Goal: Task Accomplishment & Management: Use online tool/utility

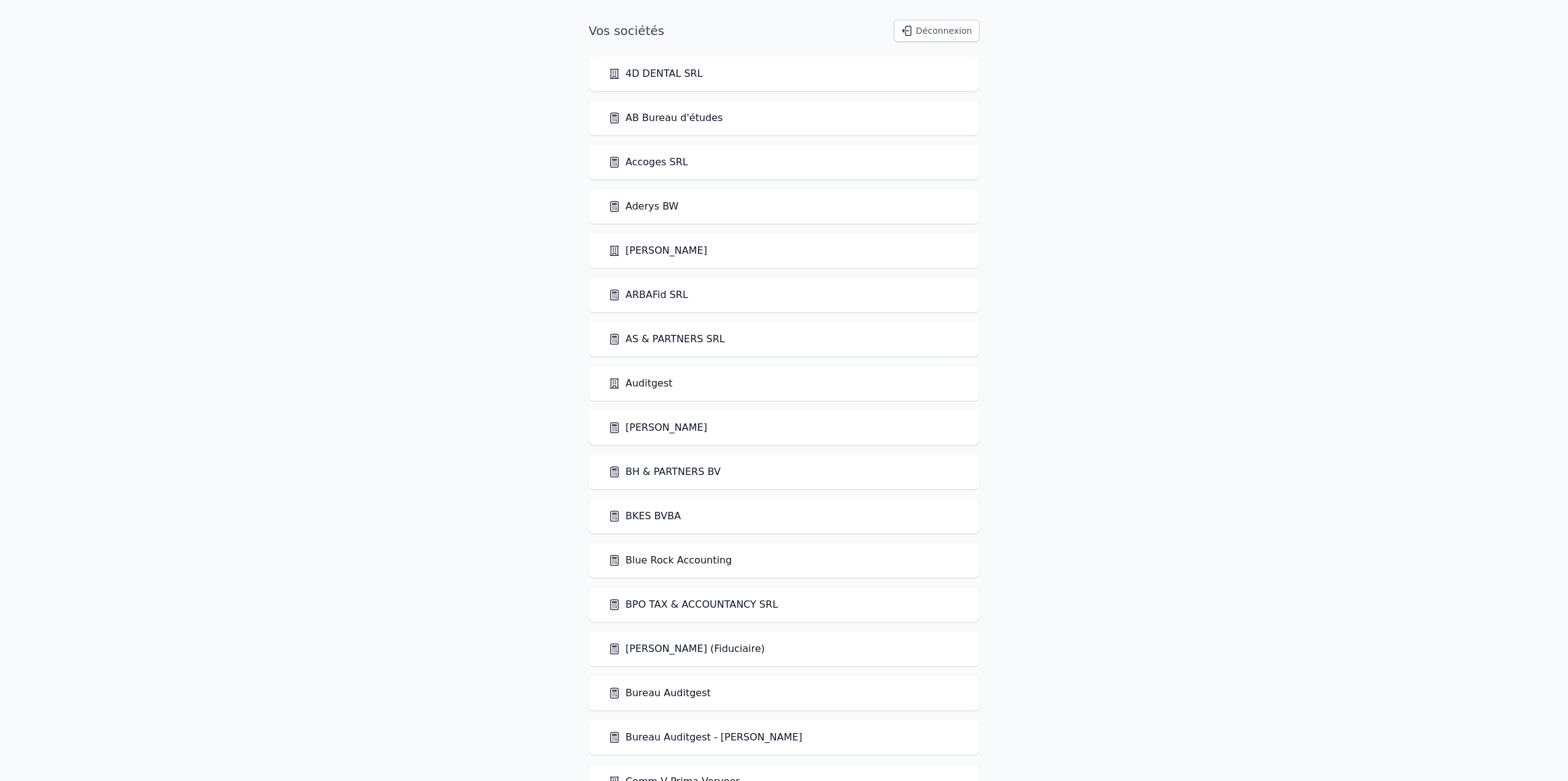
click at [682, 700] on link "Bureau Auditgest" at bounding box center [660, 693] width 103 height 14
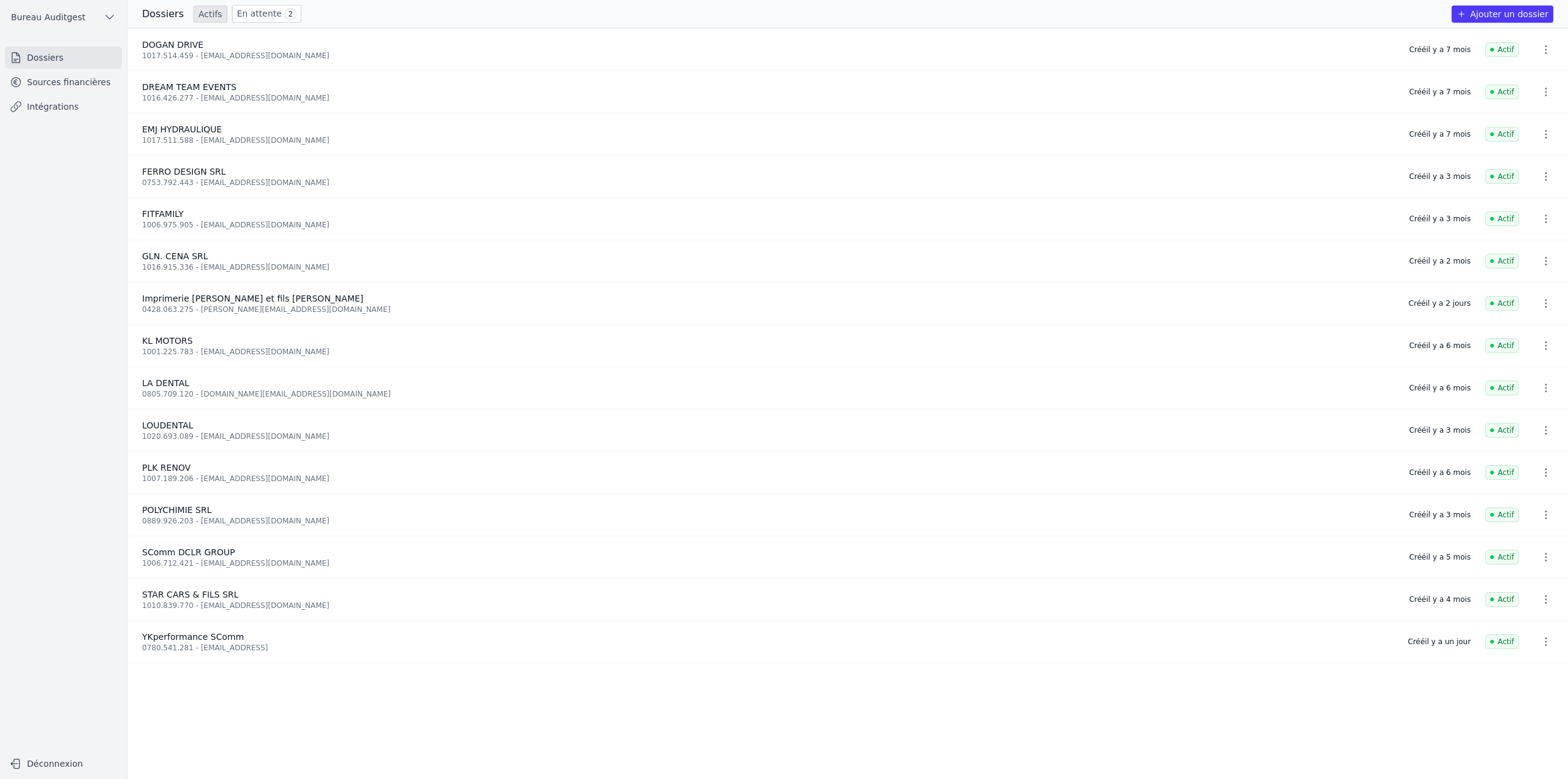
click at [76, 87] on link "Sources financières" at bounding box center [63, 82] width 117 height 22
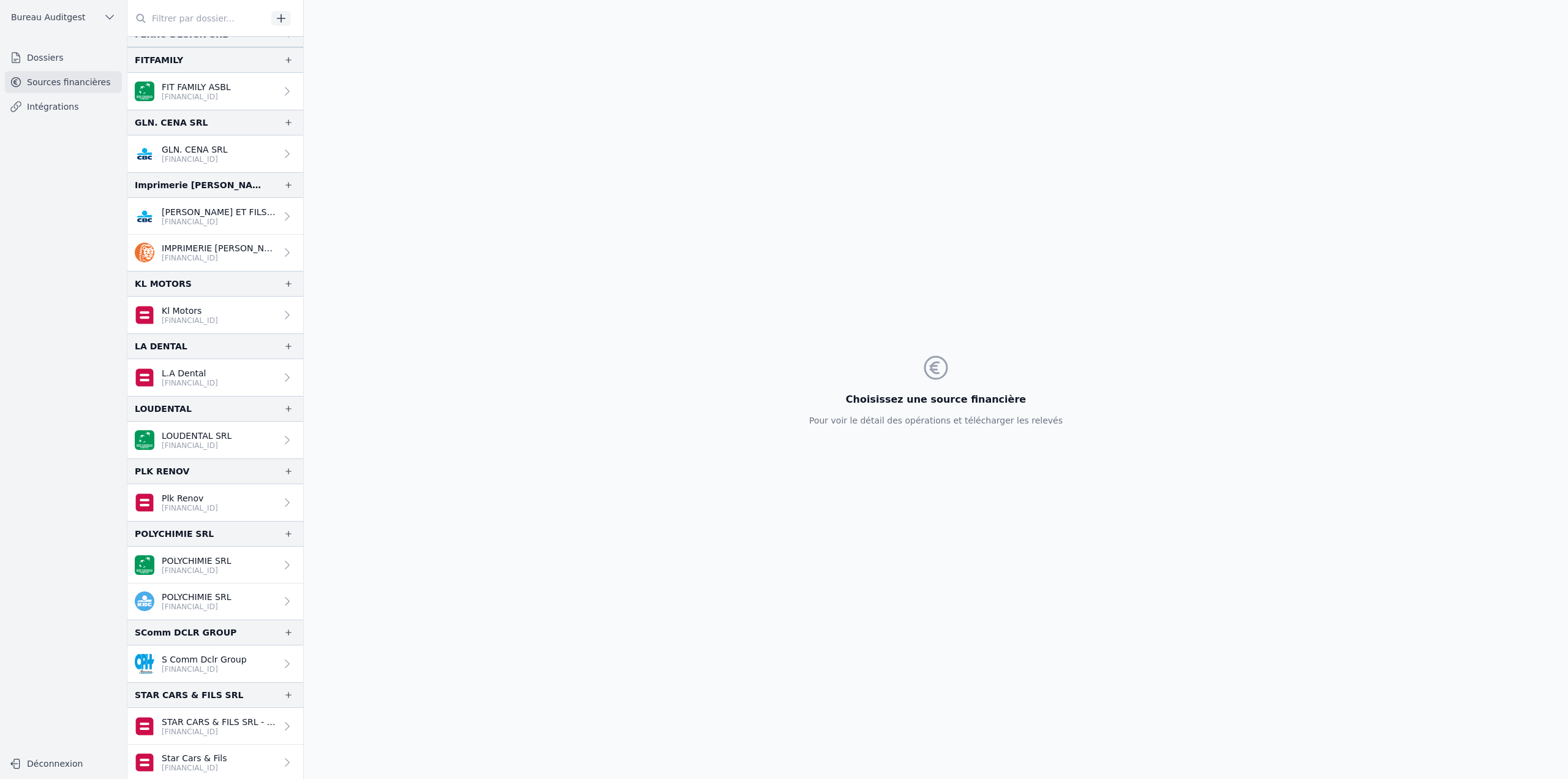
scroll to position [326, 0]
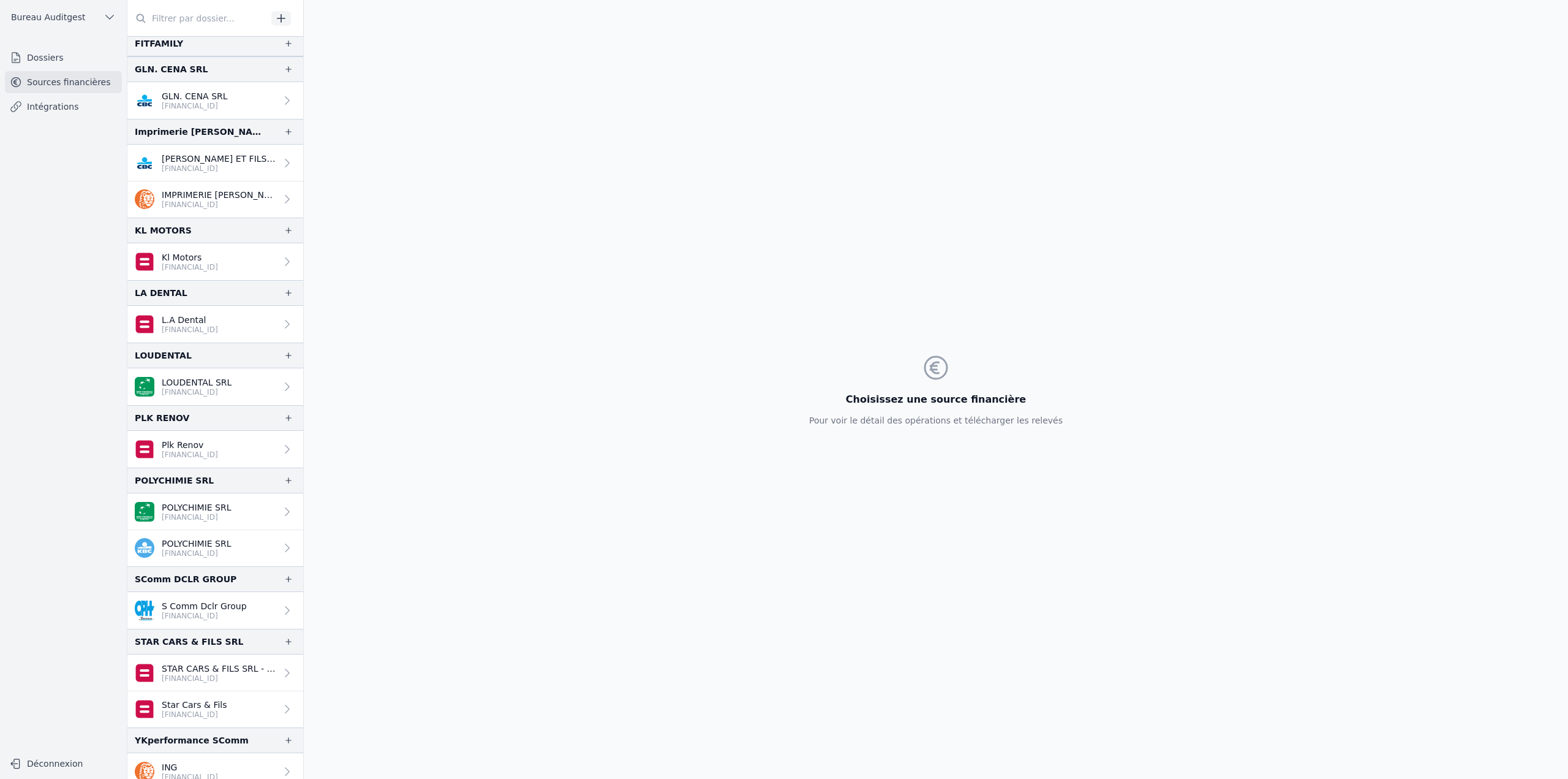
click at [237, 753] on link "ING [FINANCIAL_ID]" at bounding box center [215, 772] width 176 height 37
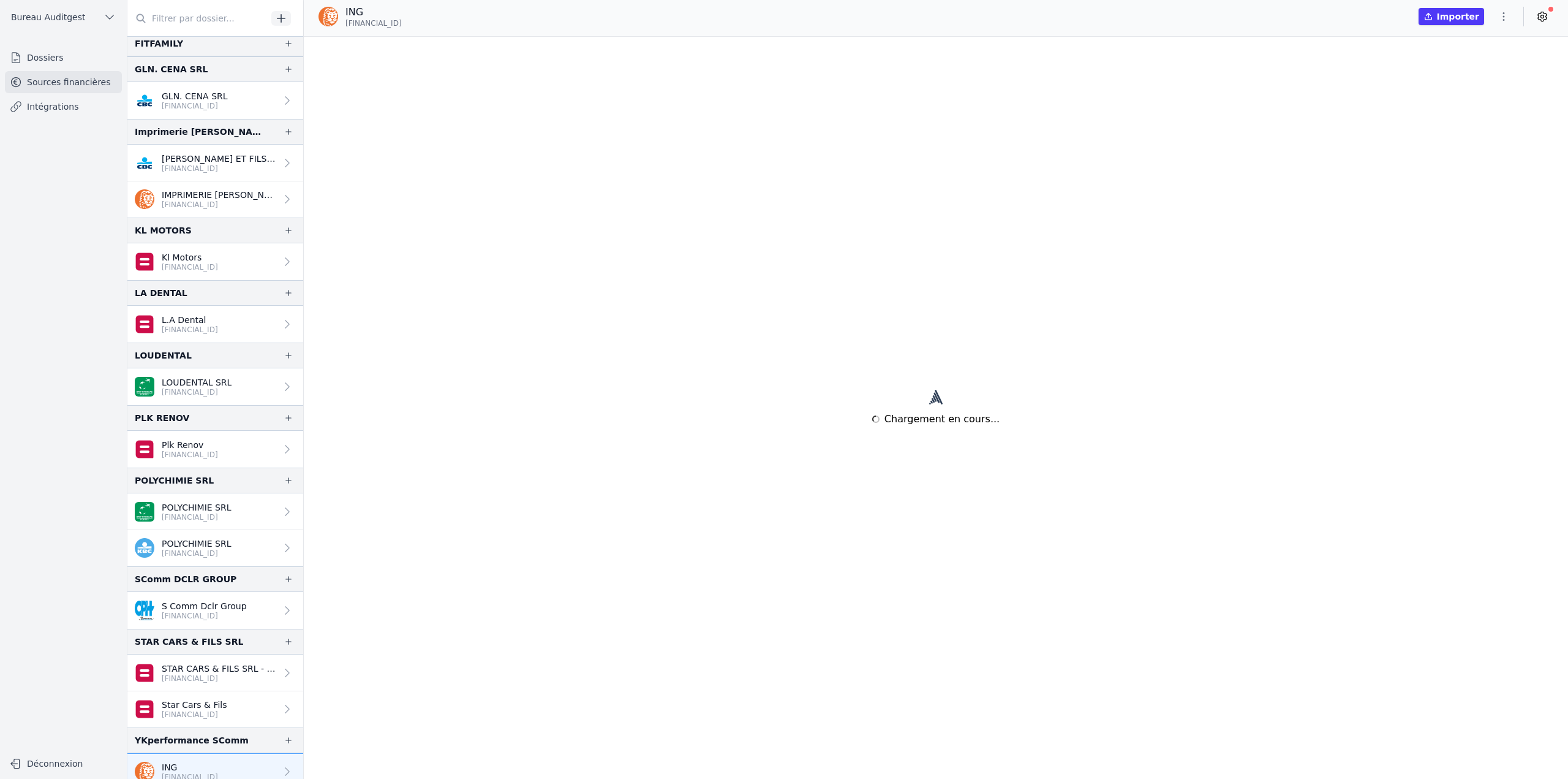
drag, startPoint x: 427, startPoint y: 22, endPoint x: 342, endPoint y: 26, distance: 85.1
click at [342, 26] on div "ING [FINANCIAL_ID] Importer" at bounding box center [936, 16] width 1264 height 23
copy span "[FINANCIAL_ID]"
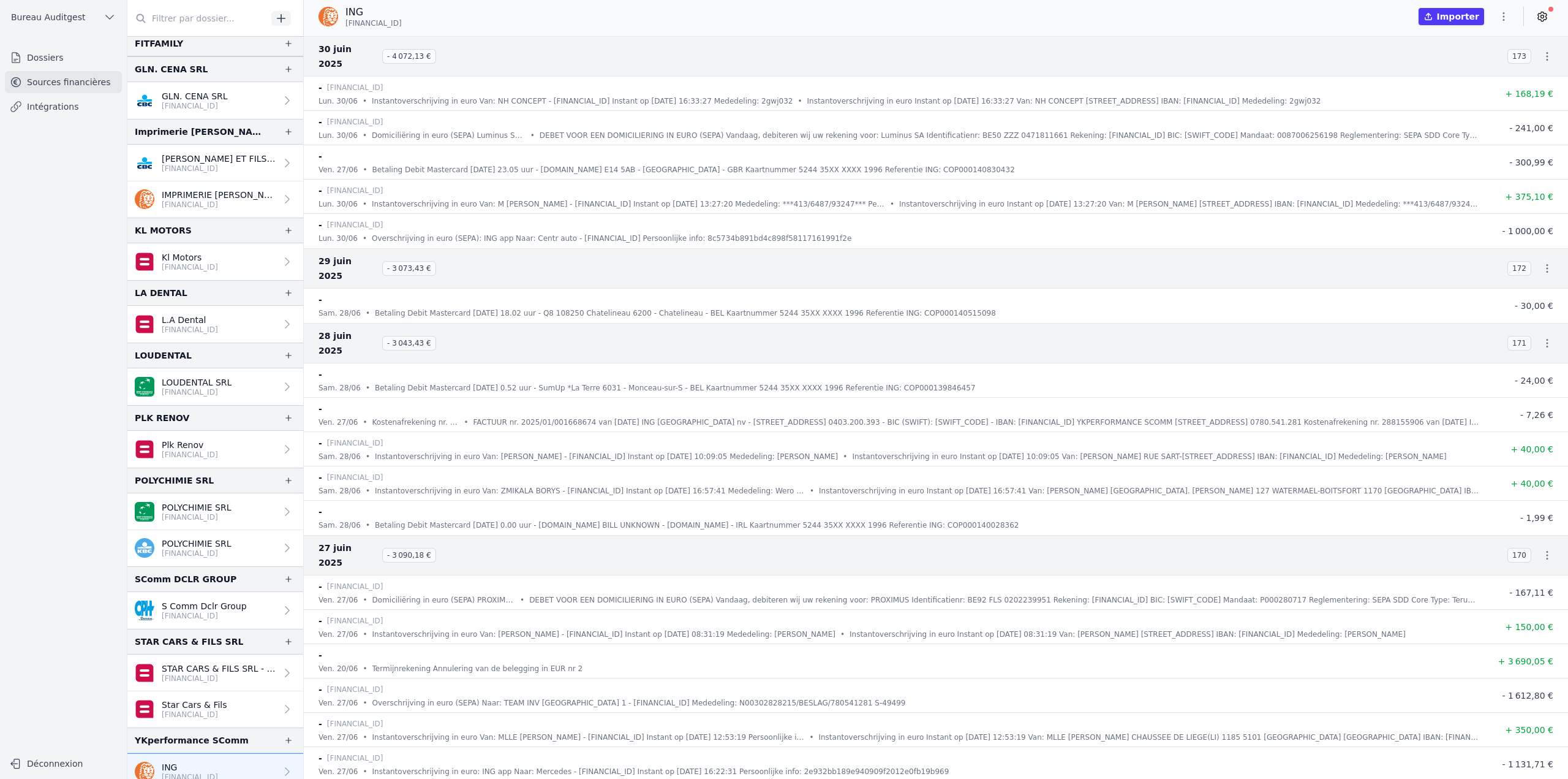
click at [285, 735] on icon "button" at bounding box center [289, 740] width 10 height 10
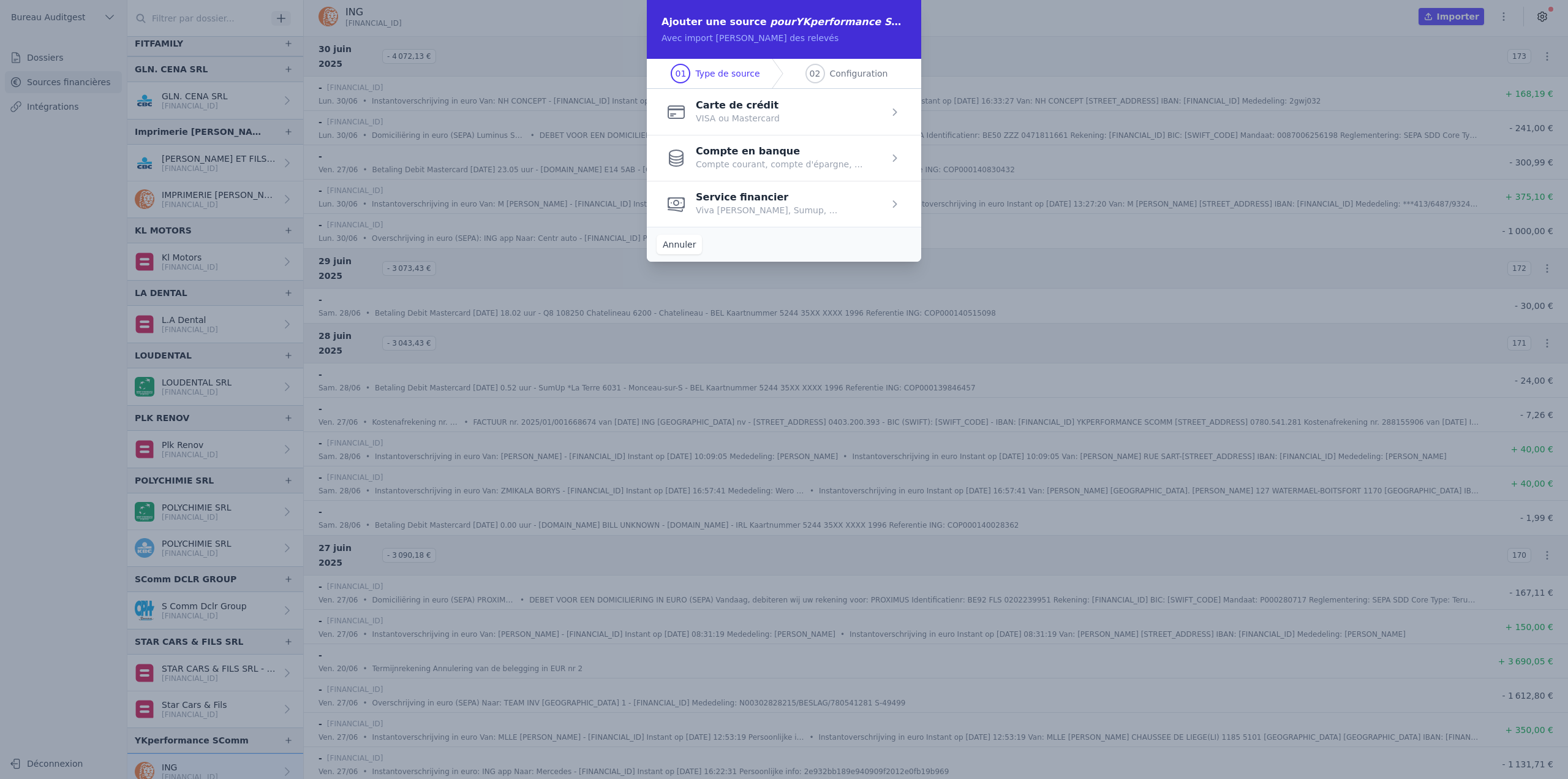
click at [816, 164] on span "button" at bounding box center [784, 157] width 274 height 46
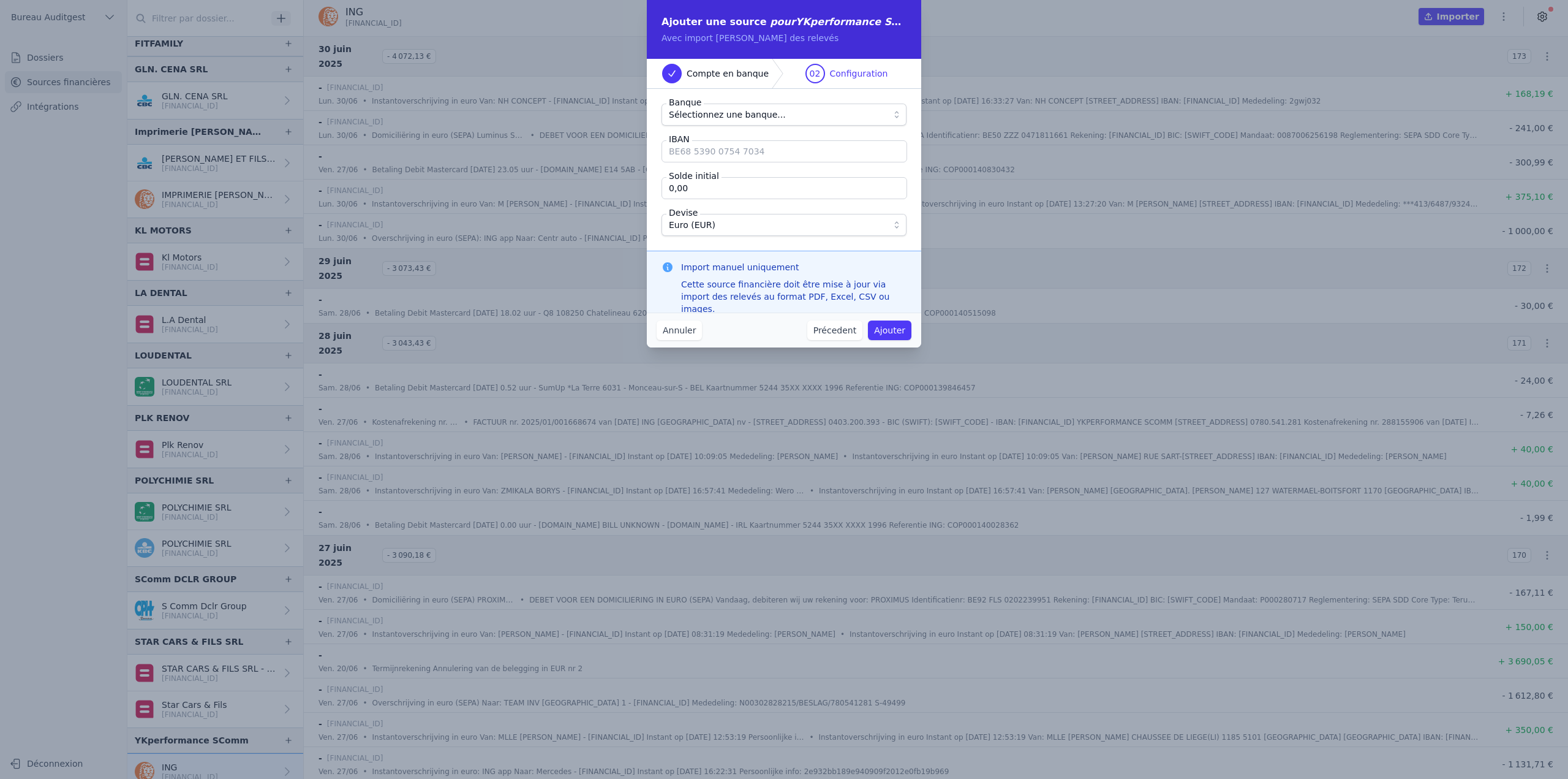
click at [788, 108] on span "Sélectionnez une banque..." at bounding box center [776, 115] width 213 height 14
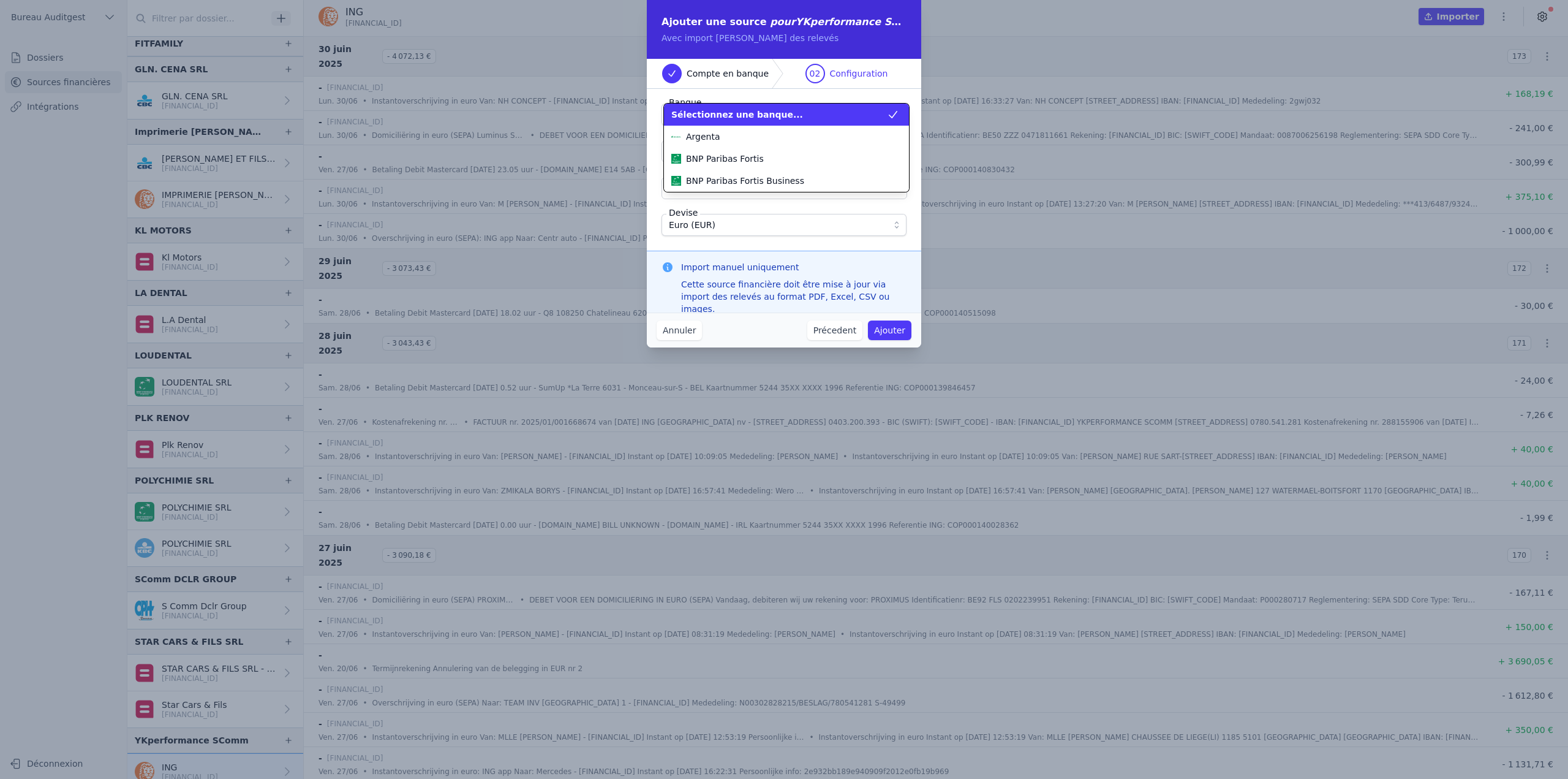
scroll to position [331, 0]
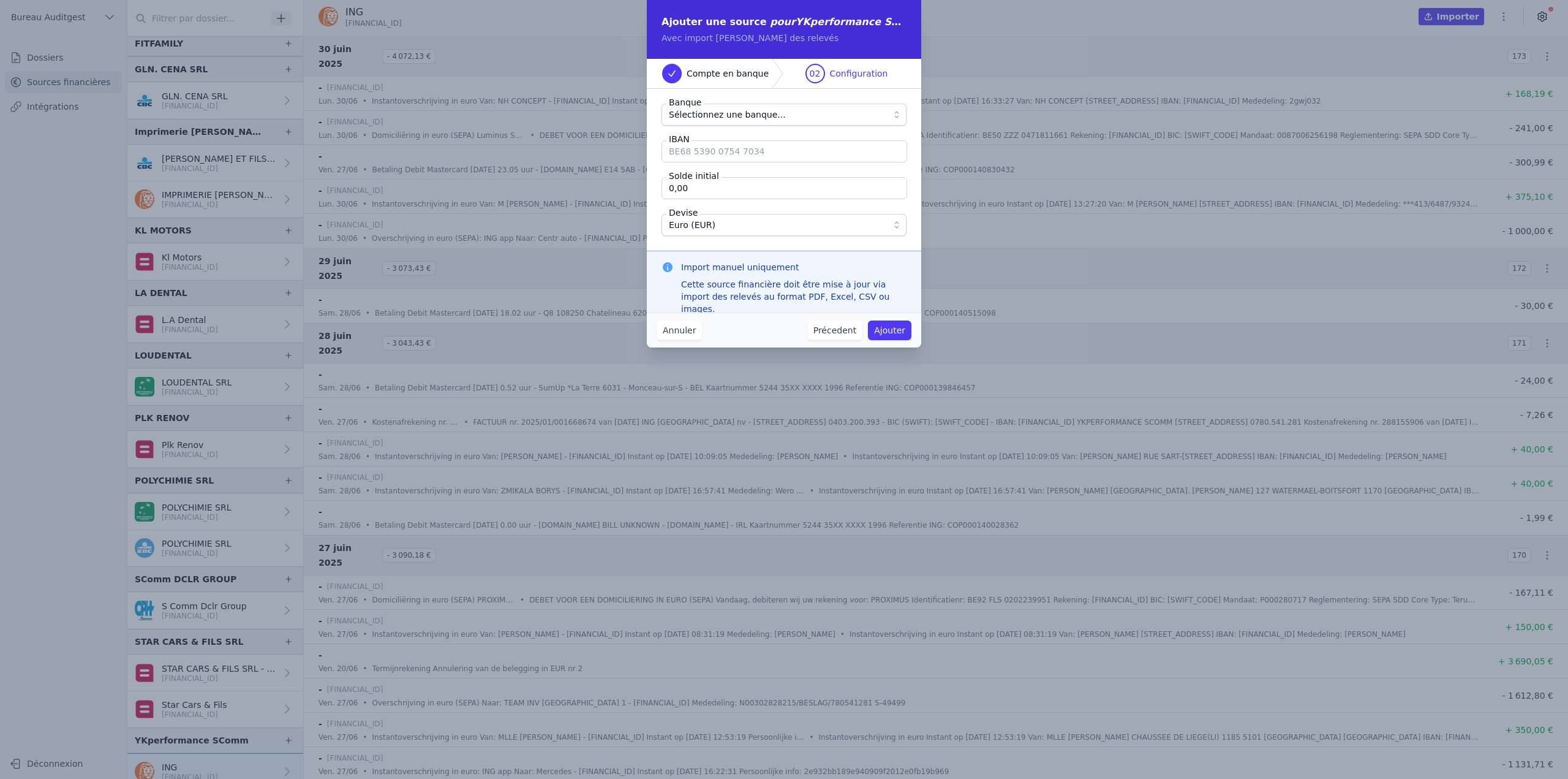
click at [753, 110] on span "Sélectionnez une banque..." at bounding box center [727, 115] width 117 height 14
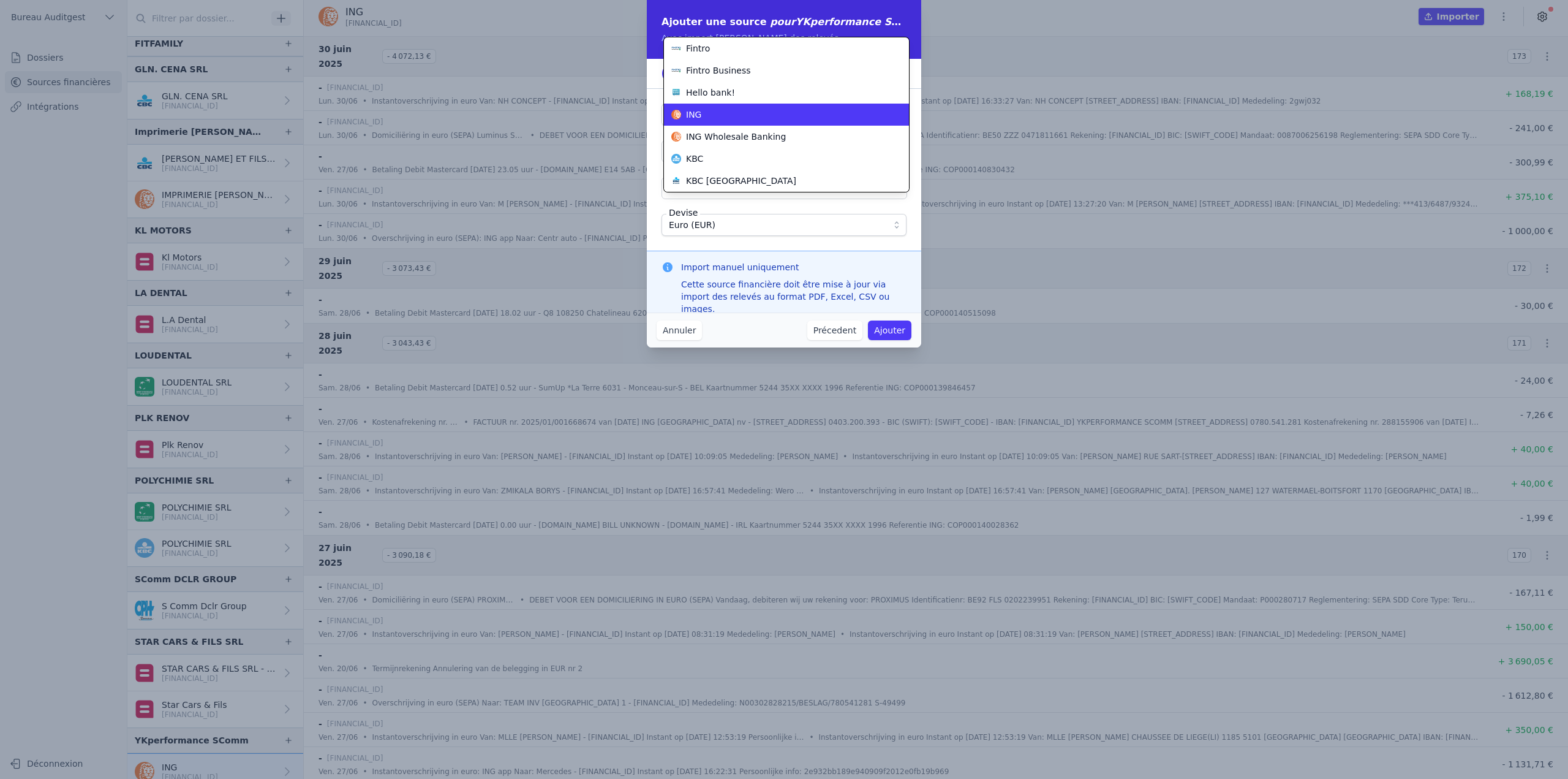
click at [753, 110] on div "ING" at bounding box center [779, 114] width 216 height 12
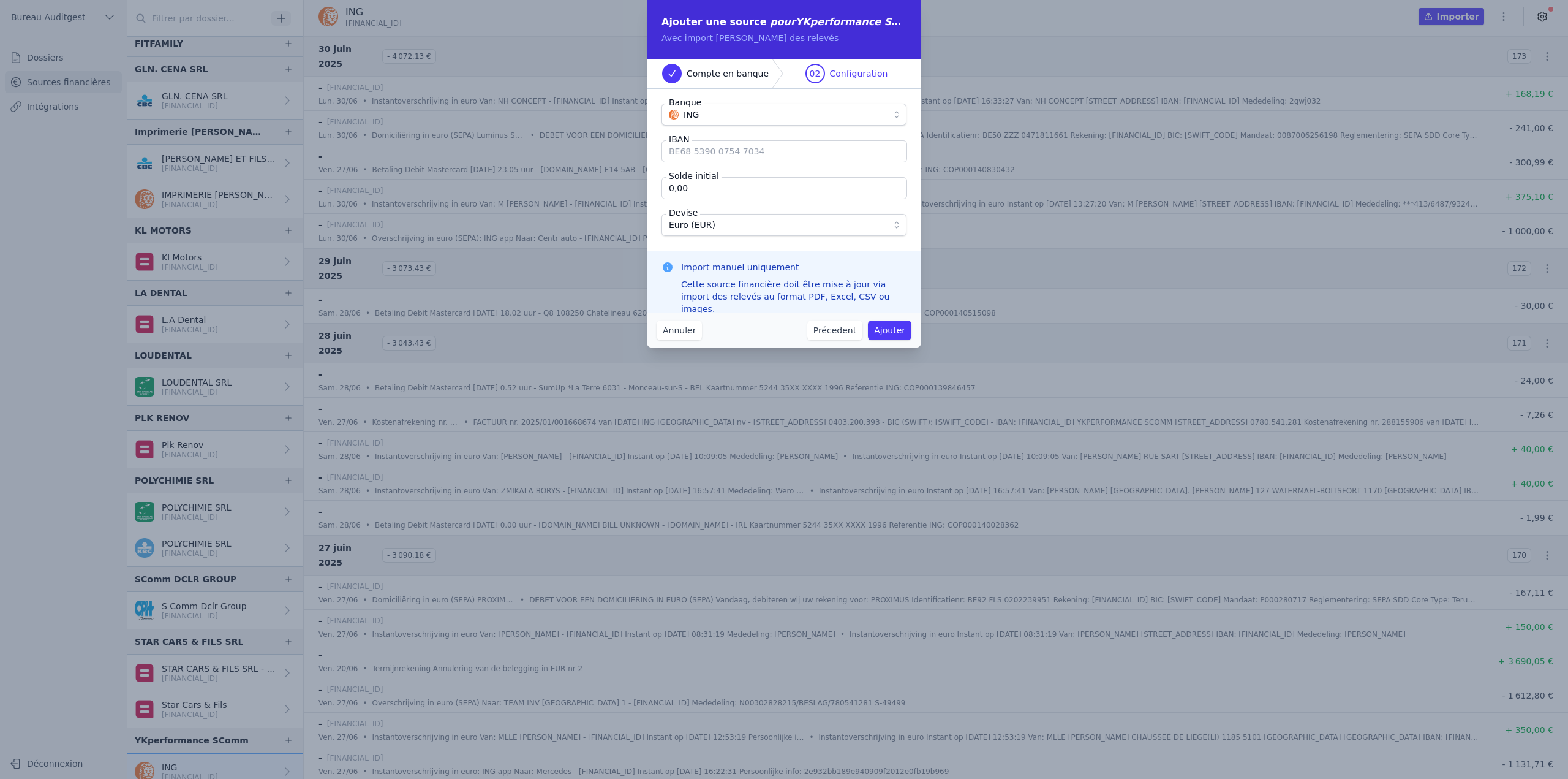
click at [739, 152] on input "IBAN" at bounding box center [784, 151] width 245 height 22
paste input "[FINANCIAL_ID]"
type input "[FINANCIAL_ID]"
click at [789, 184] on input "0,00" at bounding box center [784, 188] width 245 height 22
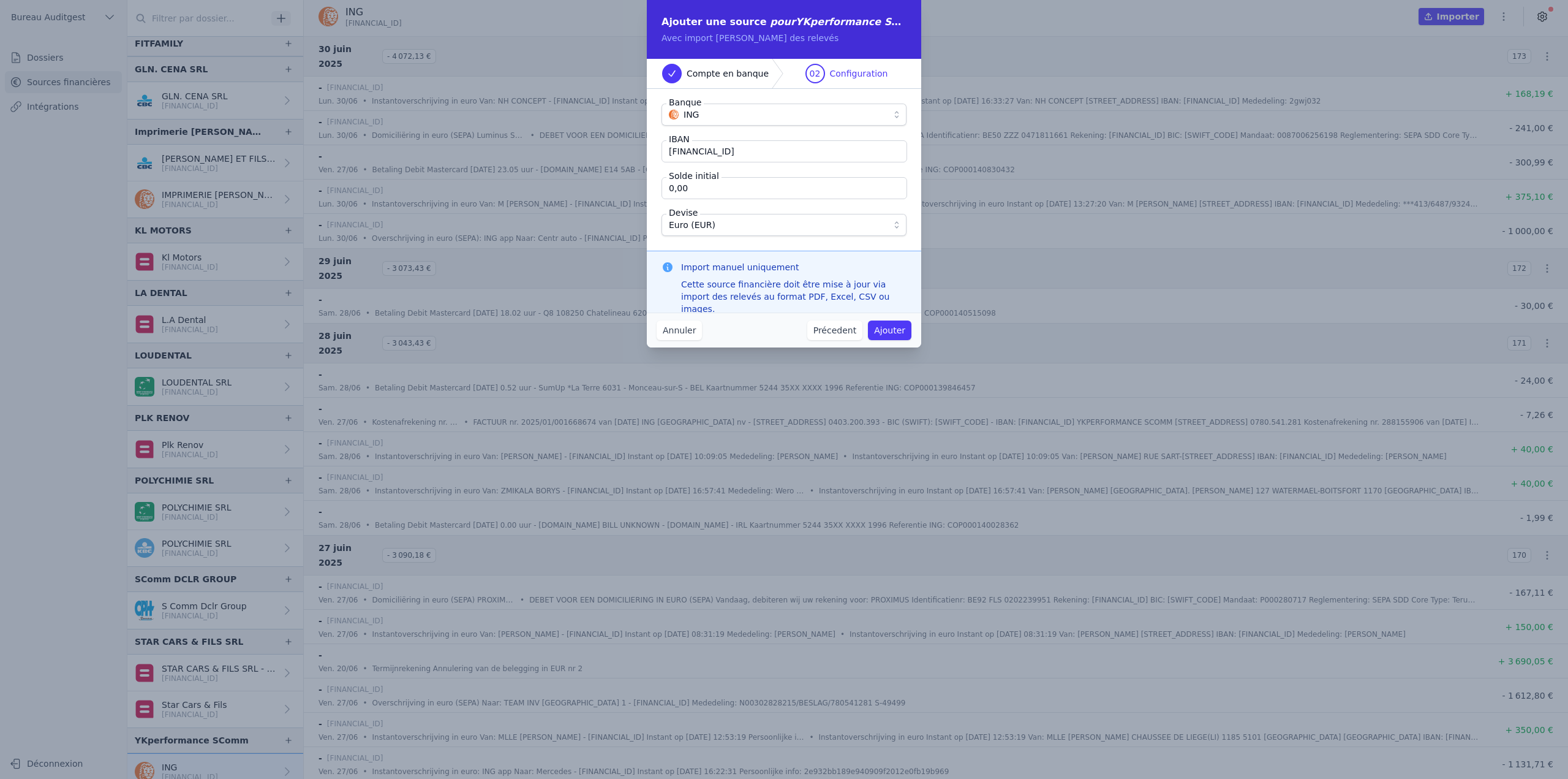
click at [789, 184] on input "0,00" at bounding box center [784, 188] width 245 height 22
click at [729, 192] on input "0,00" at bounding box center [784, 188] width 245 height 22
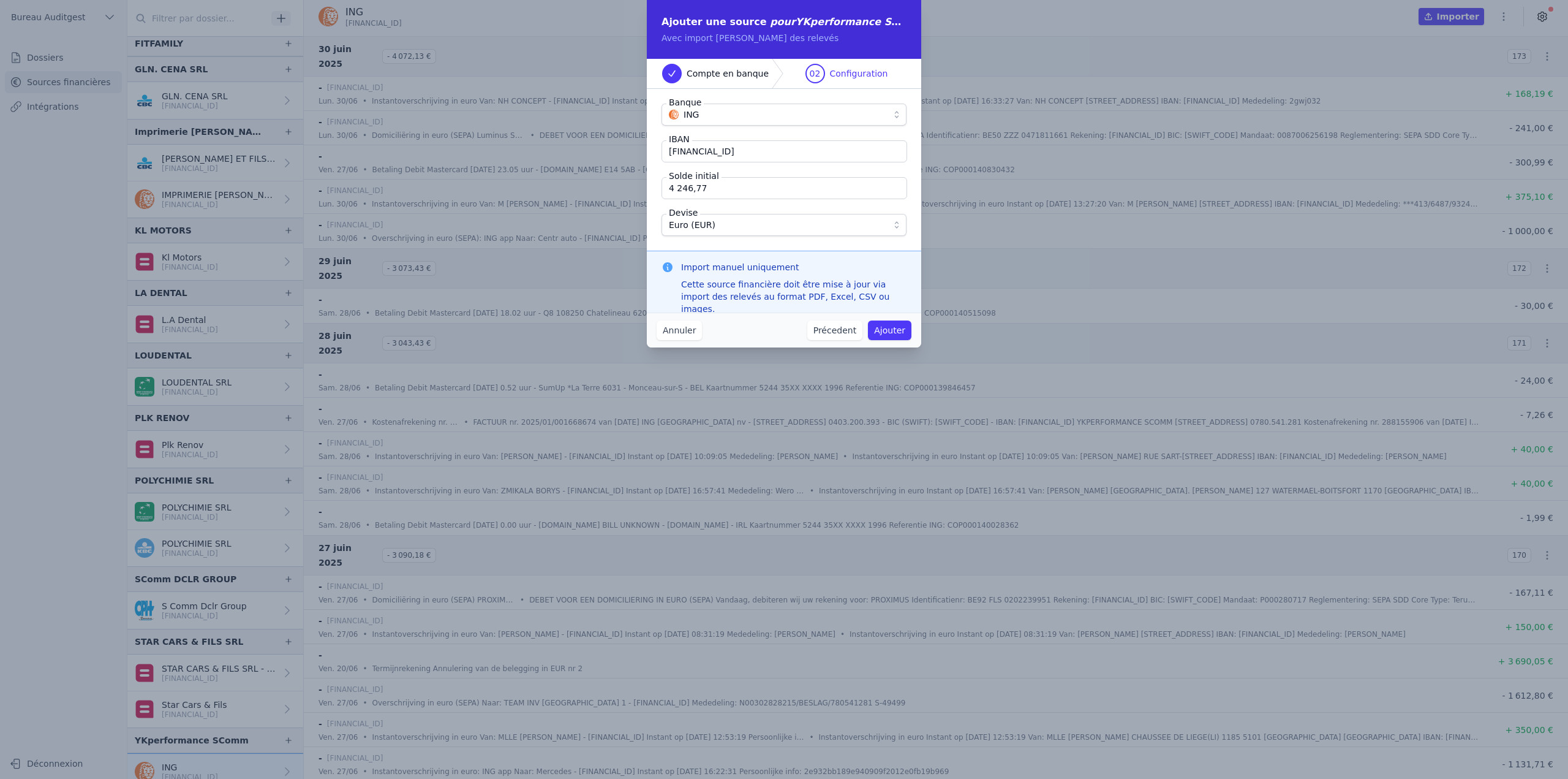
type input "4 246,77"
click at [889, 333] on button "Ajouter" at bounding box center [889, 330] width 43 height 19
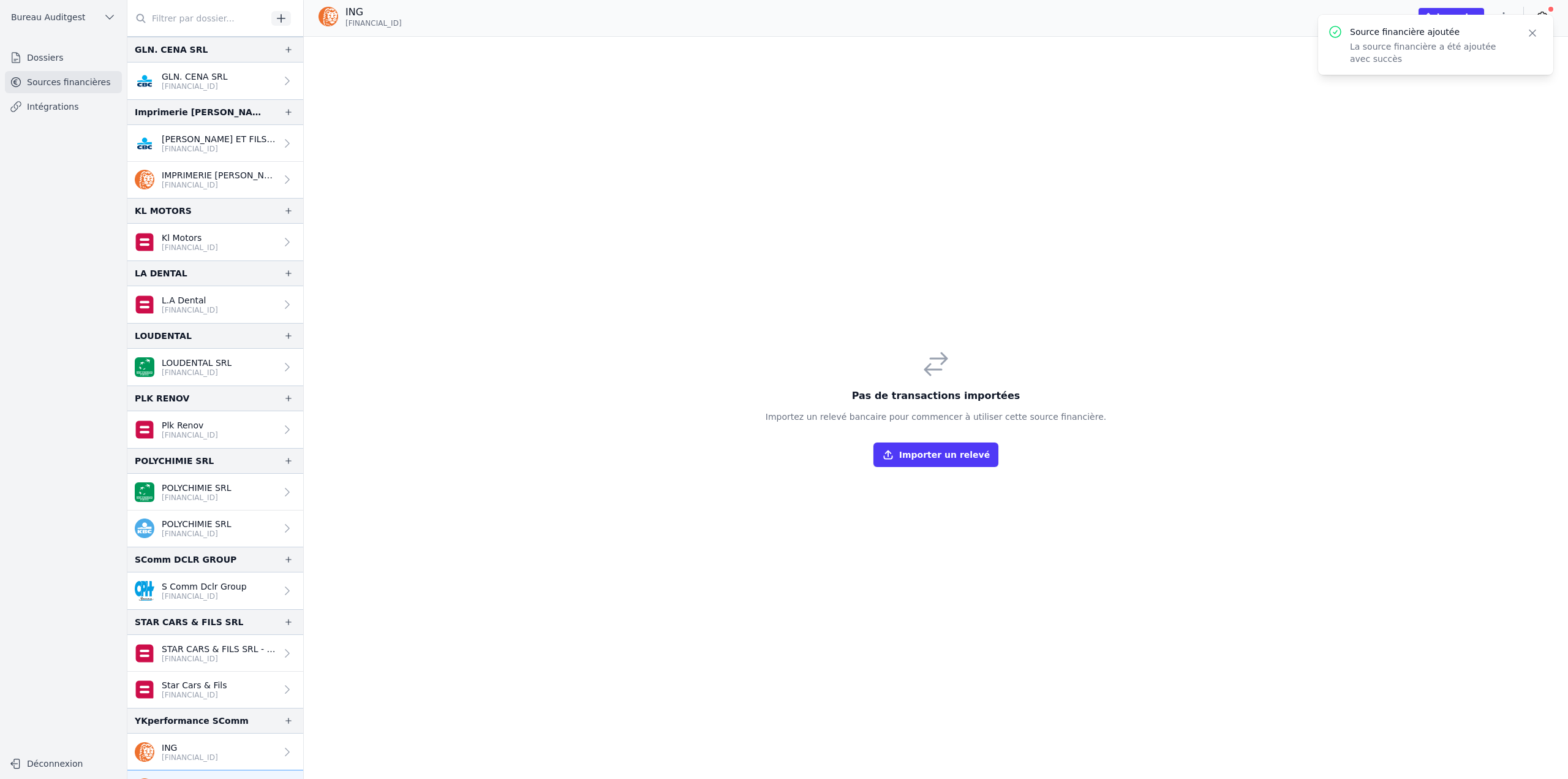
scroll to position [362, 0]
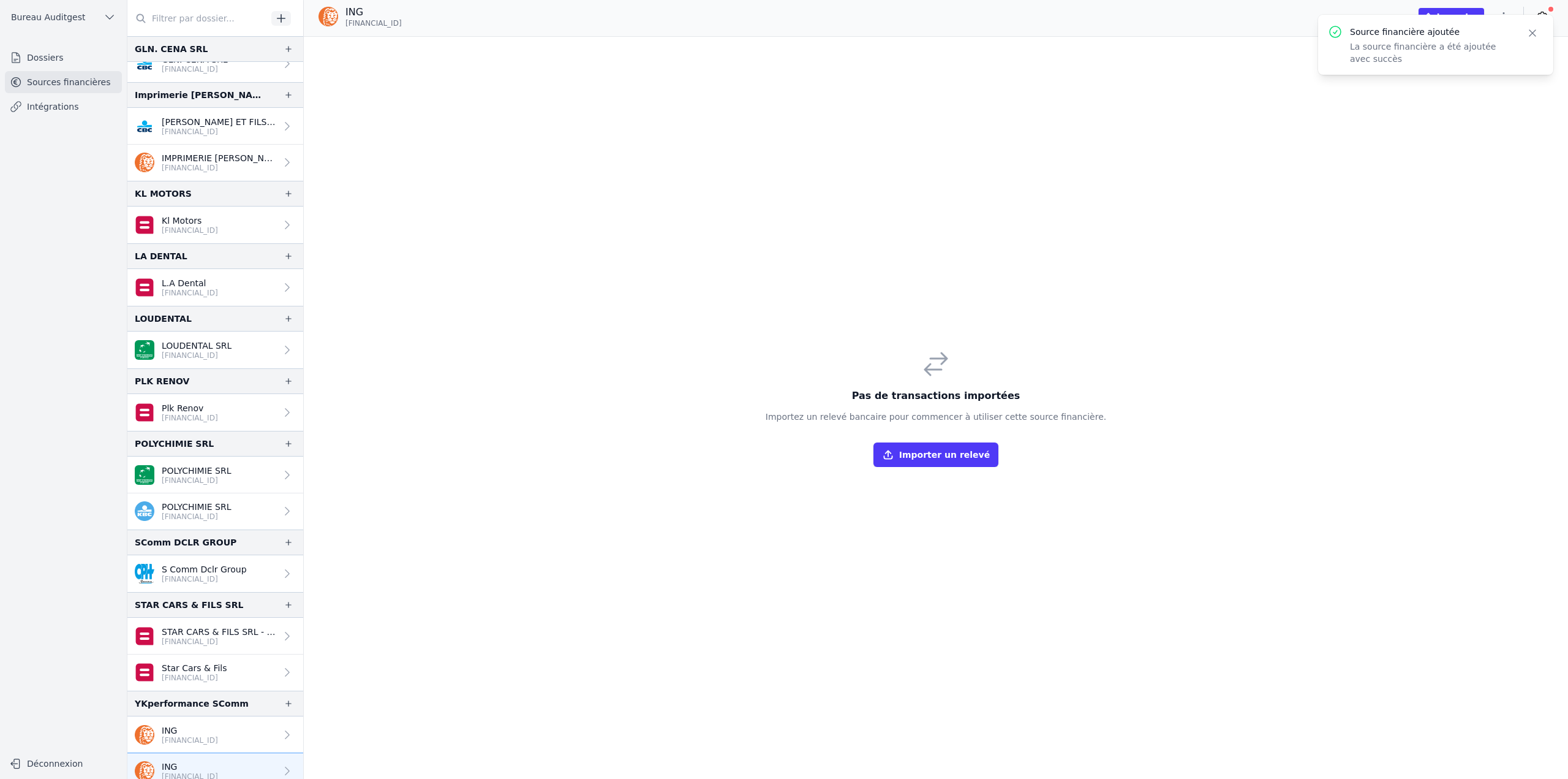
click at [250, 724] on link "ING [FINANCIAL_ID]" at bounding box center [215, 735] width 176 height 37
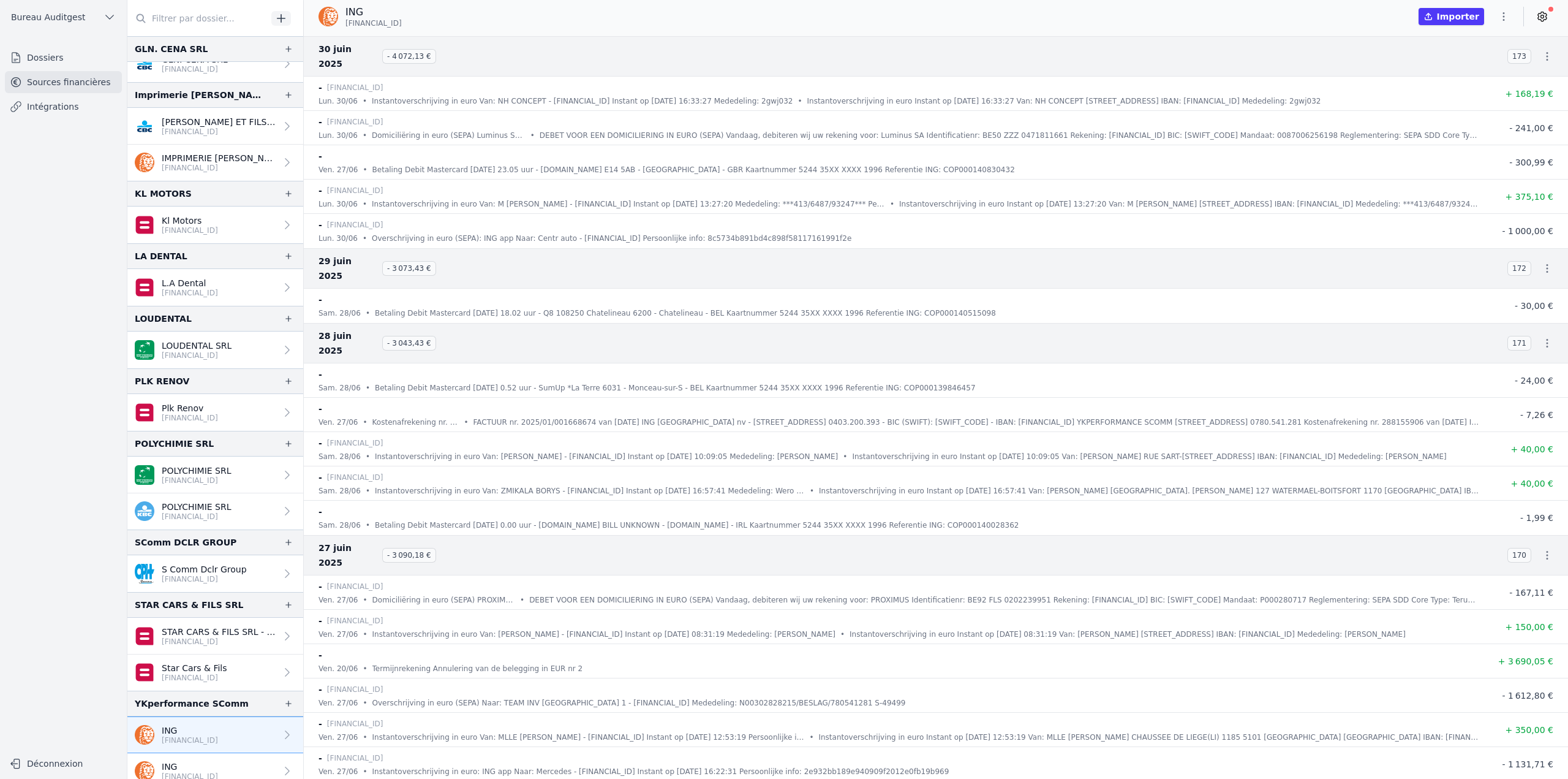
click at [242, 755] on link "ING [FINANCIAL_ID]" at bounding box center [215, 771] width 176 height 36
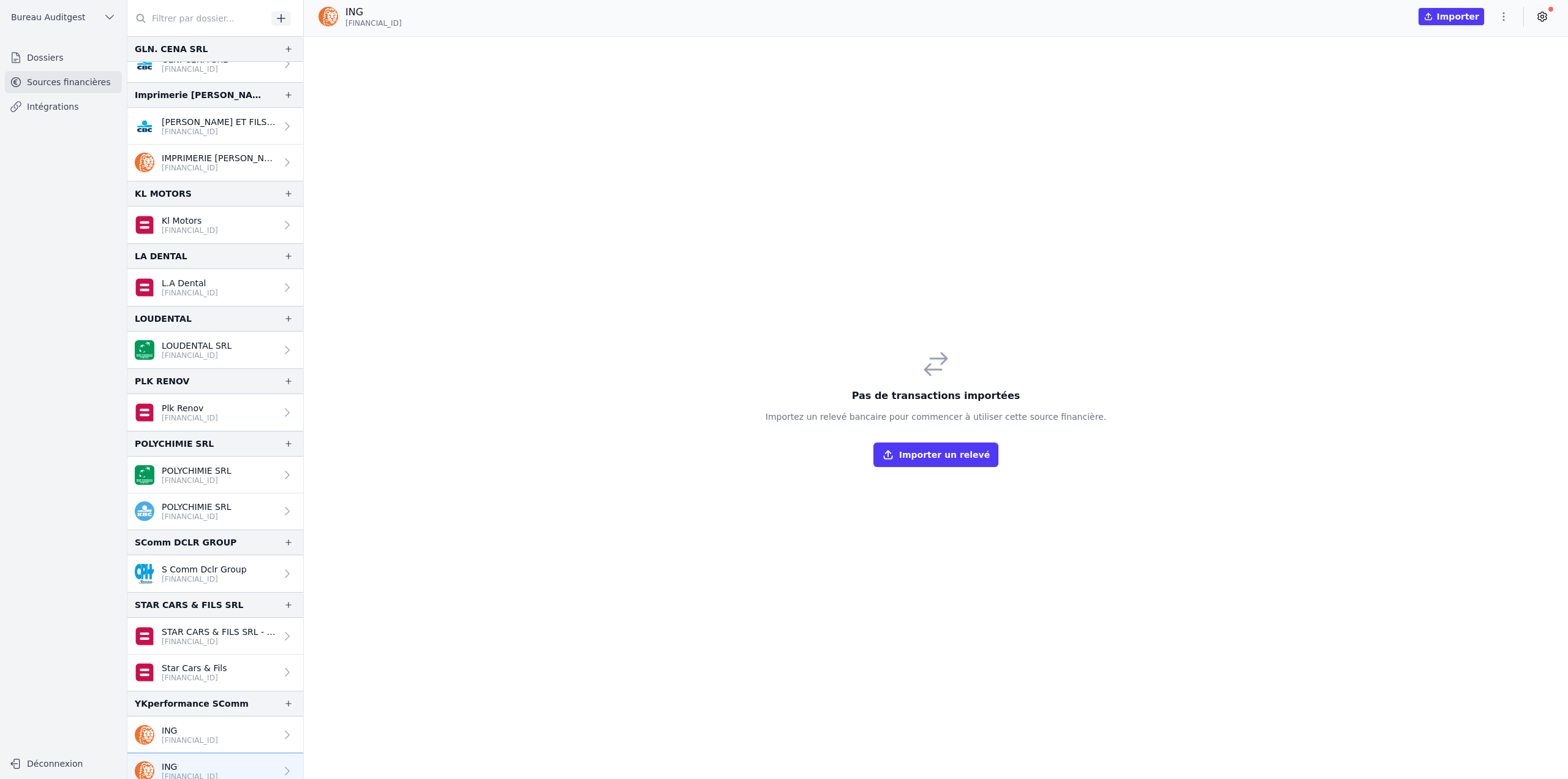
click at [1503, 14] on icon "button" at bounding box center [1504, 16] width 2 height 9
click at [1466, 91] on button "Import CSV *" at bounding box center [1474, 87] width 88 height 22
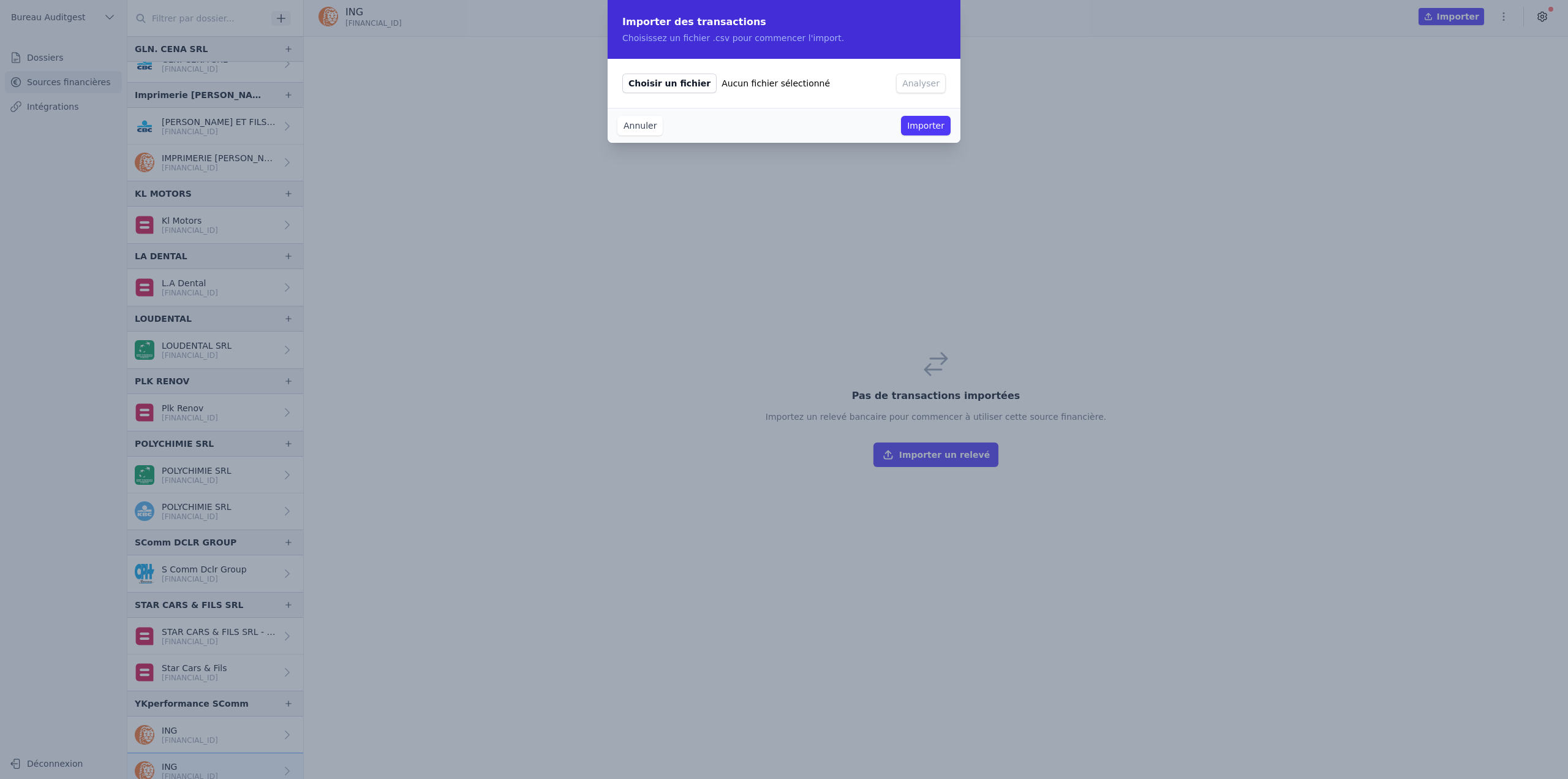
click at [642, 74] on span "Choisir un fichier" at bounding box center [670, 83] width 95 height 19
click at [622, 74] on input "Choisir un fichier Aucun fichier sélectionné" at bounding box center [622, 73] width 1 height 1
type input "C:\fakepath\[FINANCIAL_ID] (EUR) 20230701 - 20240630.csv"
click at [931, 87] on button "Analyser" at bounding box center [921, 83] width 50 height 19
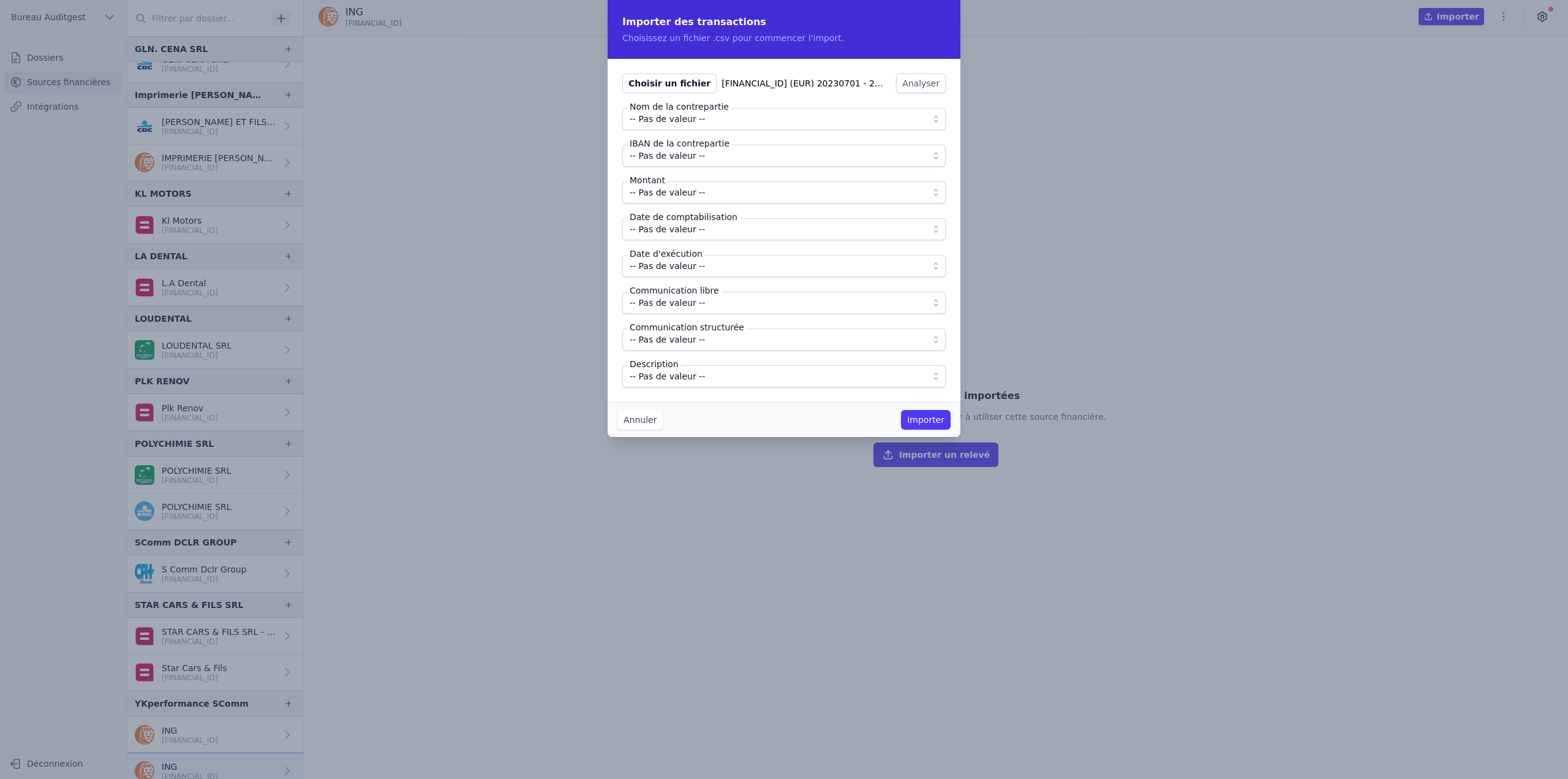
click at [753, 117] on span "-- Pas de valeur --" at bounding box center [776, 119] width 292 height 14
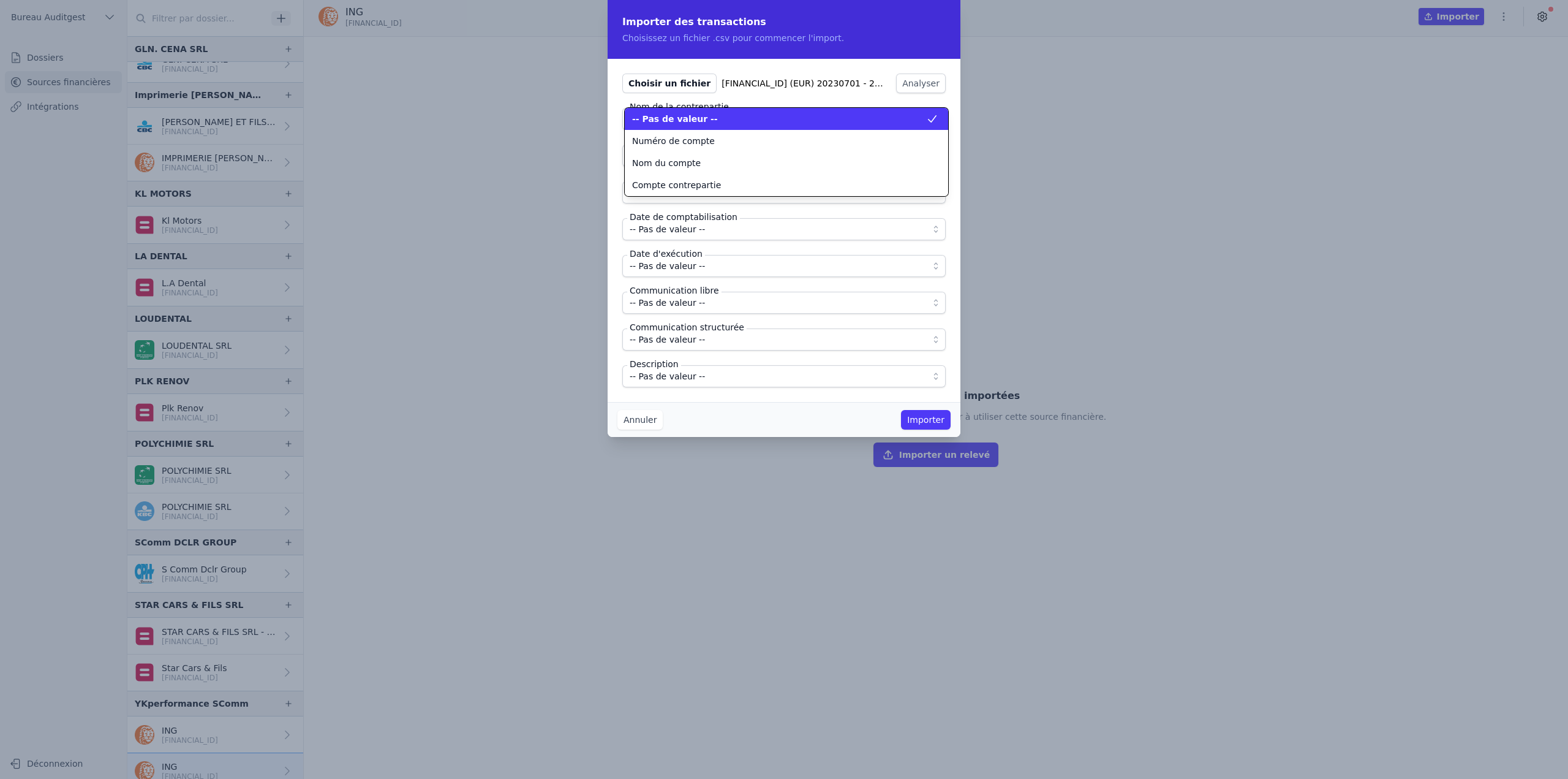
click at [753, 117] on div "-- Pas de valeur --" at bounding box center [779, 119] width 294 height 12
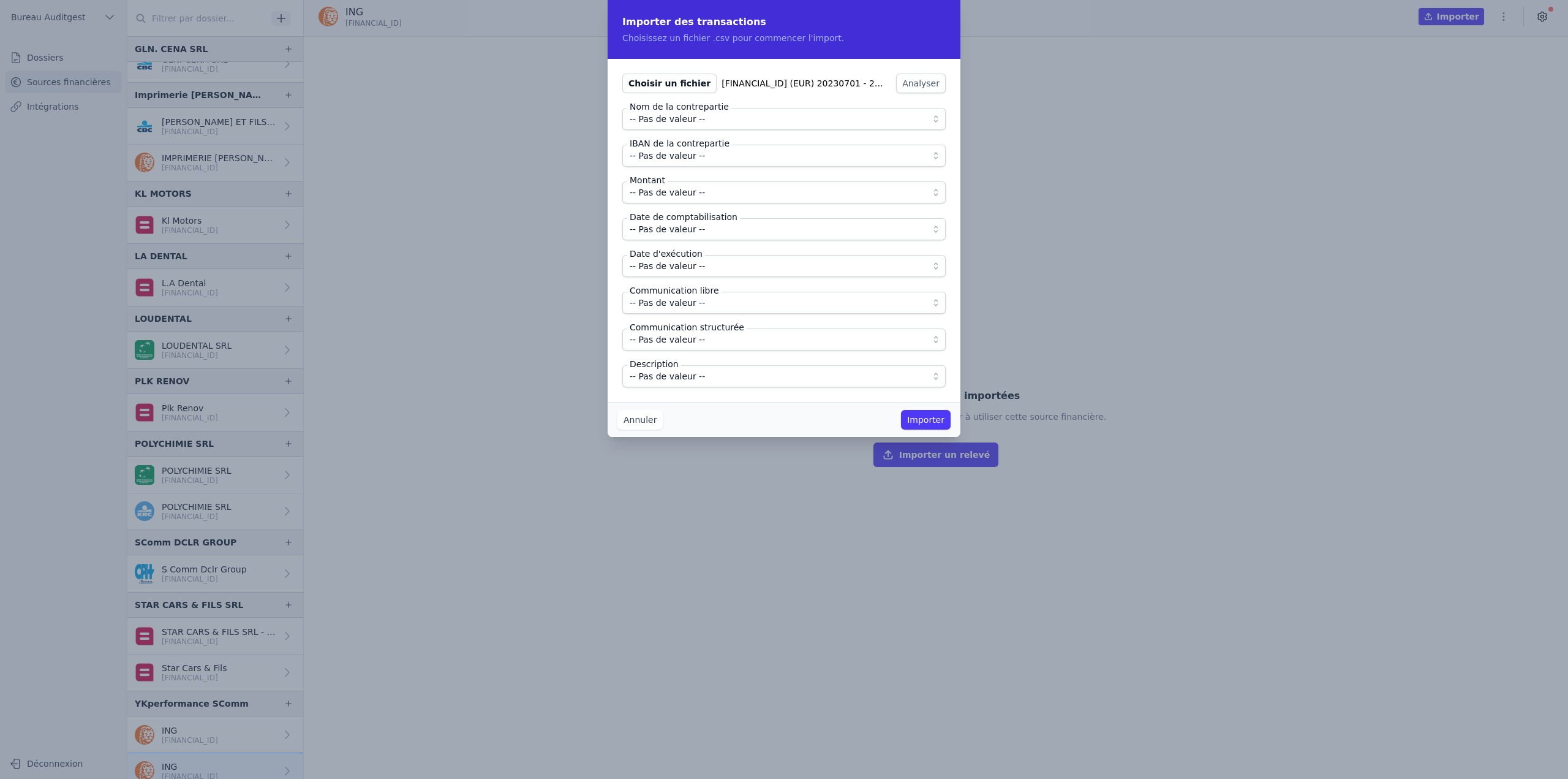
click at [735, 157] on span "-- Pas de valeur --" at bounding box center [776, 156] width 292 height 14
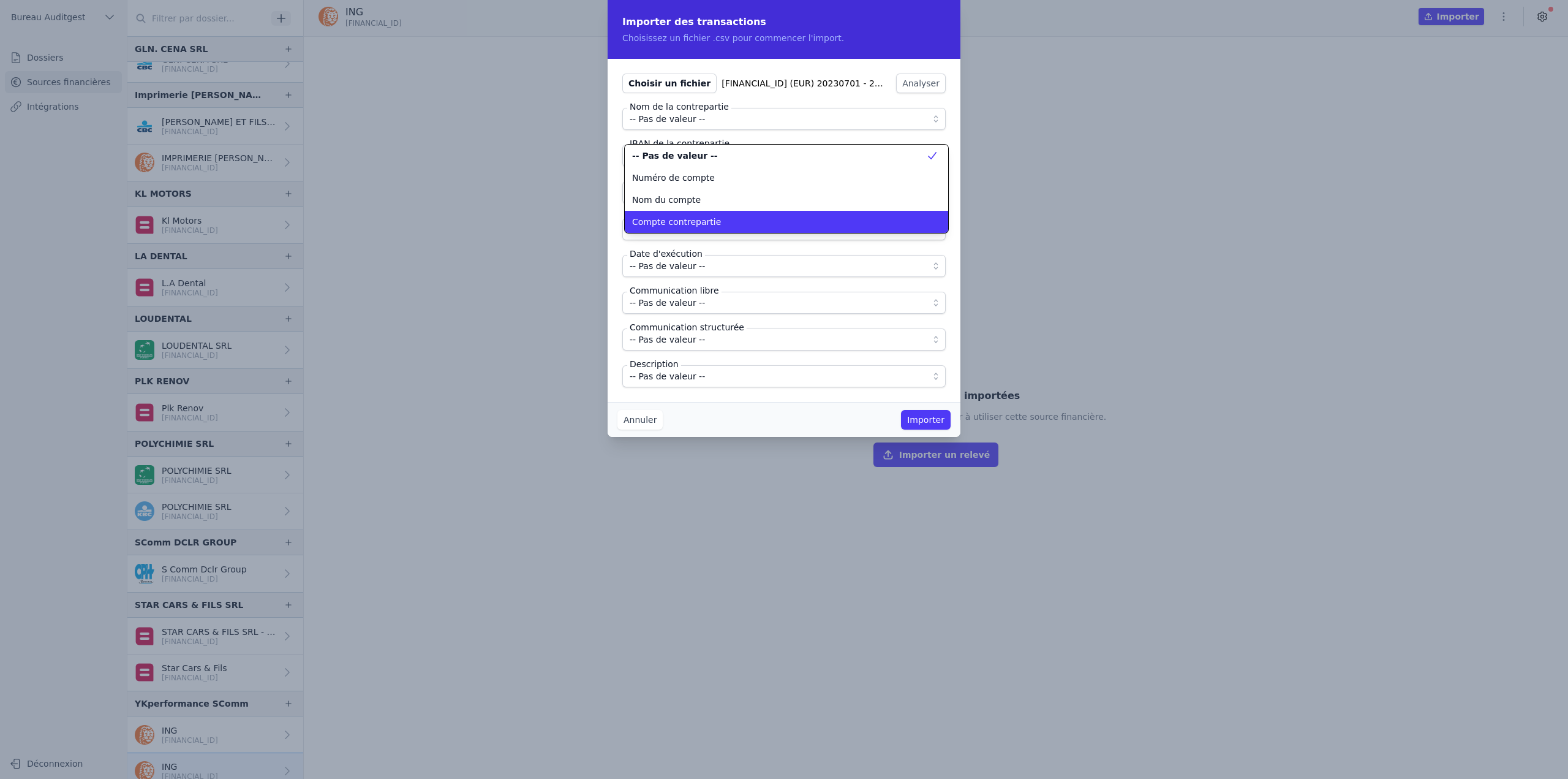
click at [737, 226] on div "Compte contrepartie" at bounding box center [779, 221] width 294 height 12
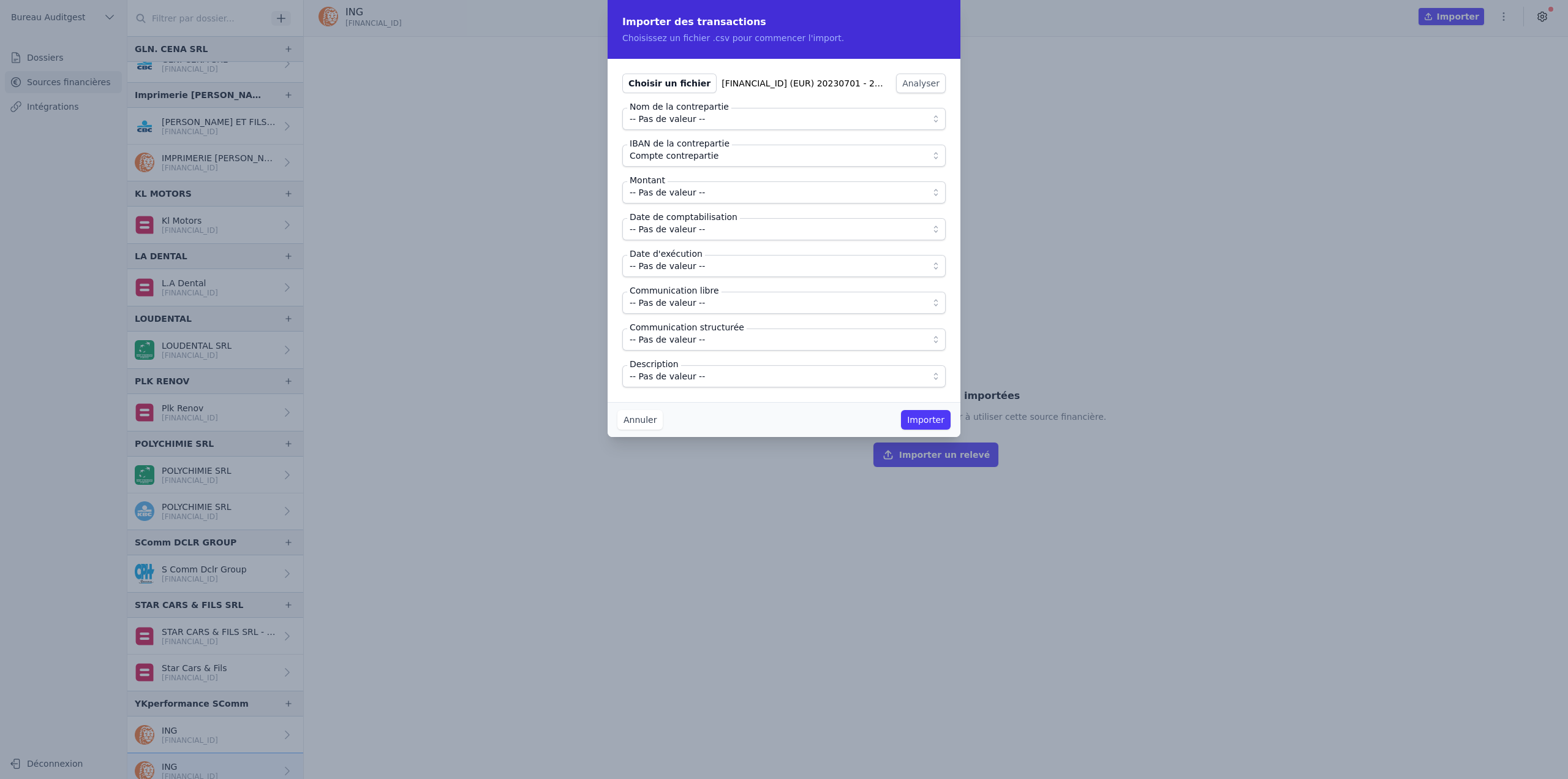
click at [689, 194] on span "-- Pas de valeur --" at bounding box center [667, 193] width 75 height 14
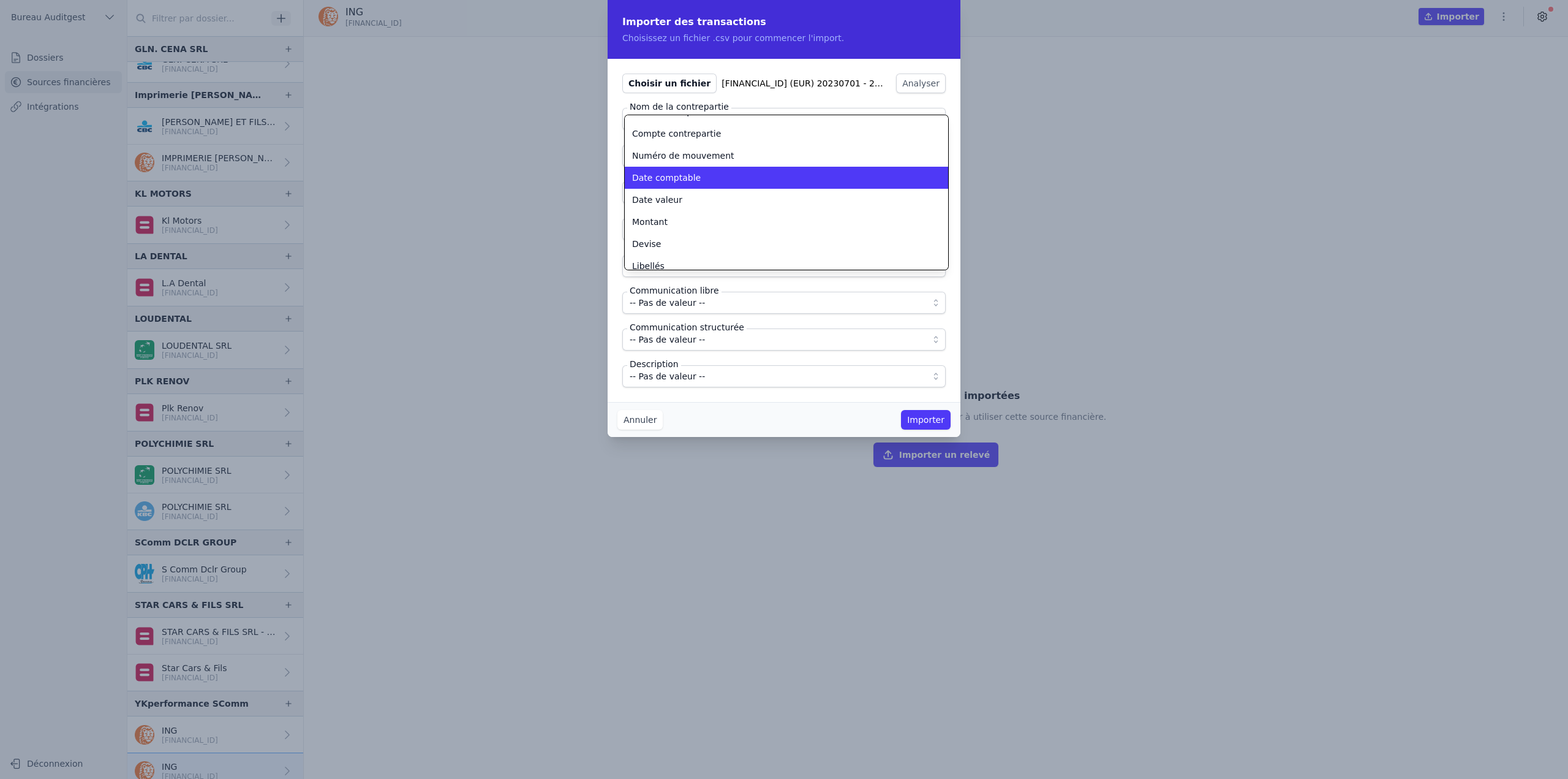
scroll to position [59, 0]
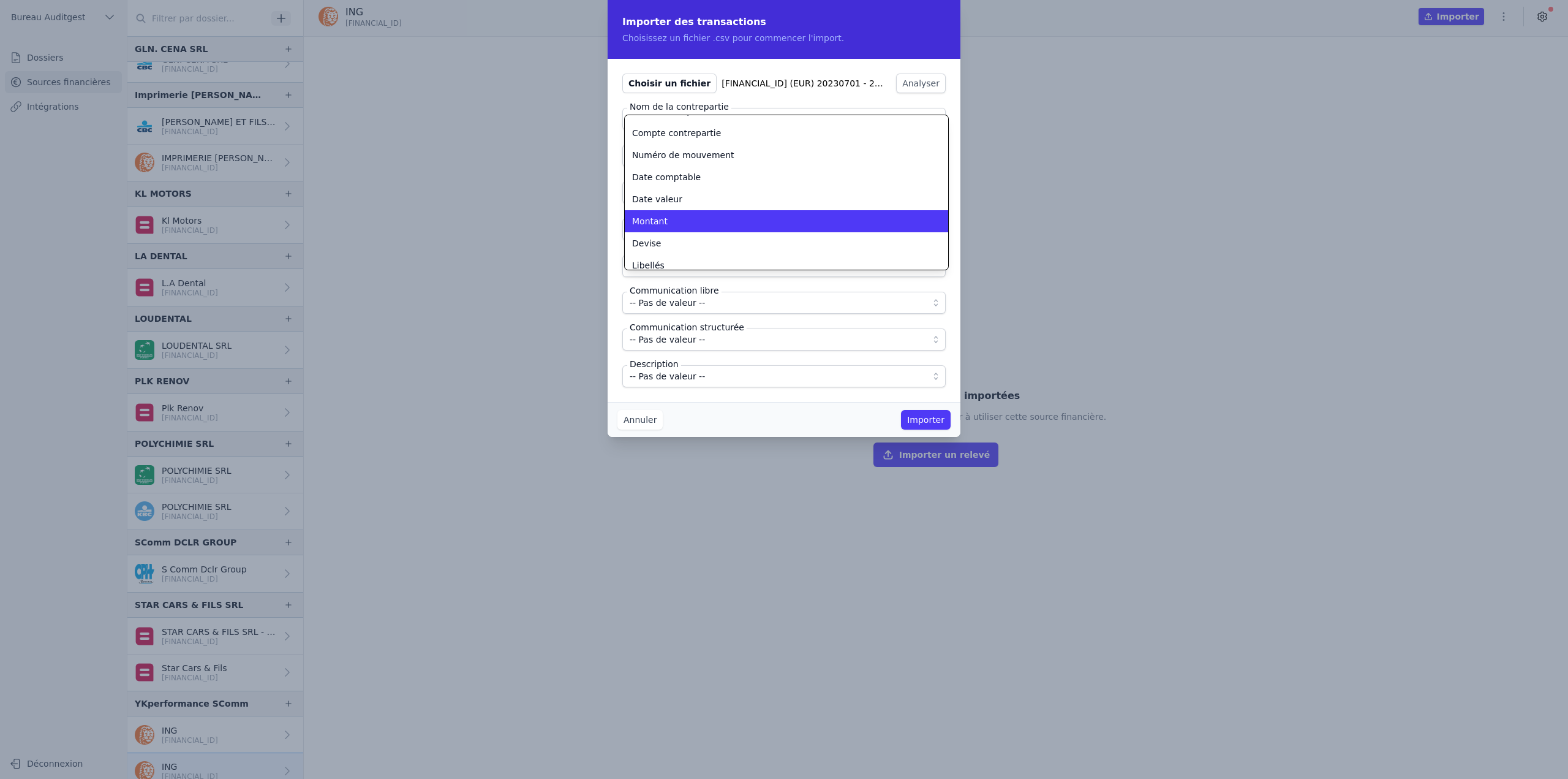
click at [683, 220] on div "Montant" at bounding box center [779, 221] width 294 height 12
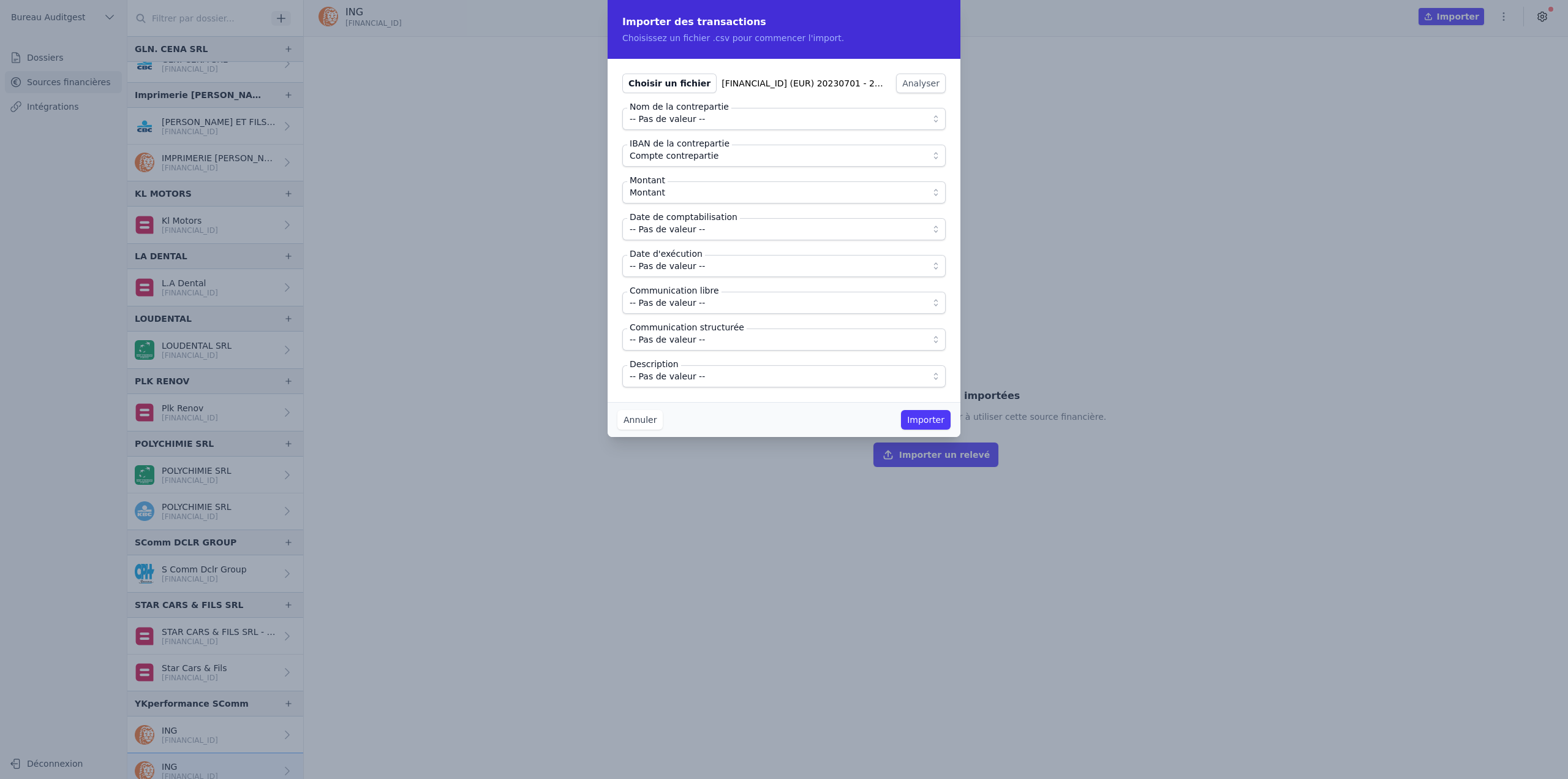
click at [686, 225] on span "-- Pas de valeur --" at bounding box center [667, 229] width 75 height 14
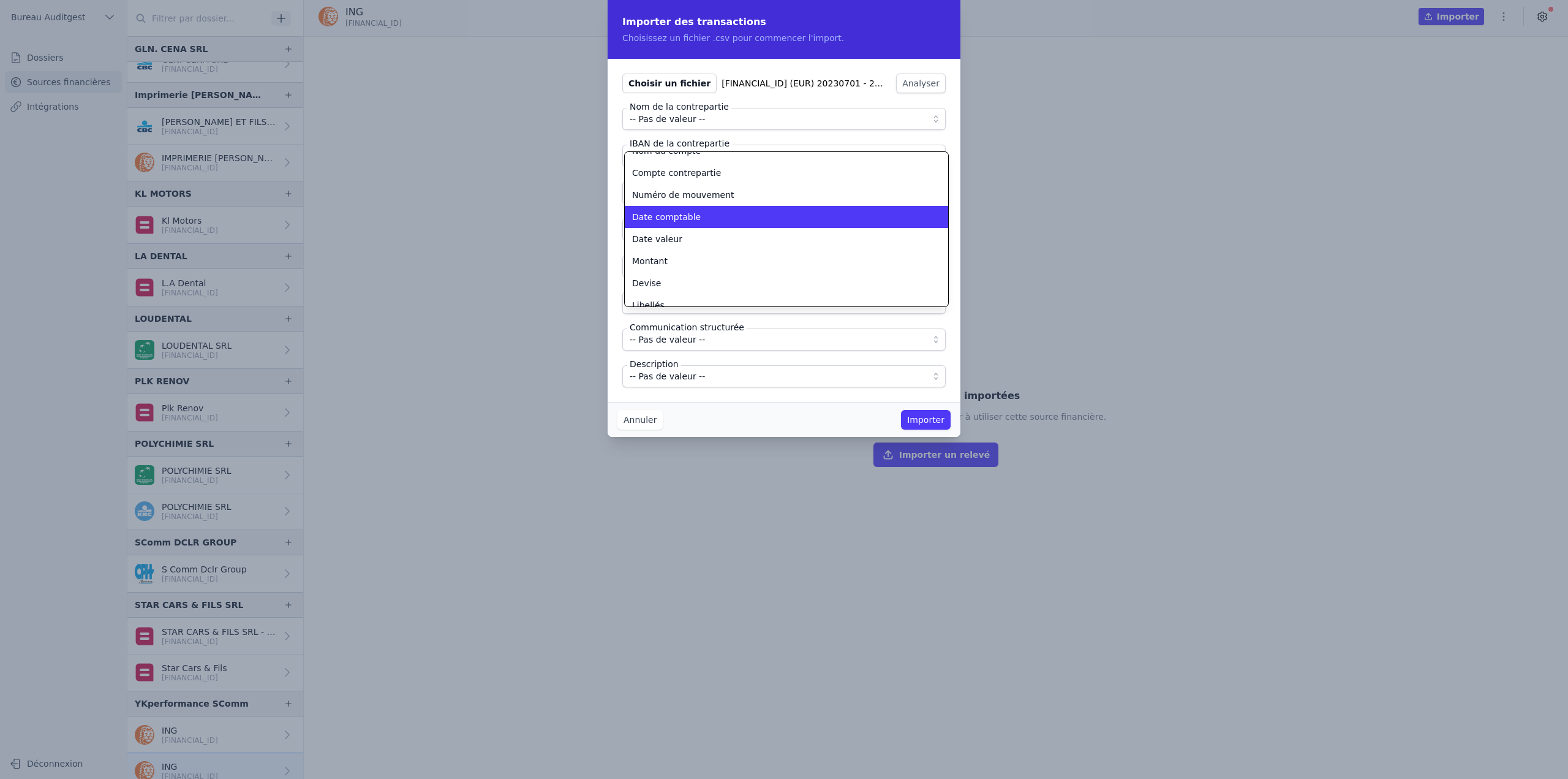
scroll to position [58, 0]
click at [678, 210] on span "Date comptable" at bounding box center [667, 215] width 69 height 12
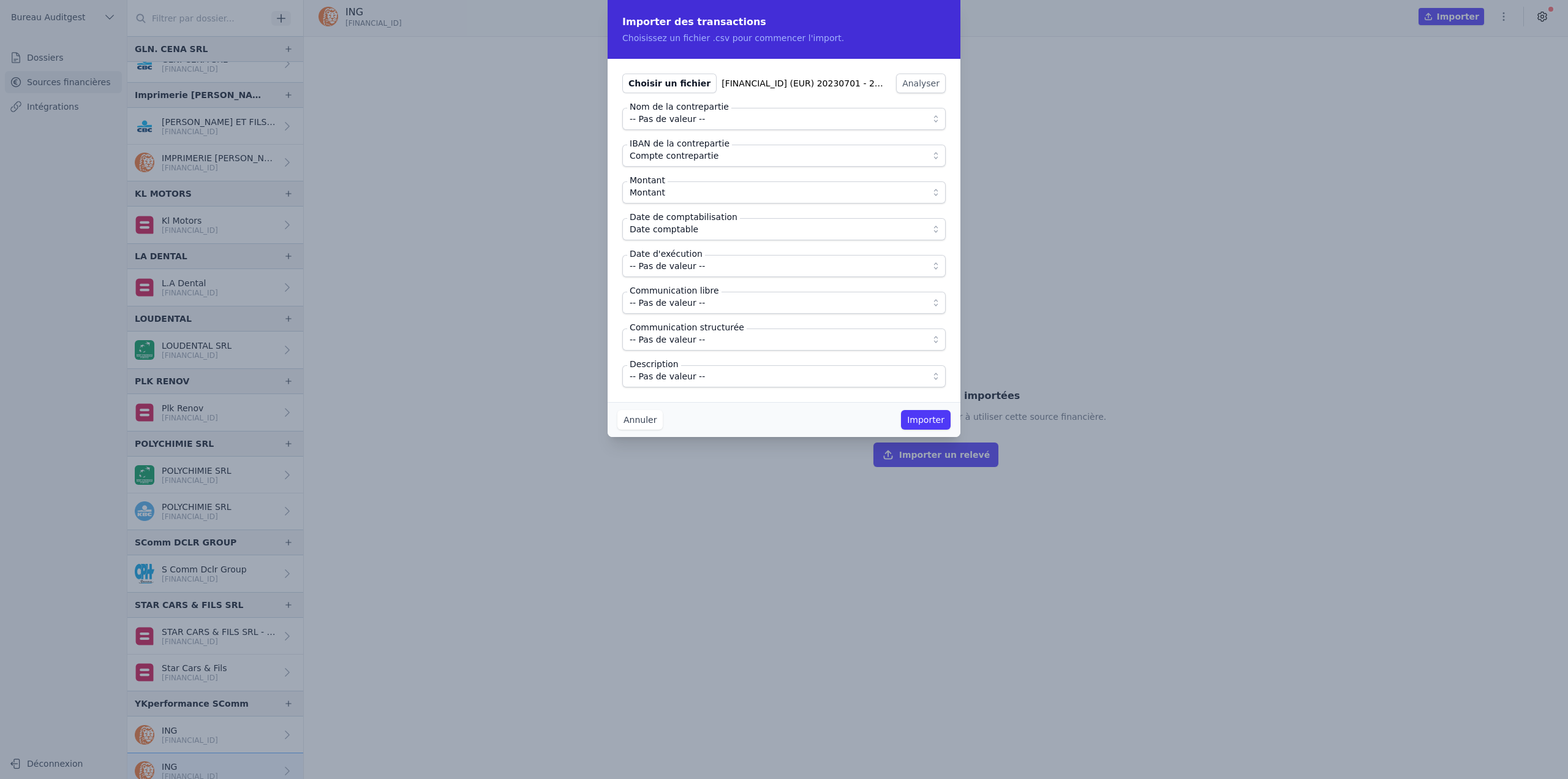
click at [689, 271] on span "-- Pas de valeur --" at bounding box center [667, 266] width 75 height 14
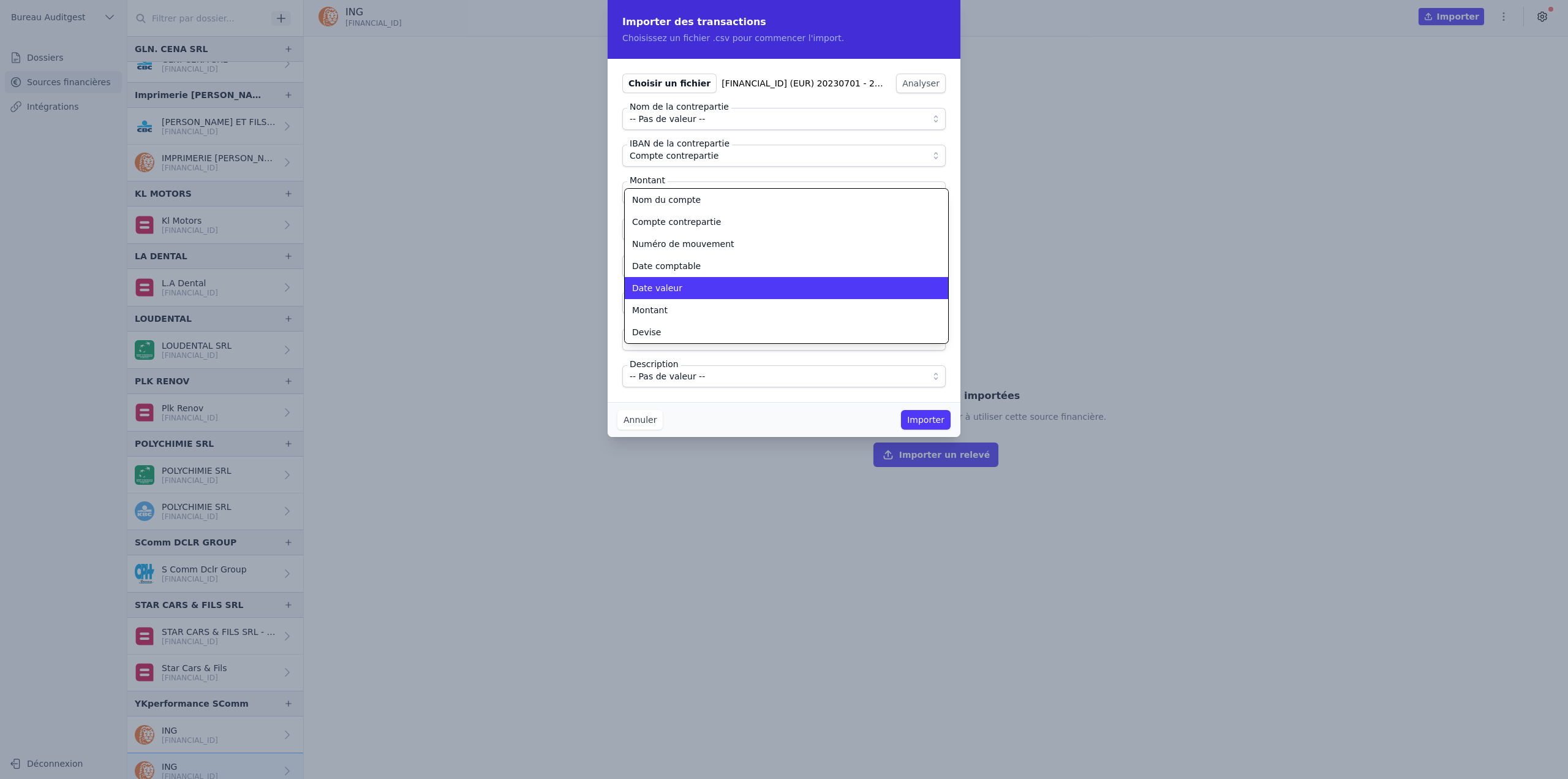
scroll to position [46, 0]
click at [677, 290] on div "Date valeur" at bounding box center [779, 286] width 294 height 12
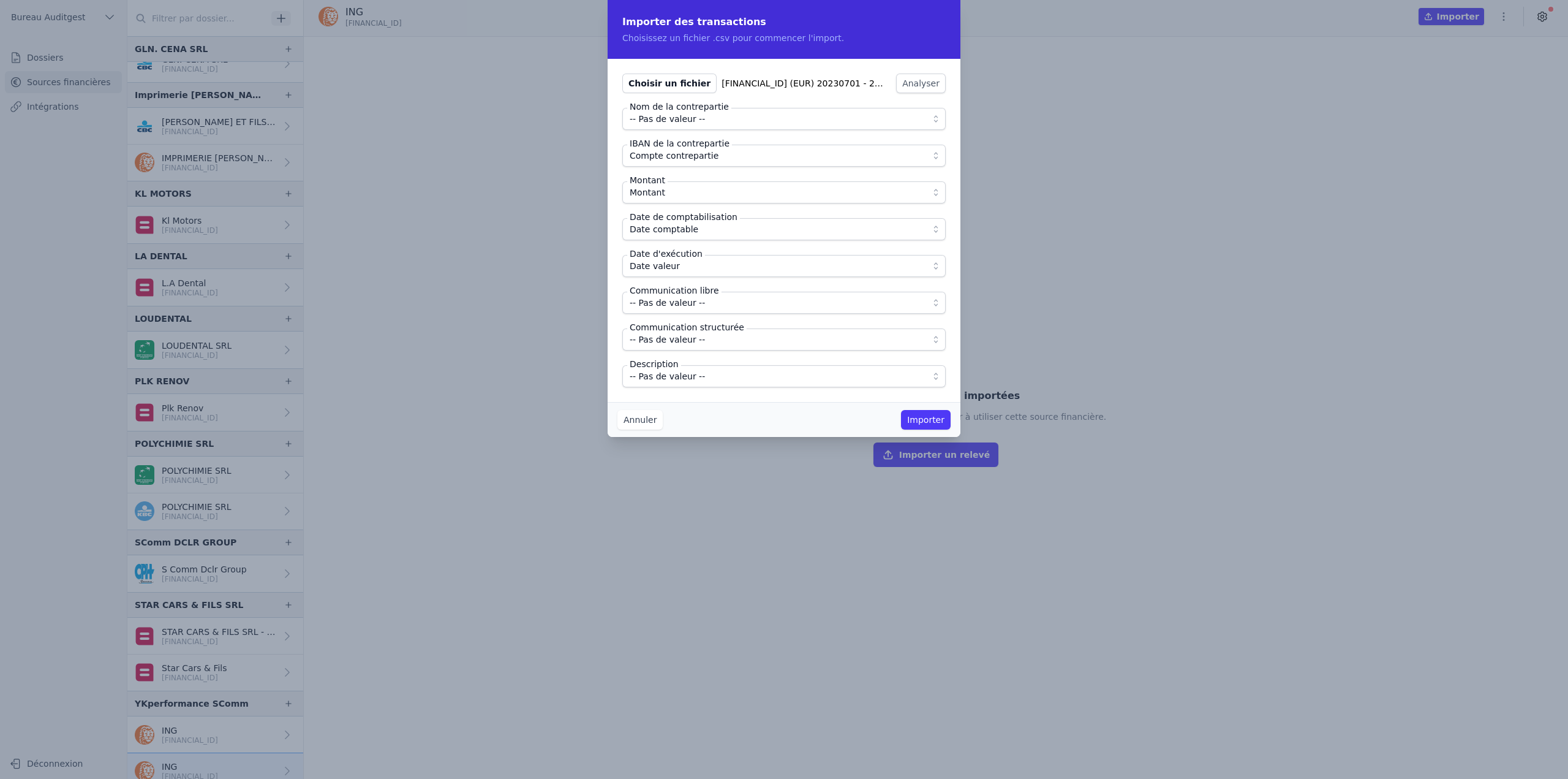
click at [699, 306] on span "-- Pas de valeur --" at bounding box center [776, 302] width 292 height 14
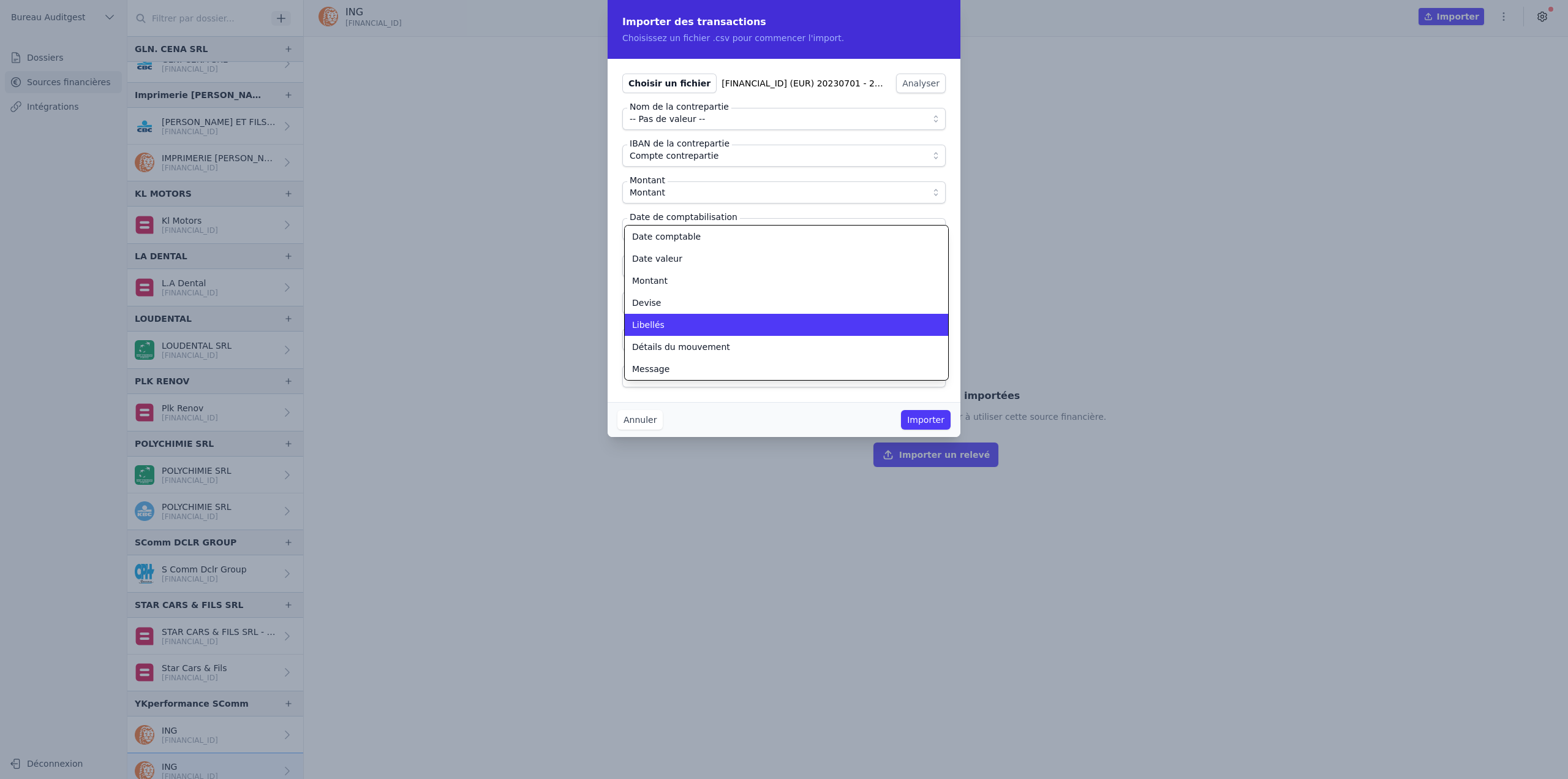
click at [693, 329] on div "Libellés" at bounding box center [779, 324] width 294 height 12
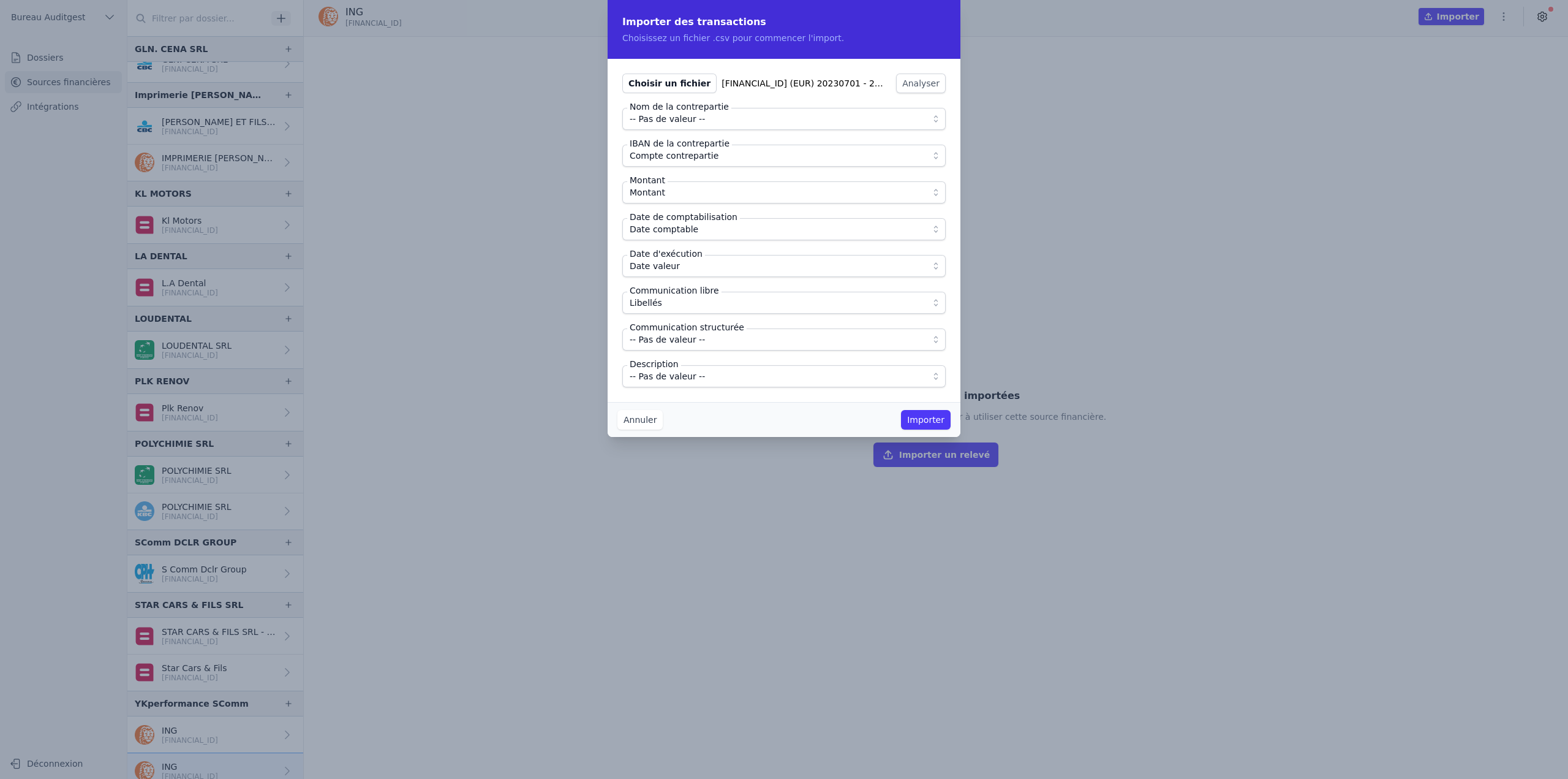
click at [687, 373] on span "-- Pas de valeur --" at bounding box center [667, 376] width 75 height 14
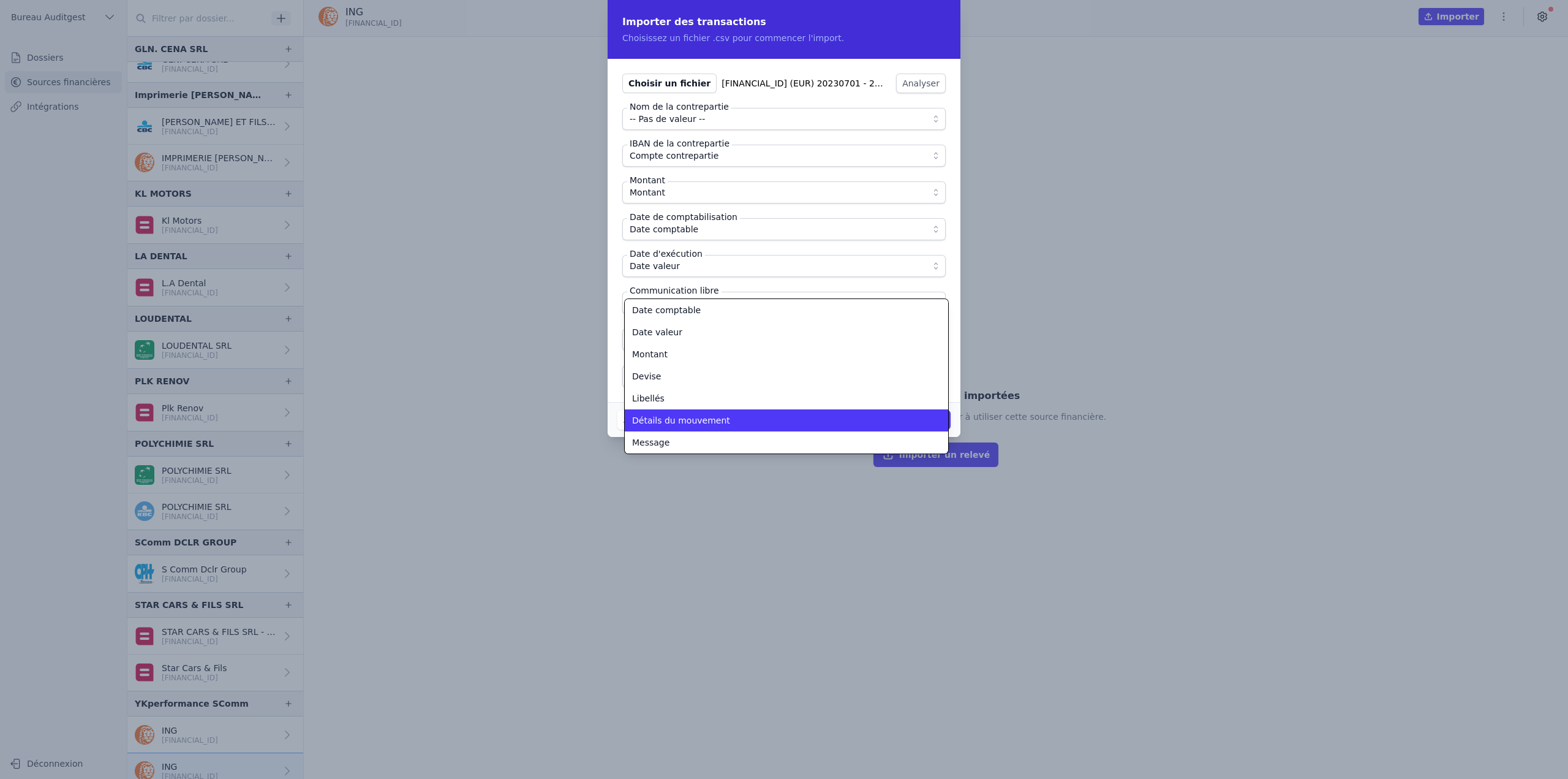
click at [688, 420] on span "Détails du mouvement" at bounding box center [681, 420] width 98 height 12
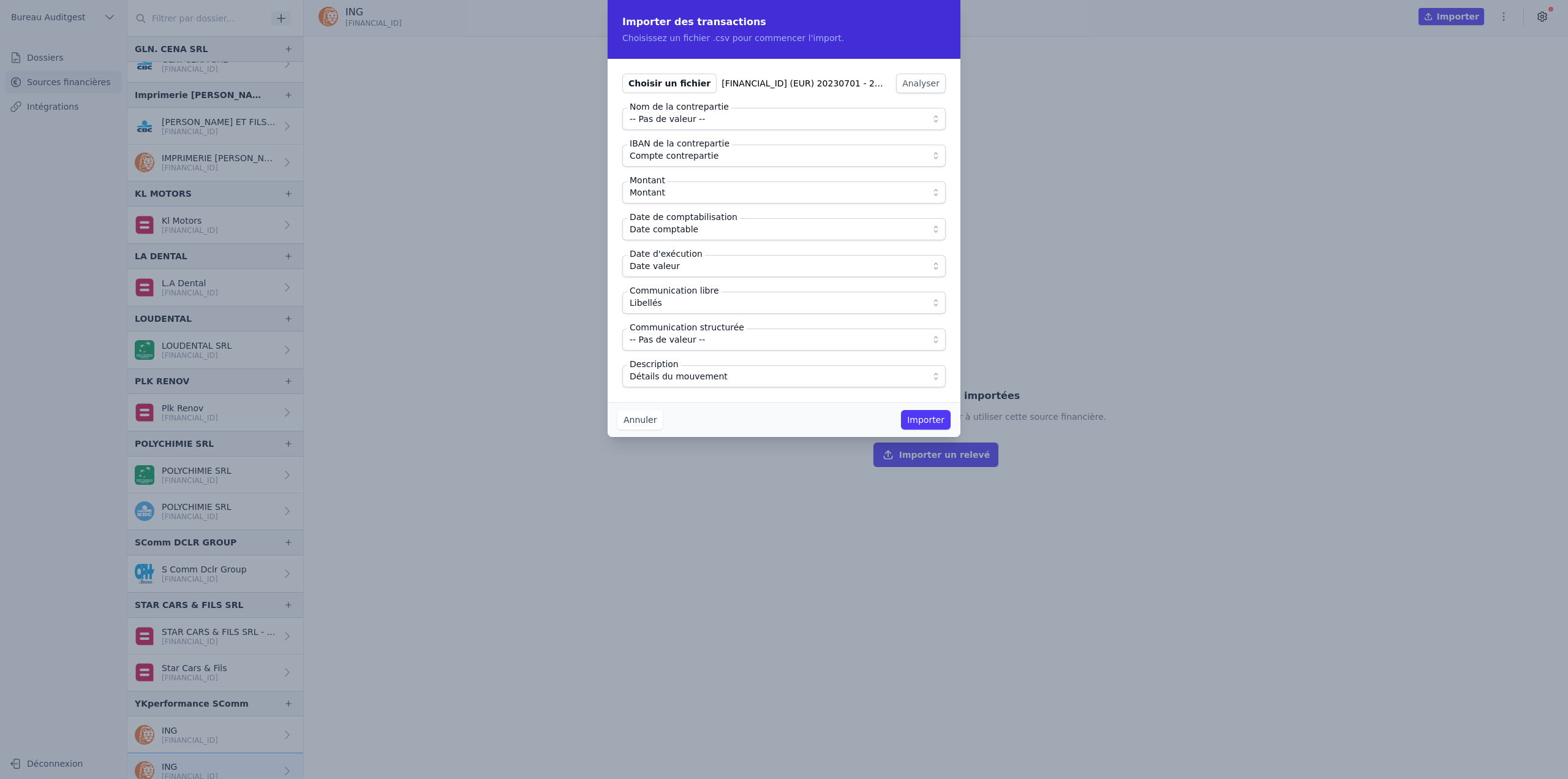
click at [942, 422] on button "Importer" at bounding box center [926, 420] width 50 height 19
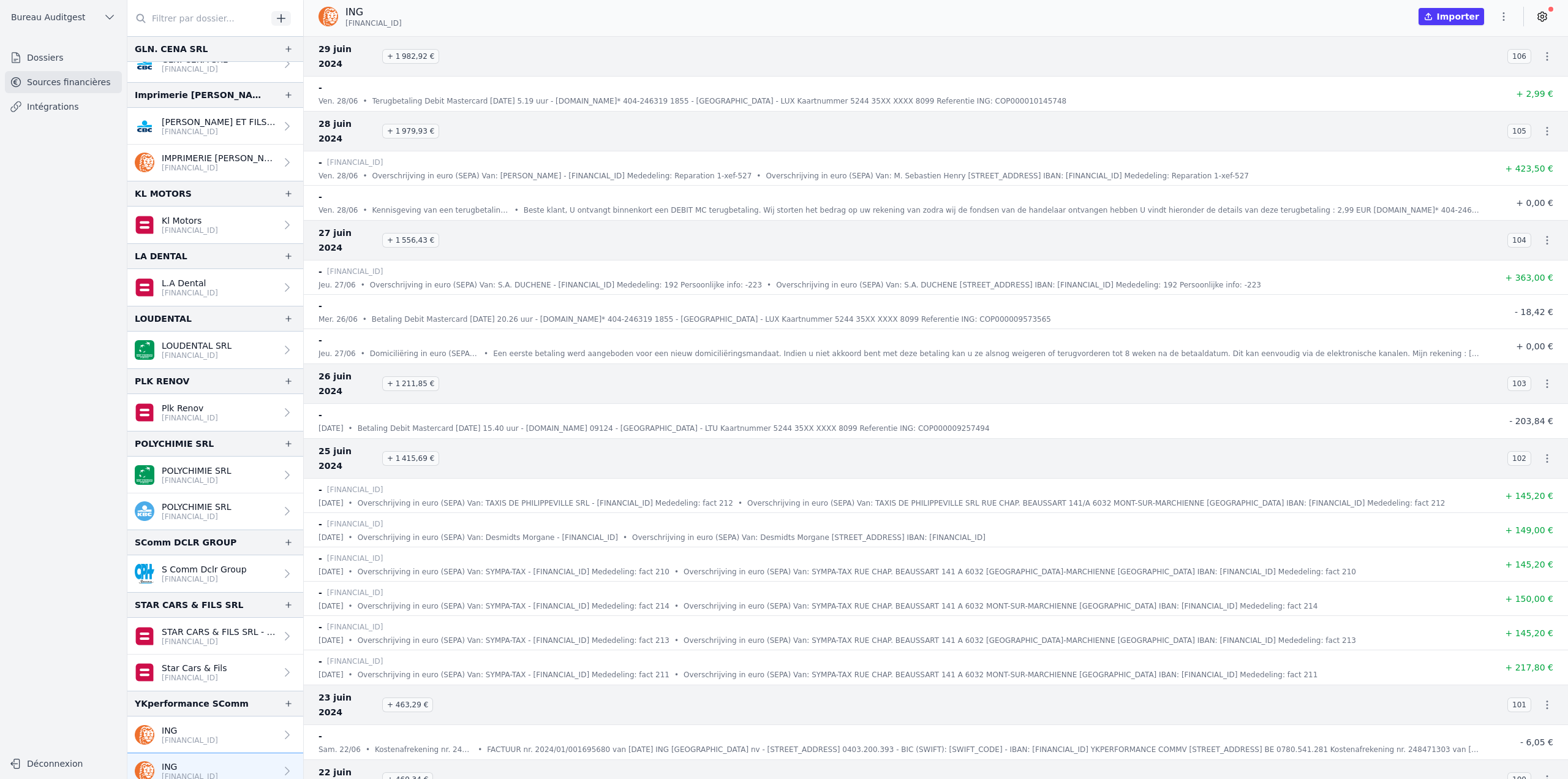
click at [1505, 16] on icon "button" at bounding box center [1503, 16] width 12 height 12
click at [1466, 95] on button "Import CSV *" at bounding box center [1474, 87] width 88 height 22
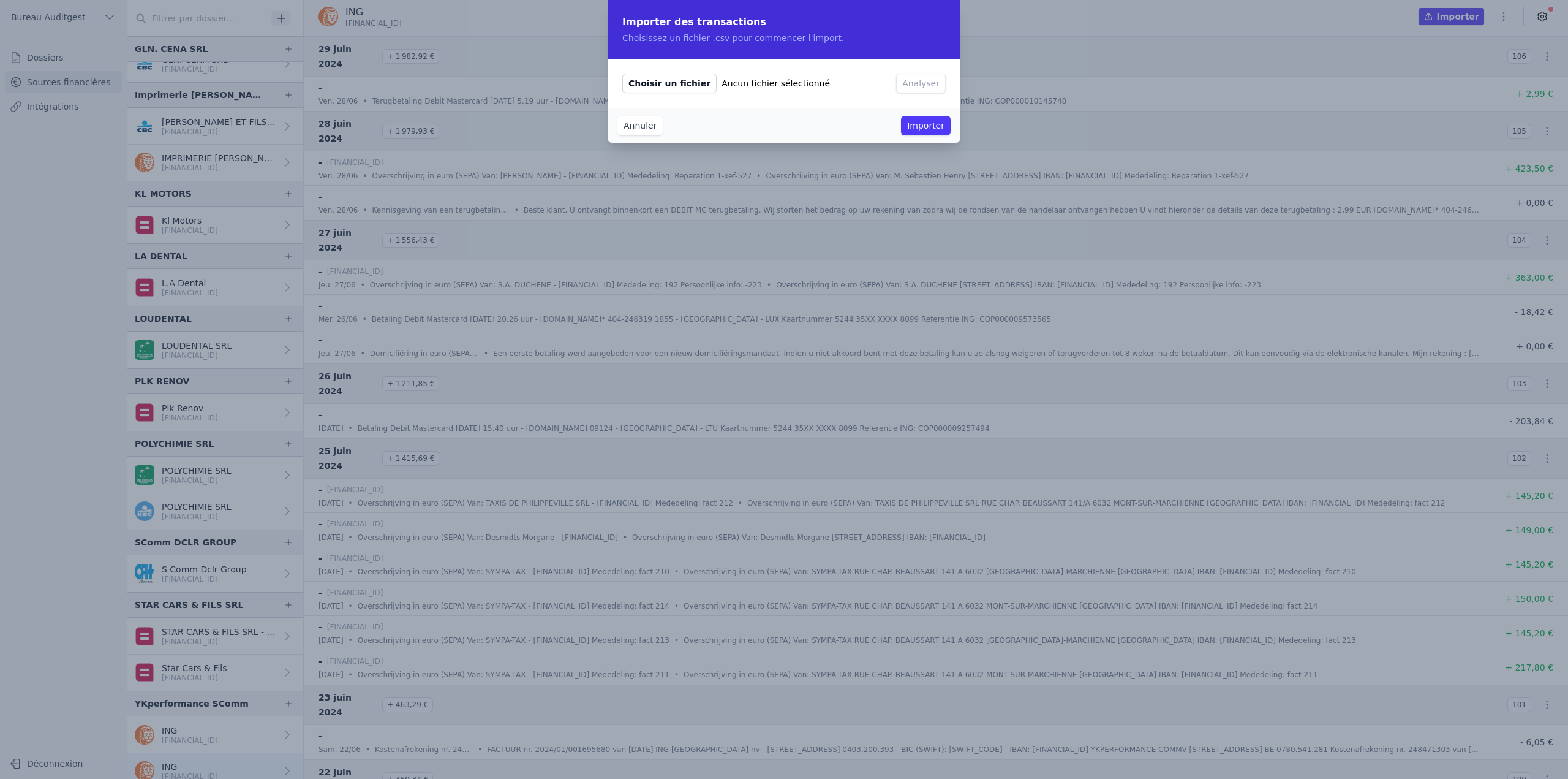
click at [676, 65] on div "Choisir un fichier Aucun fichier sélectionné Analyser" at bounding box center [784, 83] width 353 height 49
click at [675, 78] on span "Choisir un fichier" at bounding box center [670, 83] width 95 height 19
click at [622, 74] on input "Choisir un fichier Aucun fichier sélectionné" at bounding box center [622, 73] width 1 height 1
type input "C:\fakepath\[FINANCIAL_ID] (EUR) 20240701 - 20250630.csv"
click at [916, 74] on button "Analyser" at bounding box center [921, 83] width 50 height 19
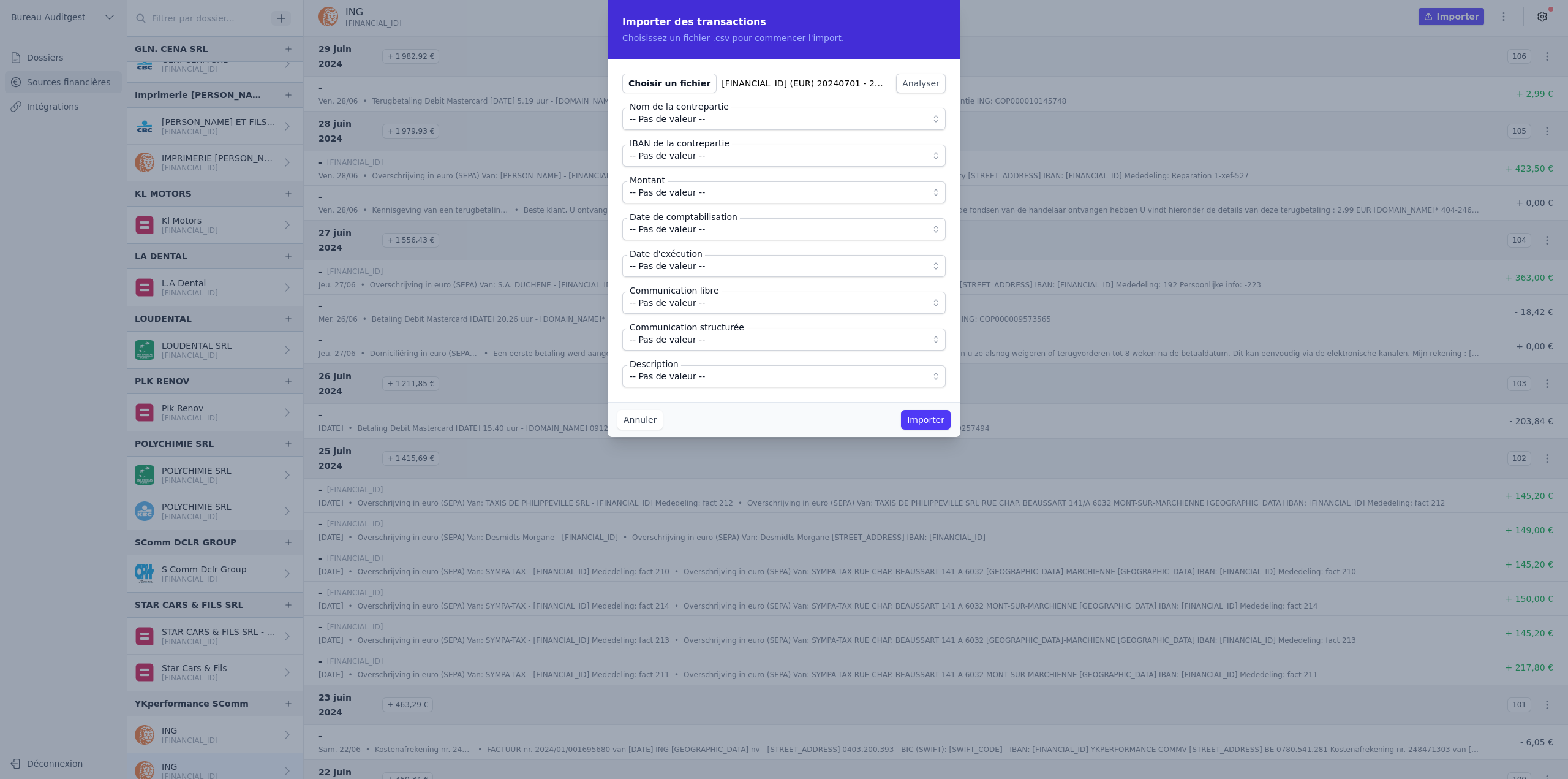
click at [691, 119] on span "-- Pas de valeur --" at bounding box center [667, 119] width 75 height 14
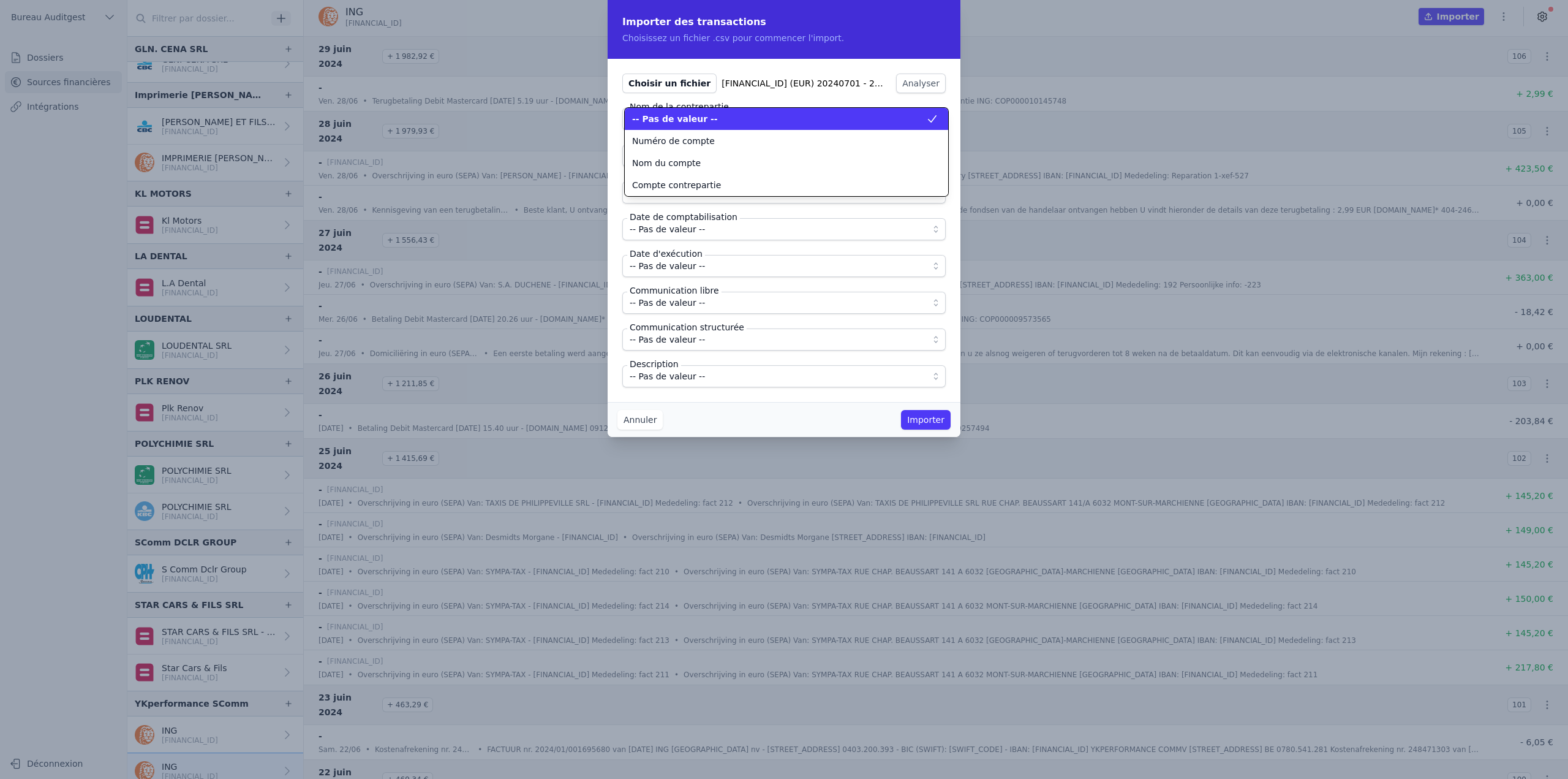
click at [691, 119] on span "-- Pas de valeur --" at bounding box center [675, 119] width 86 height 12
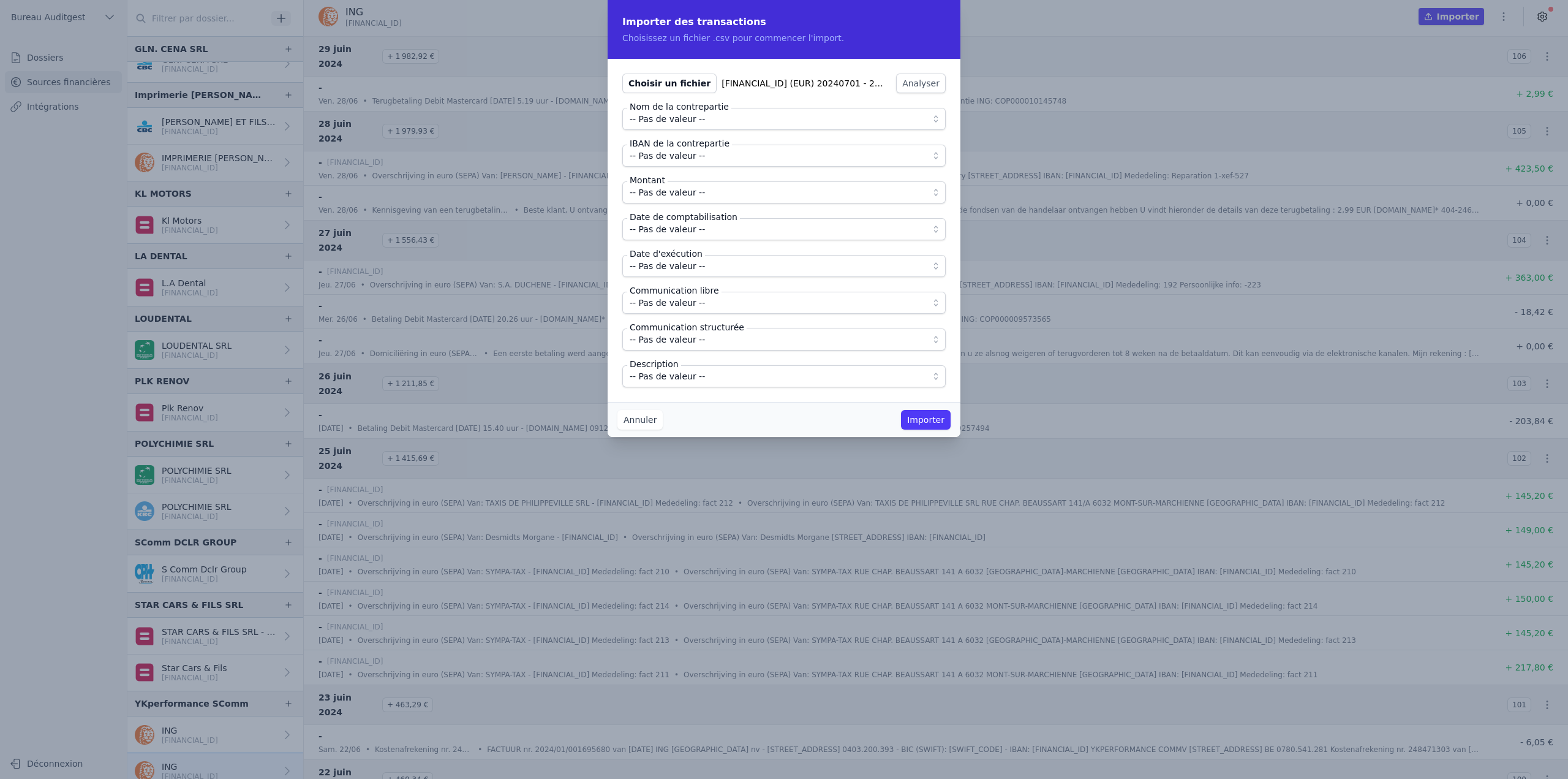
click at [687, 157] on span "-- Pas de valeur --" at bounding box center [667, 156] width 75 height 14
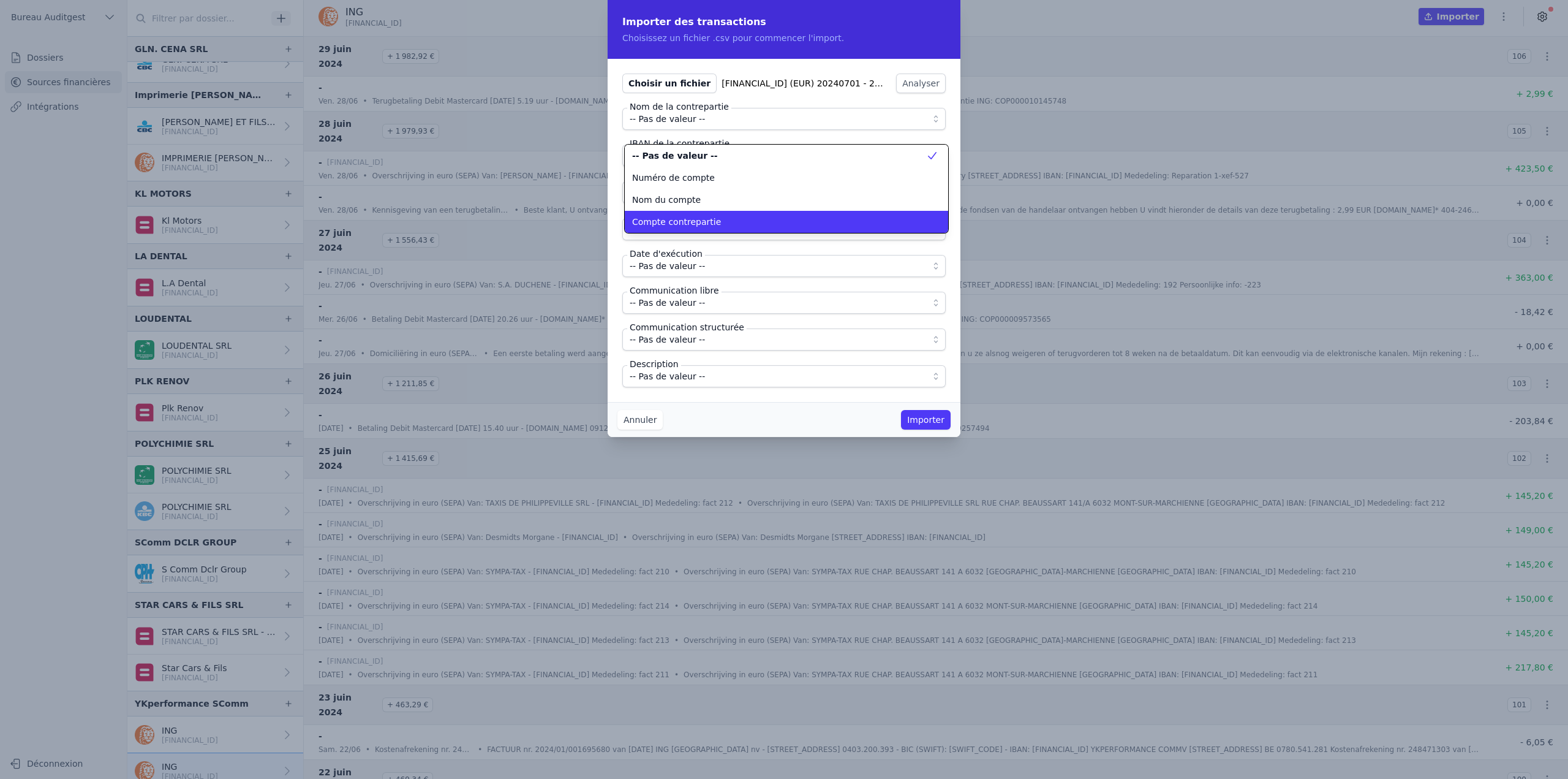
click at [706, 219] on span "Compte contrepartie" at bounding box center [676, 221] width 89 height 12
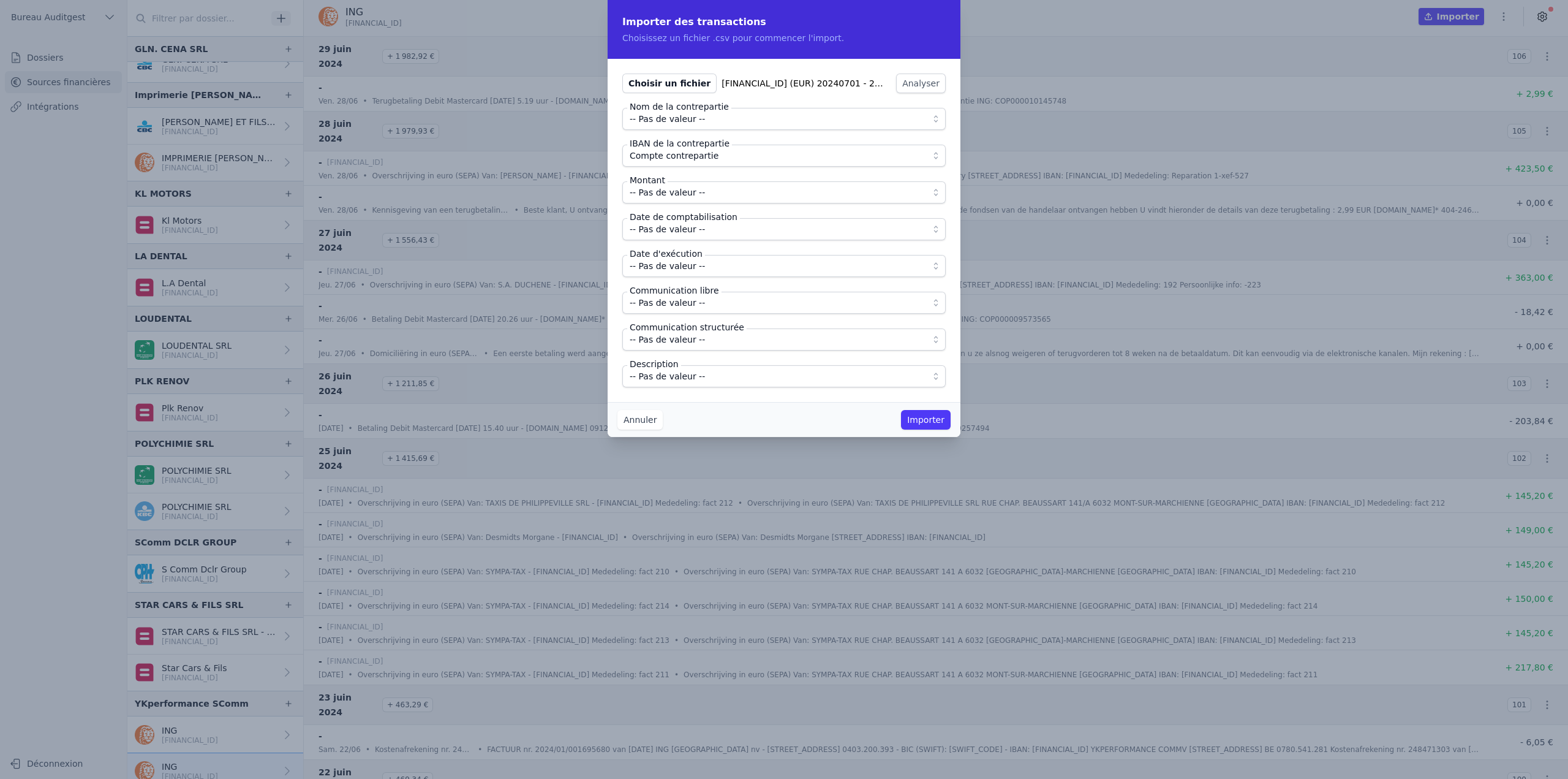
click at [691, 193] on span "-- Pas de valeur --" at bounding box center [667, 193] width 75 height 14
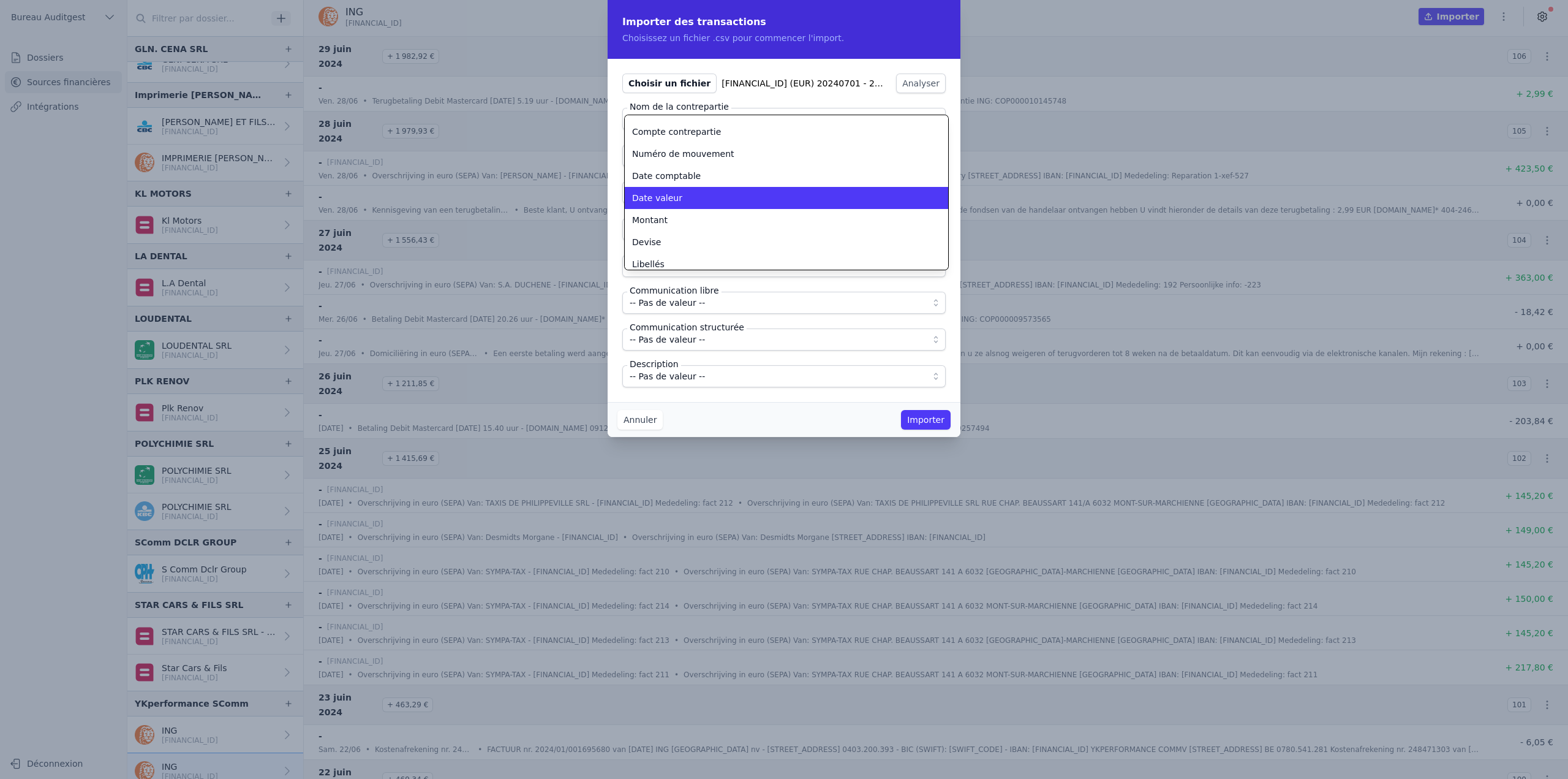
scroll to position [61, 0]
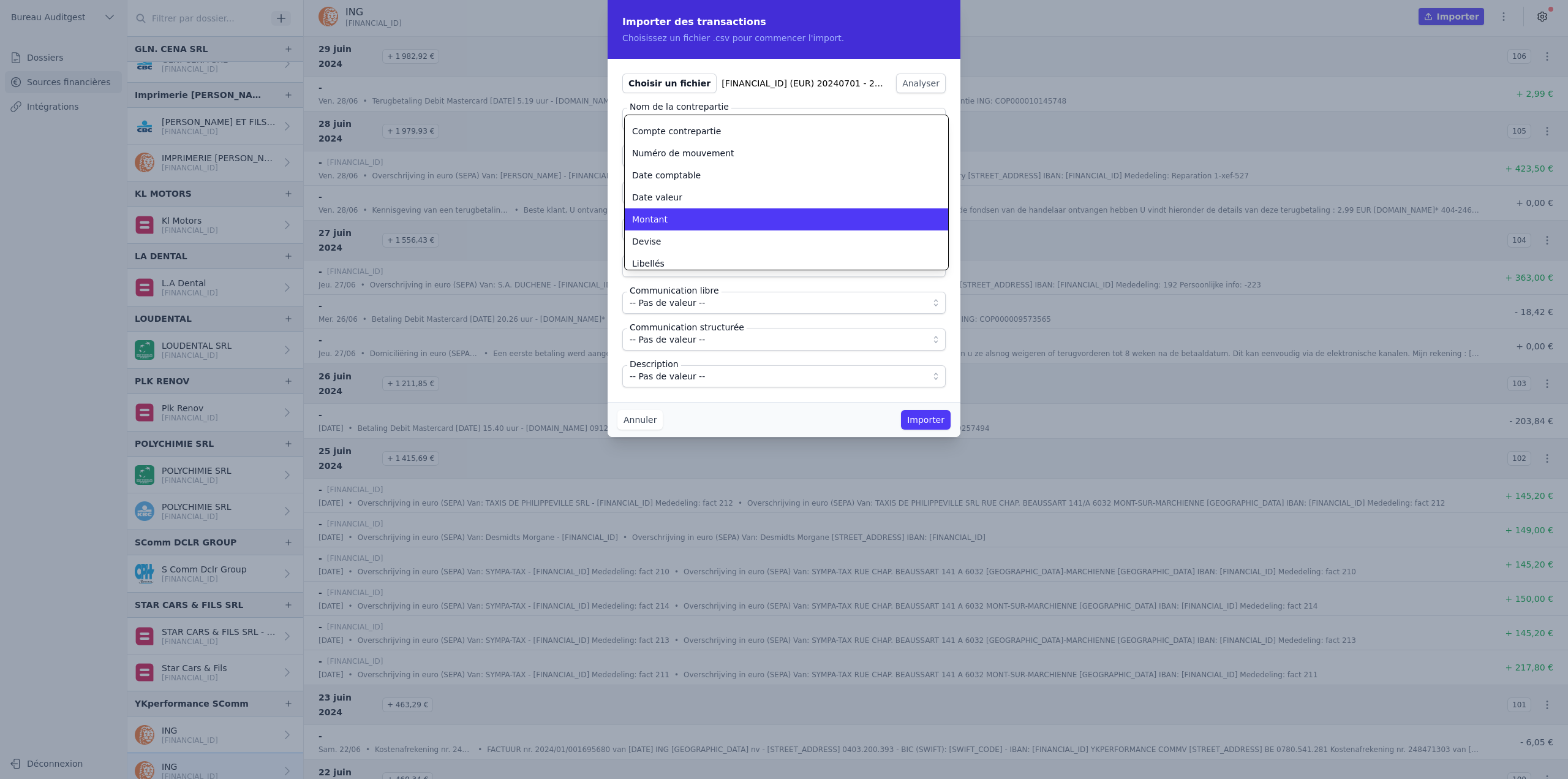
click at [671, 217] on div "Montant" at bounding box center [779, 219] width 294 height 12
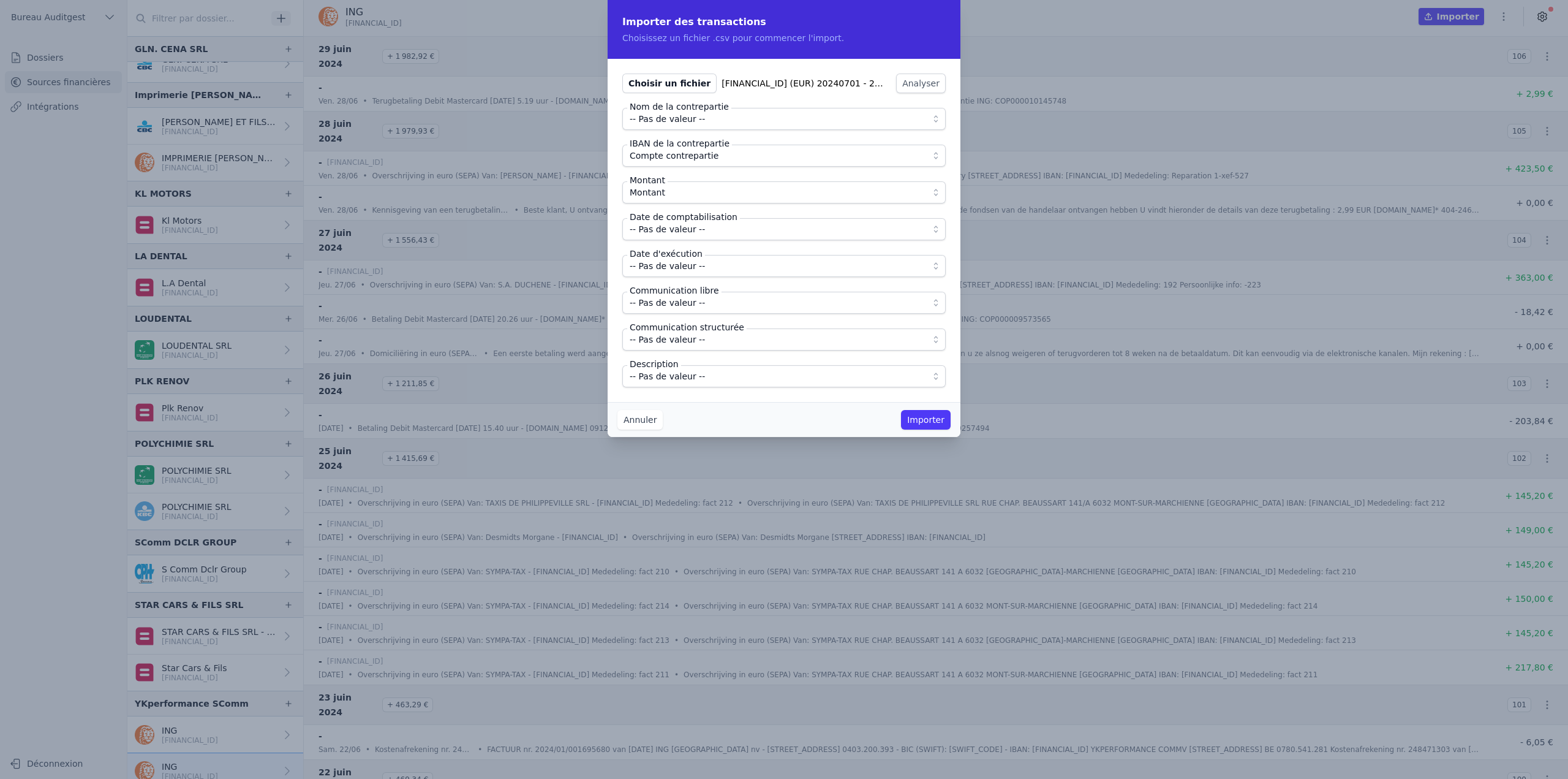
click at [675, 232] on span "-- Pas de valeur --" at bounding box center [667, 229] width 75 height 14
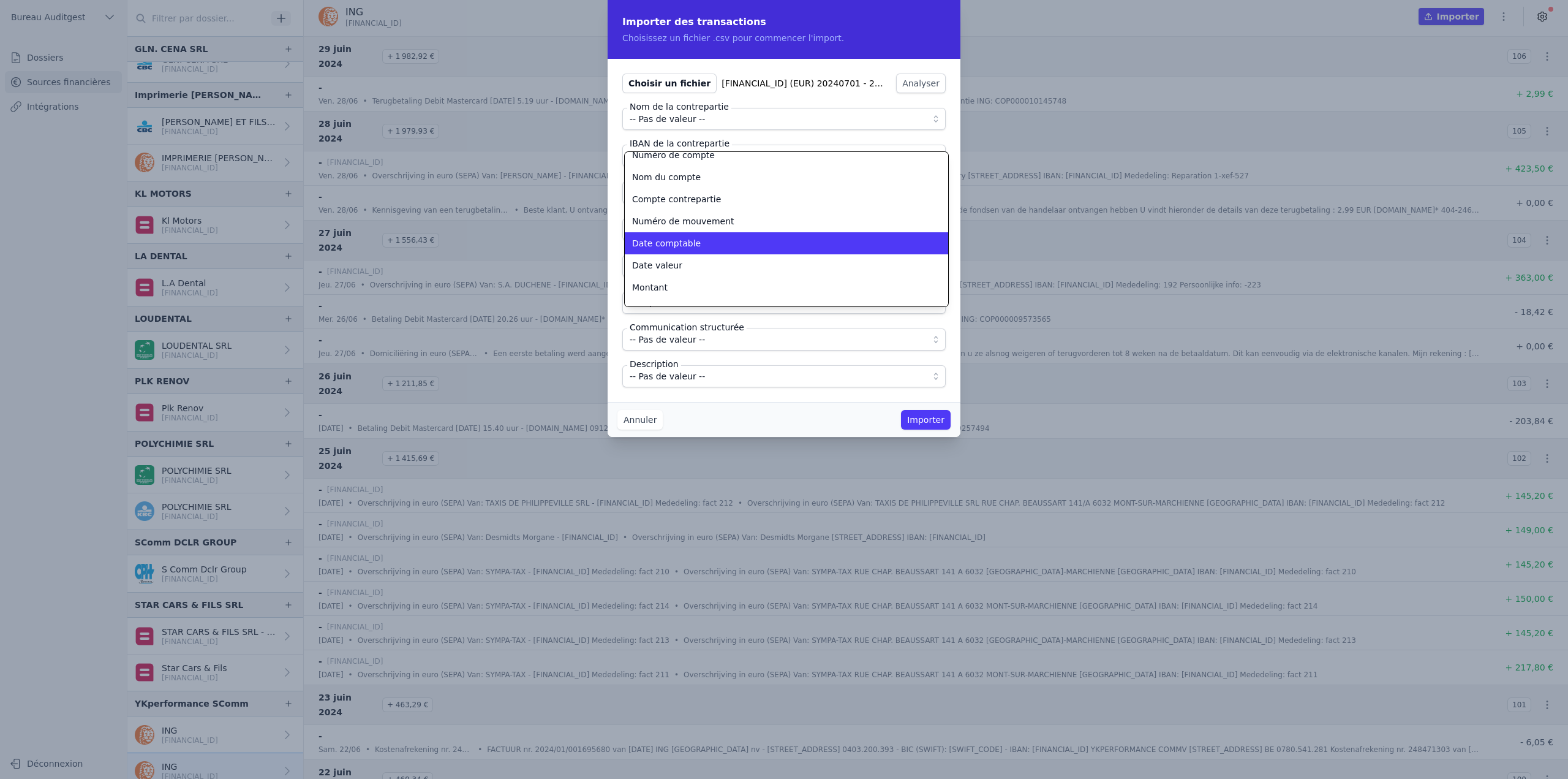
scroll to position [34, 0]
click at [686, 242] on li "Date comptable" at bounding box center [786, 238] width 323 height 22
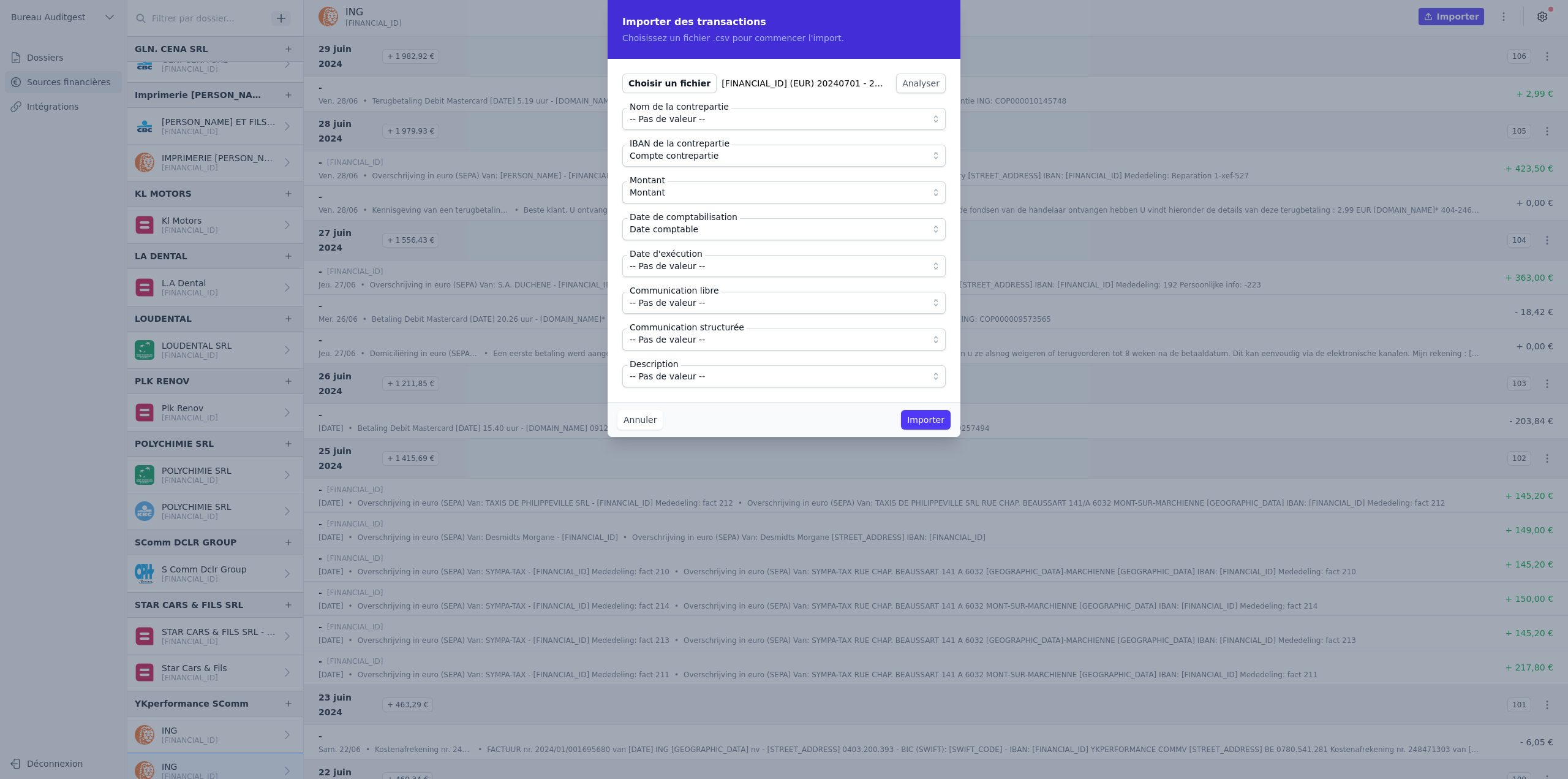
click at [686, 267] on span "-- Pas de valeur --" at bounding box center [667, 266] width 75 height 14
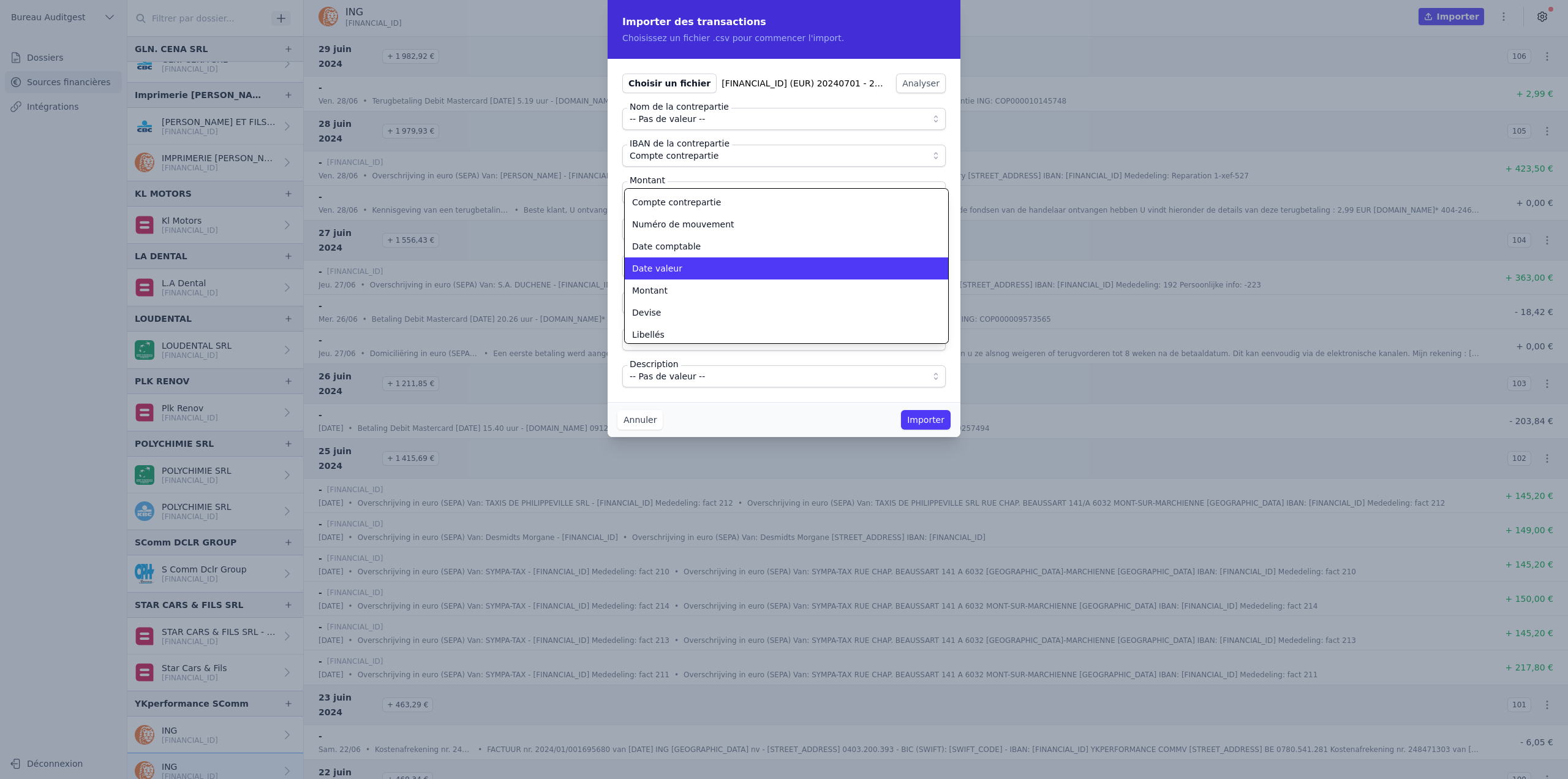
scroll to position [65, 0]
click at [678, 264] on div "Date valeur" at bounding box center [779, 266] width 294 height 12
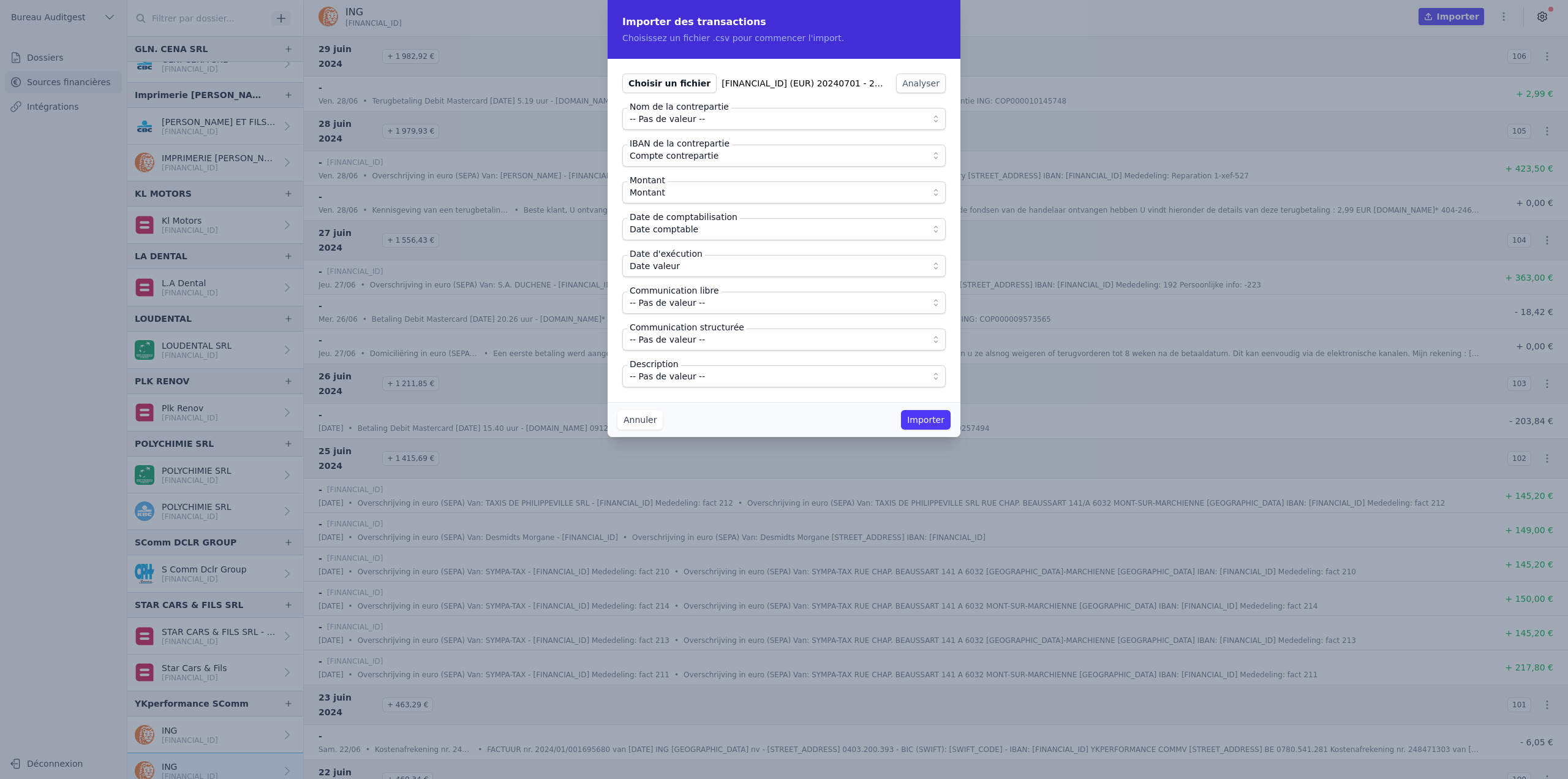
click at [686, 305] on span "-- Pas de valeur --" at bounding box center [667, 302] width 75 height 14
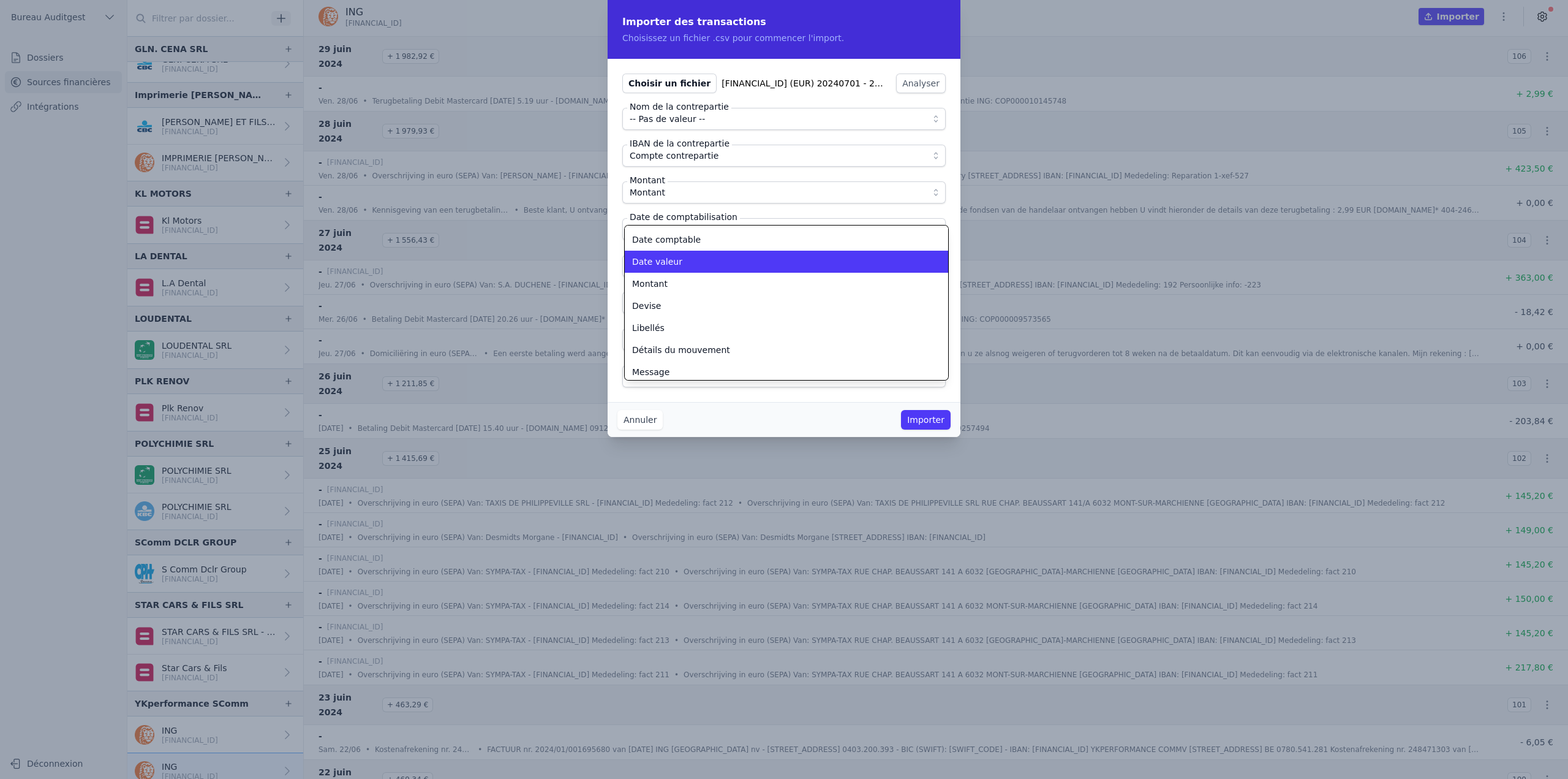
scroll to position [110, 0]
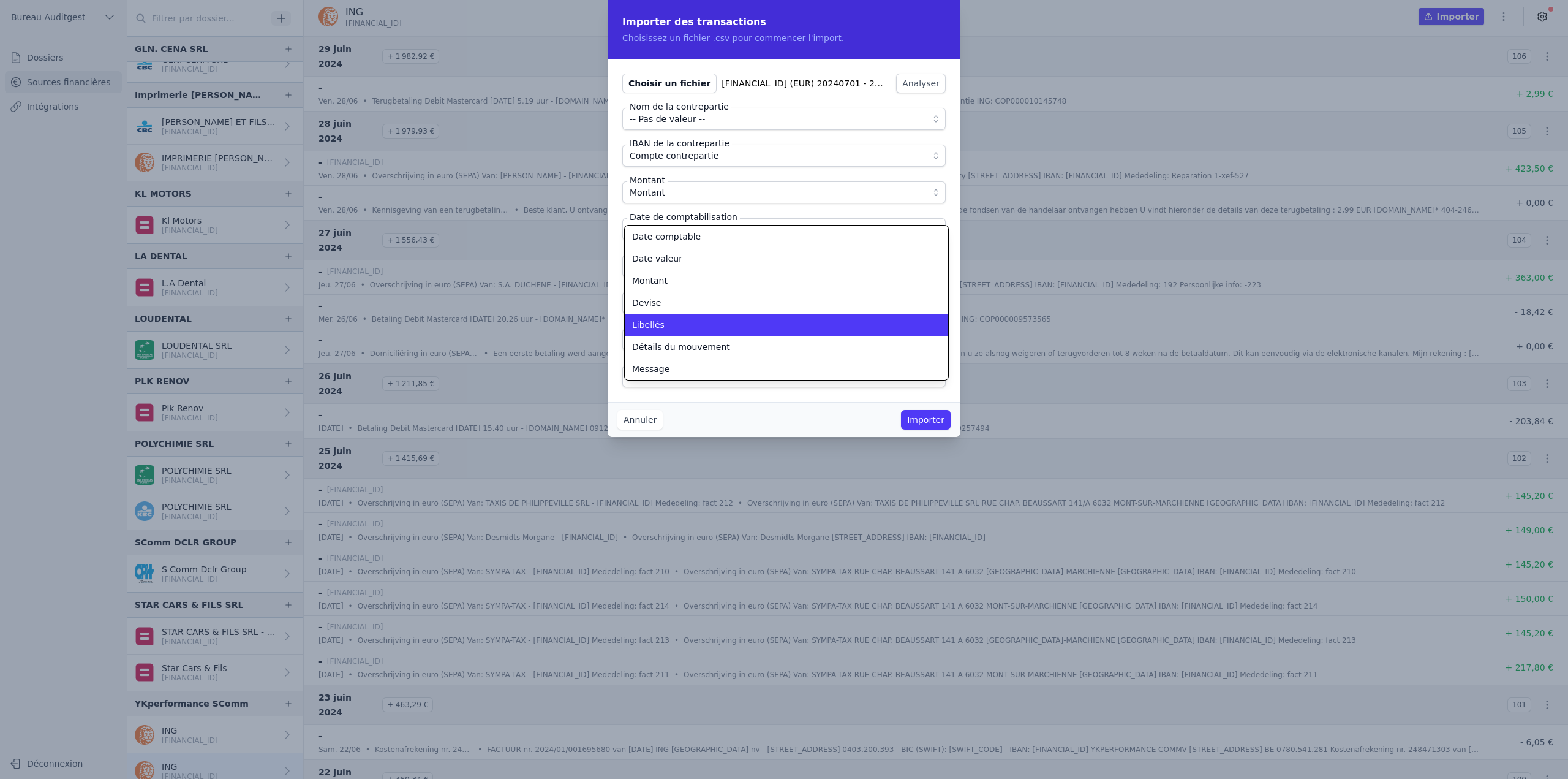
click at [680, 323] on div "Libellés" at bounding box center [779, 324] width 294 height 12
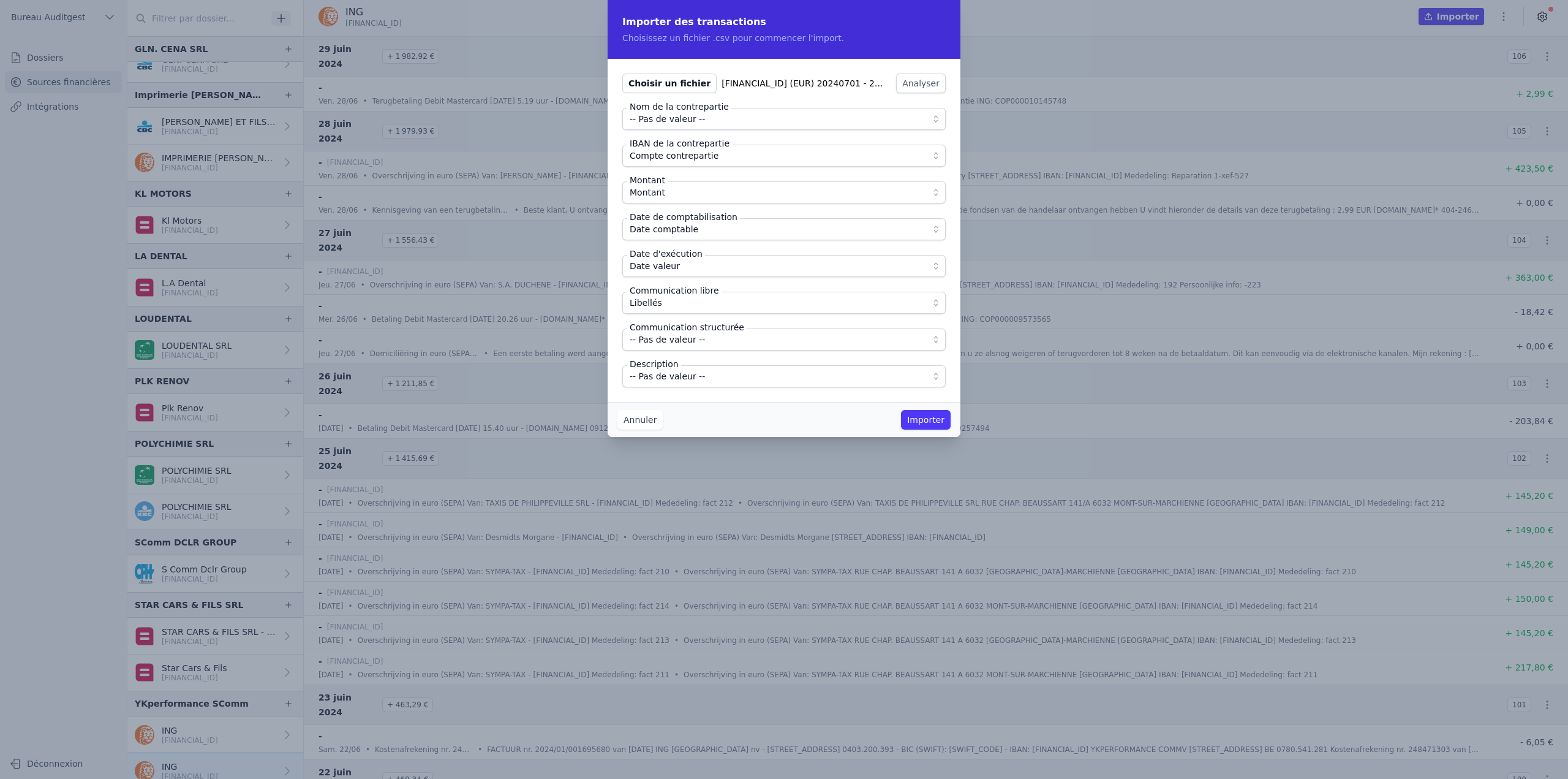
click at [680, 375] on span "-- Pas de valeur --" at bounding box center [667, 376] width 75 height 14
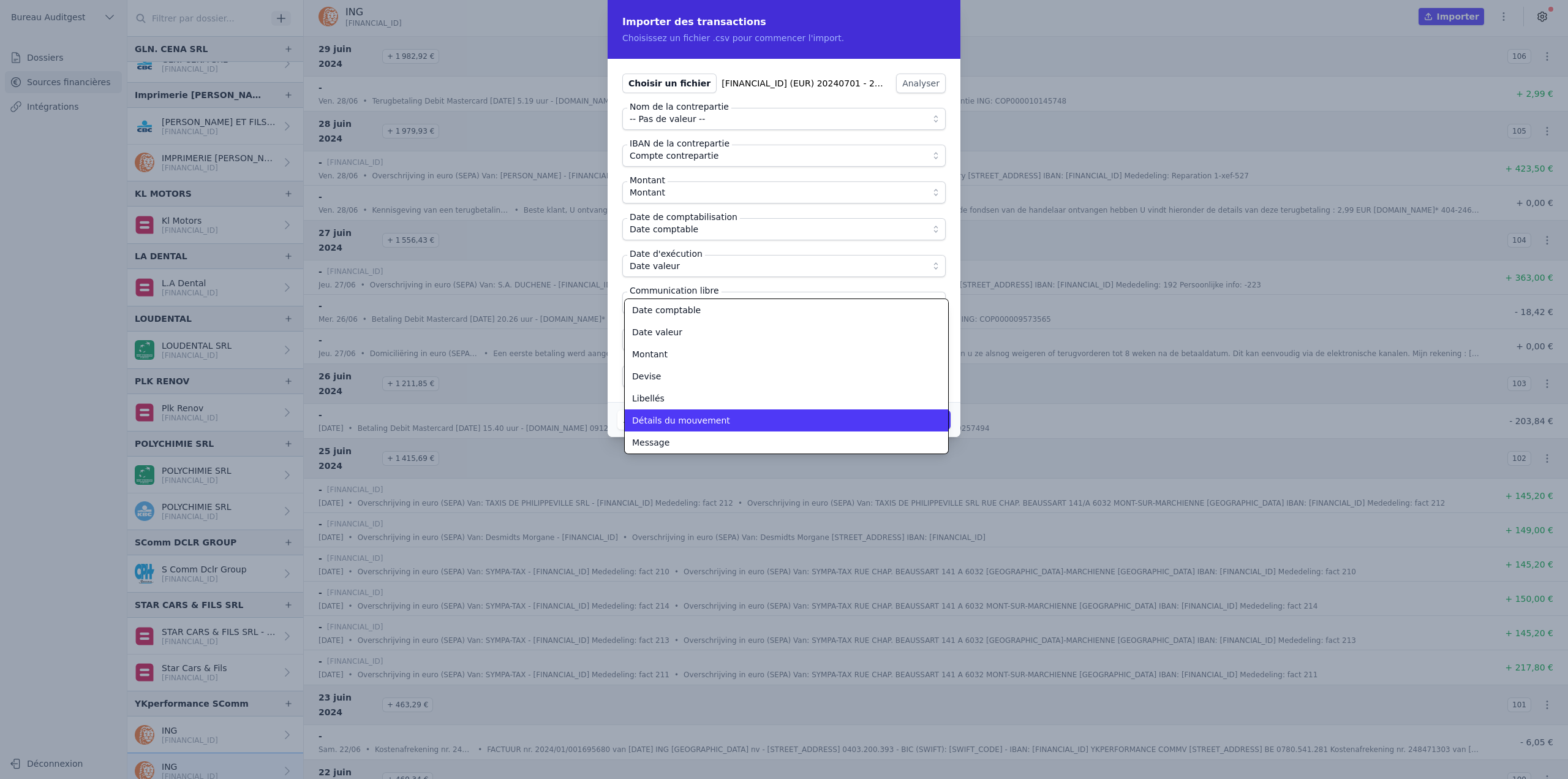
click at [695, 419] on span "Détails du mouvement" at bounding box center [681, 420] width 98 height 12
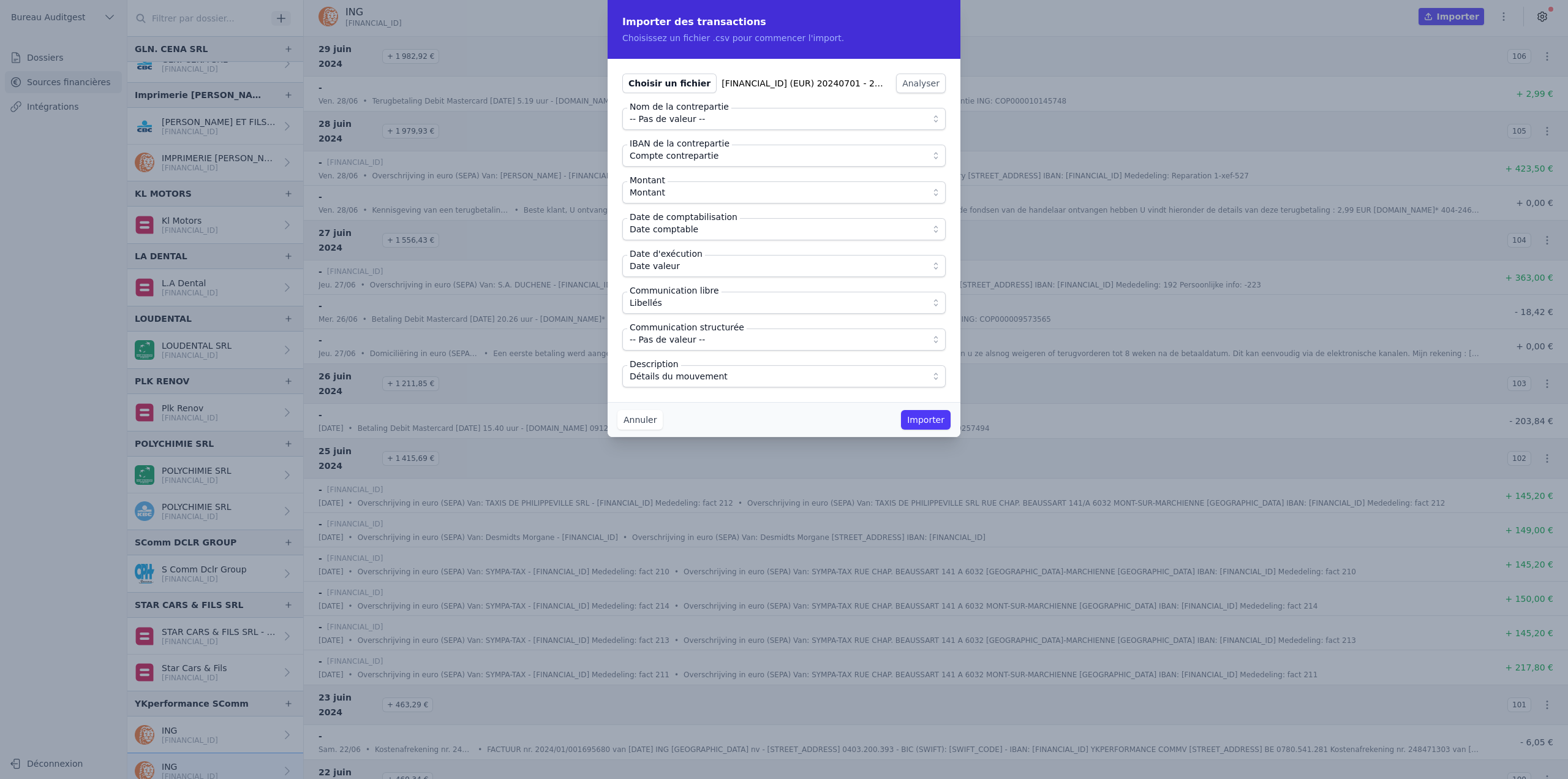
click at [760, 403] on div "Annuler Importer" at bounding box center [784, 420] width 353 height 35
click at [925, 423] on button "Importer" at bounding box center [926, 420] width 50 height 19
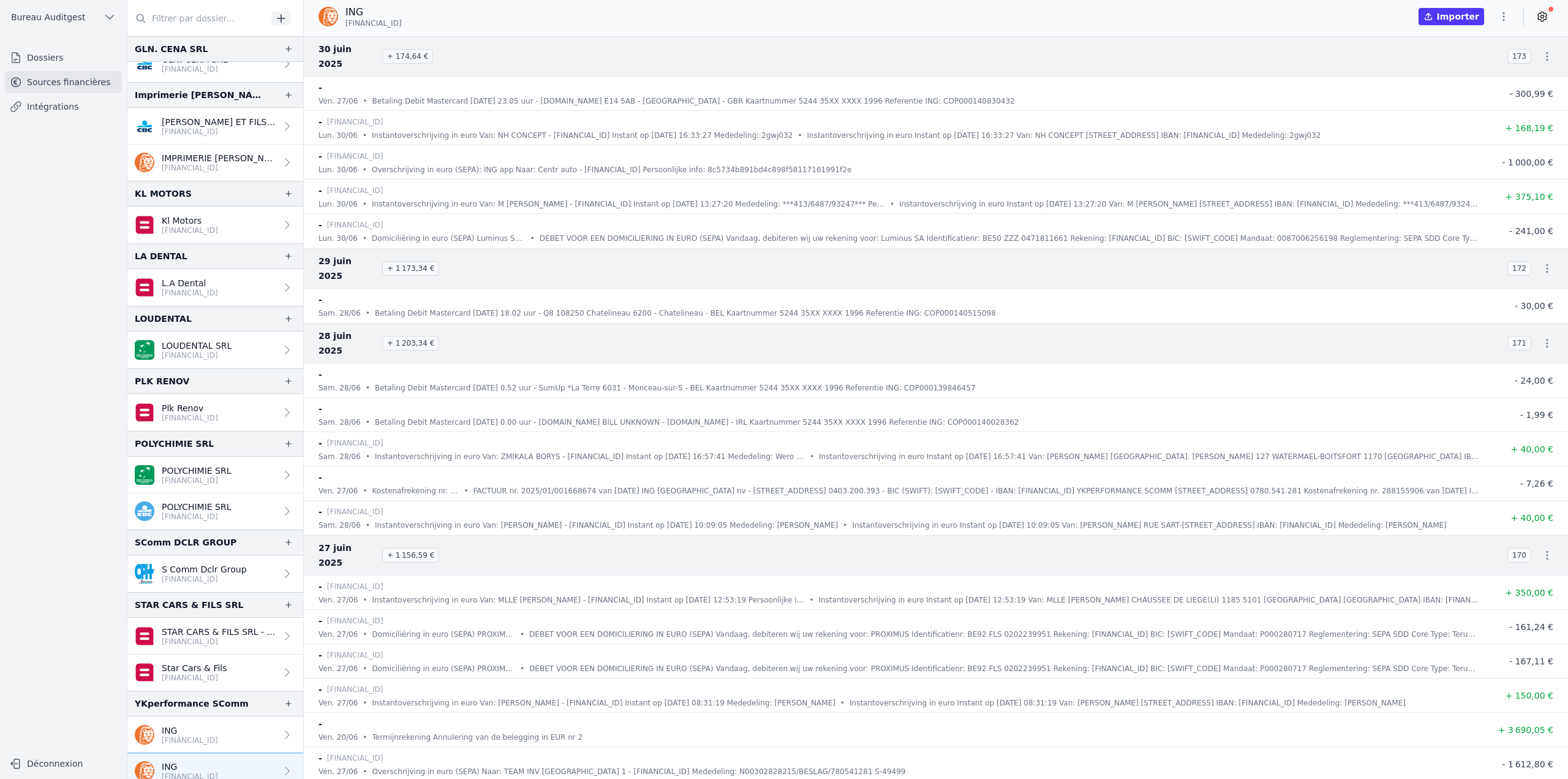
click at [253, 716] on link "ING [FINANCIAL_ID]" at bounding box center [215, 735] width 176 height 37
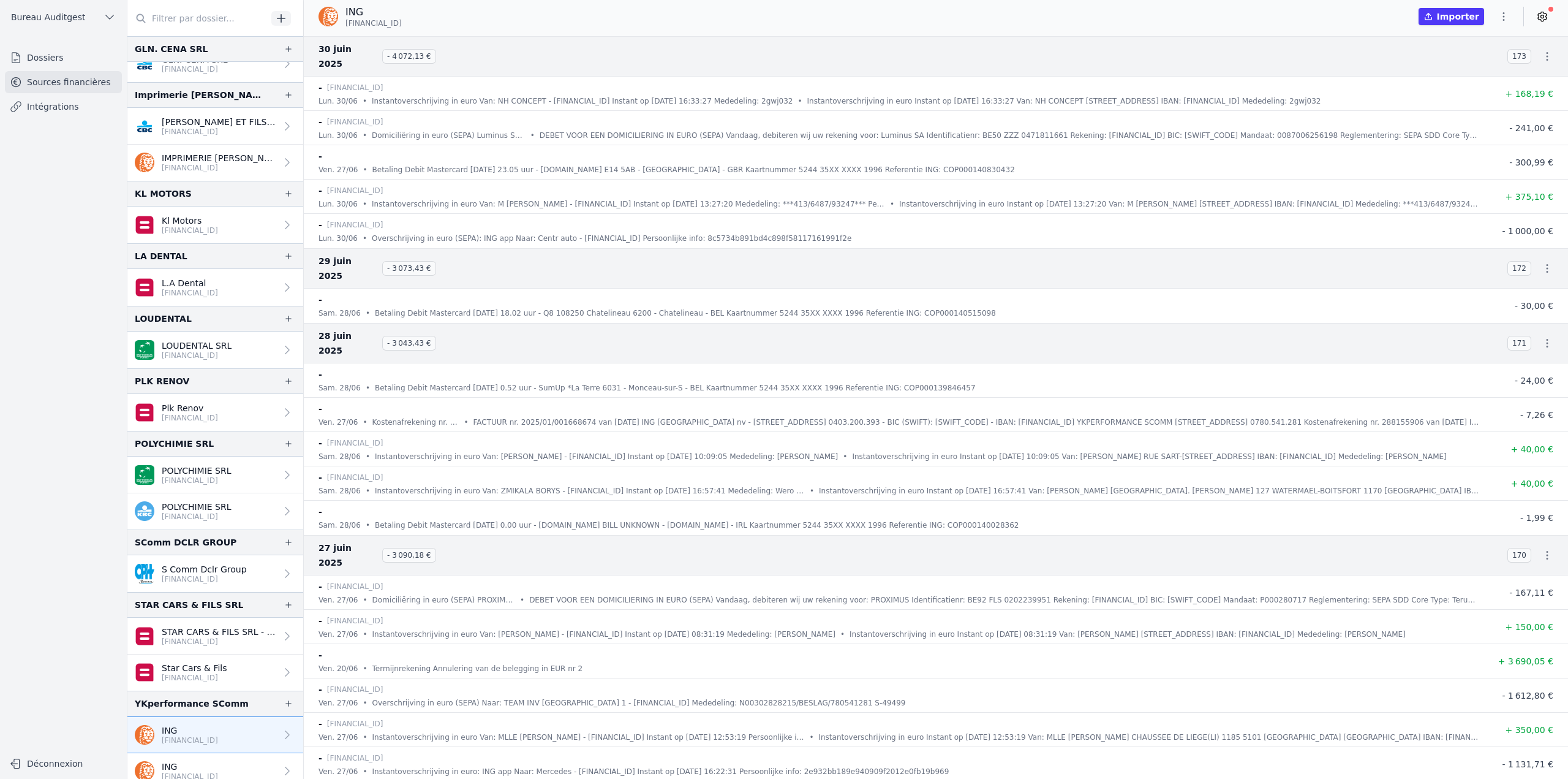
click at [1505, 17] on icon "button" at bounding box center [1503, 16] width 12 height 12
click at [1477, 116] on button "Supprimer" at bounding box center [1474, 110] width 88 height 22
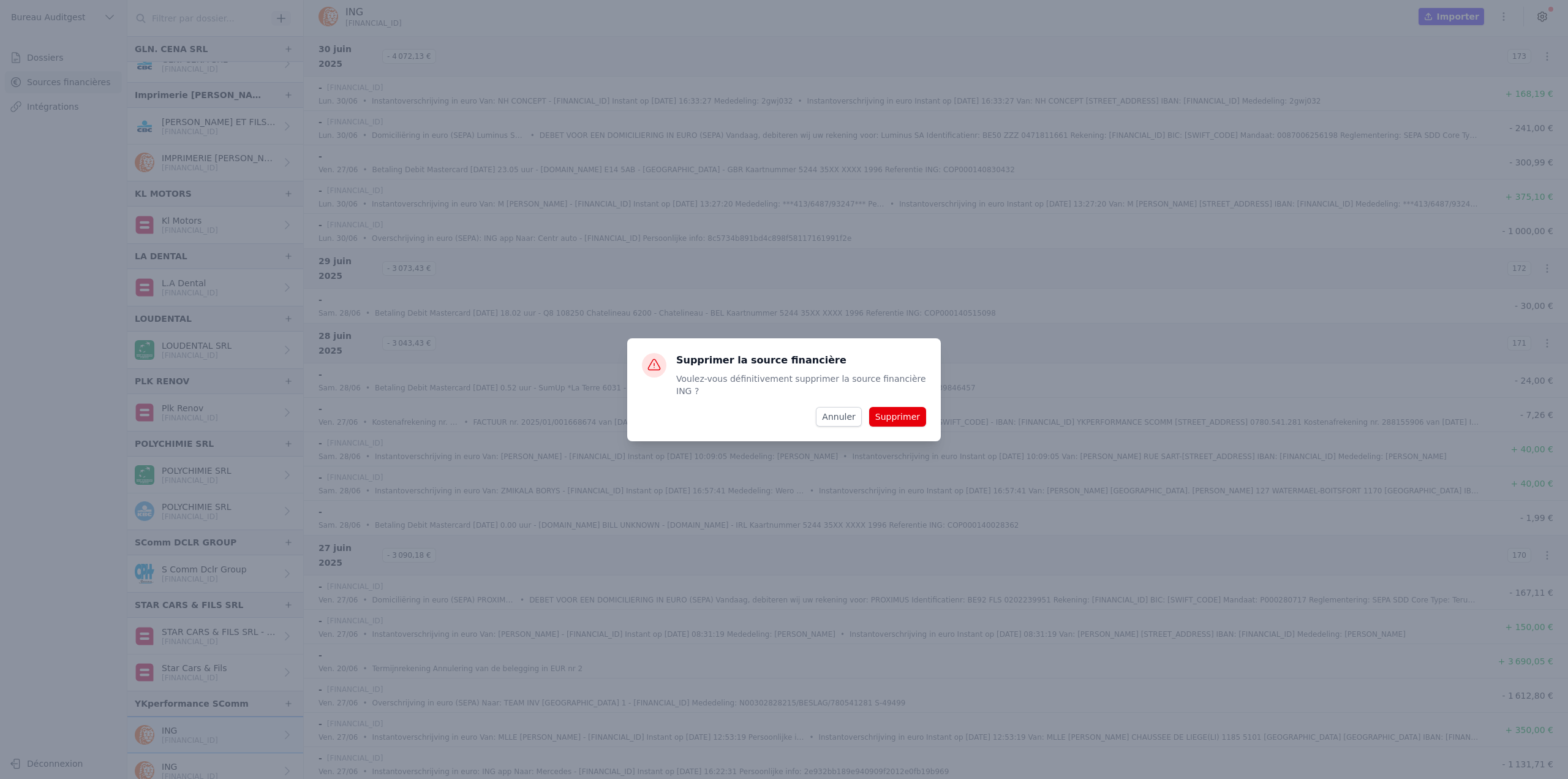
click at [913, 418] on button "Supprimer" at bounding box center [897, 416] width 57 height 19
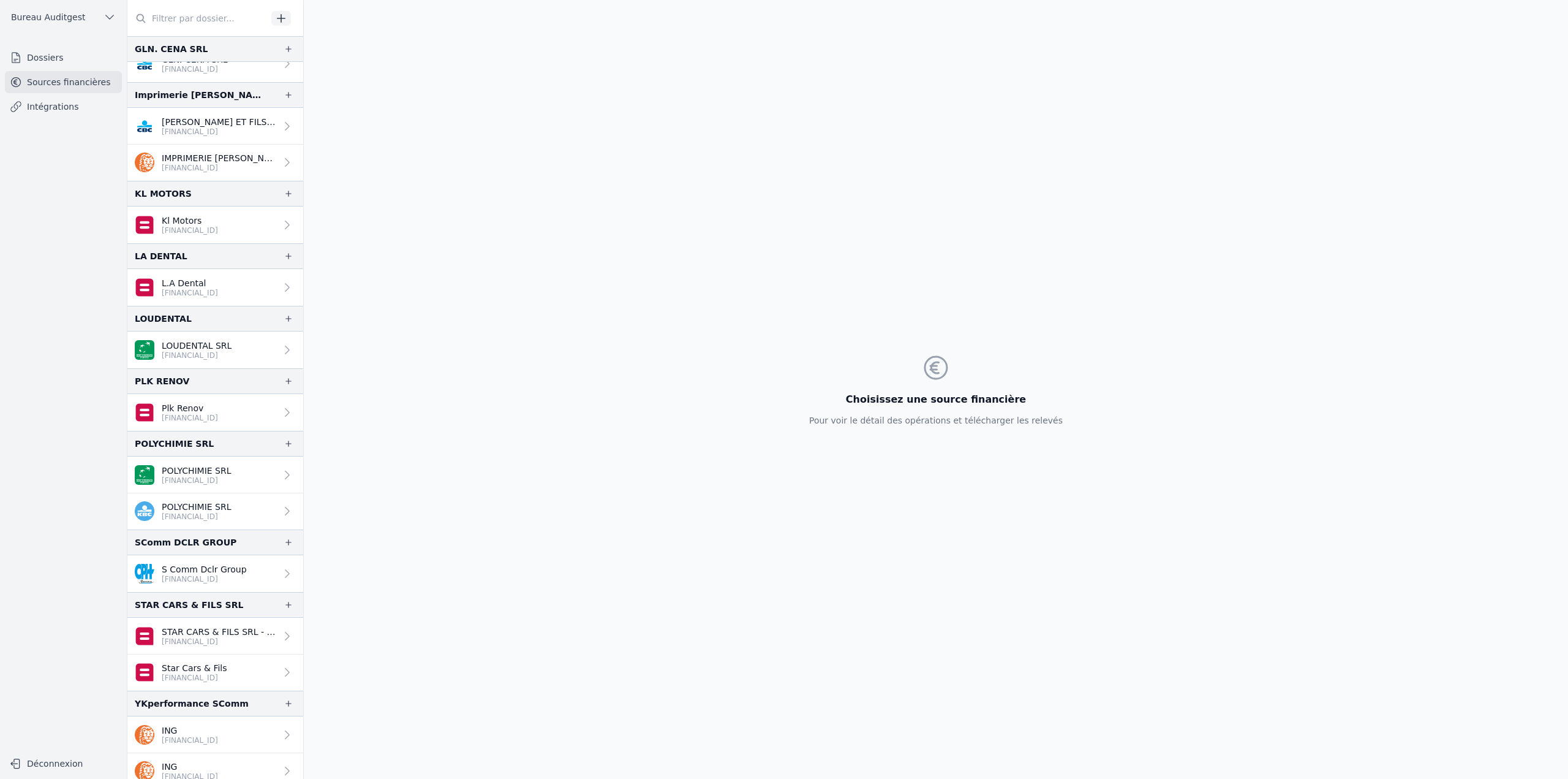
click at [233, 719] on link "ING [FINANCIAL_ID]" at bounding box center [215, 735] width 176 height 37
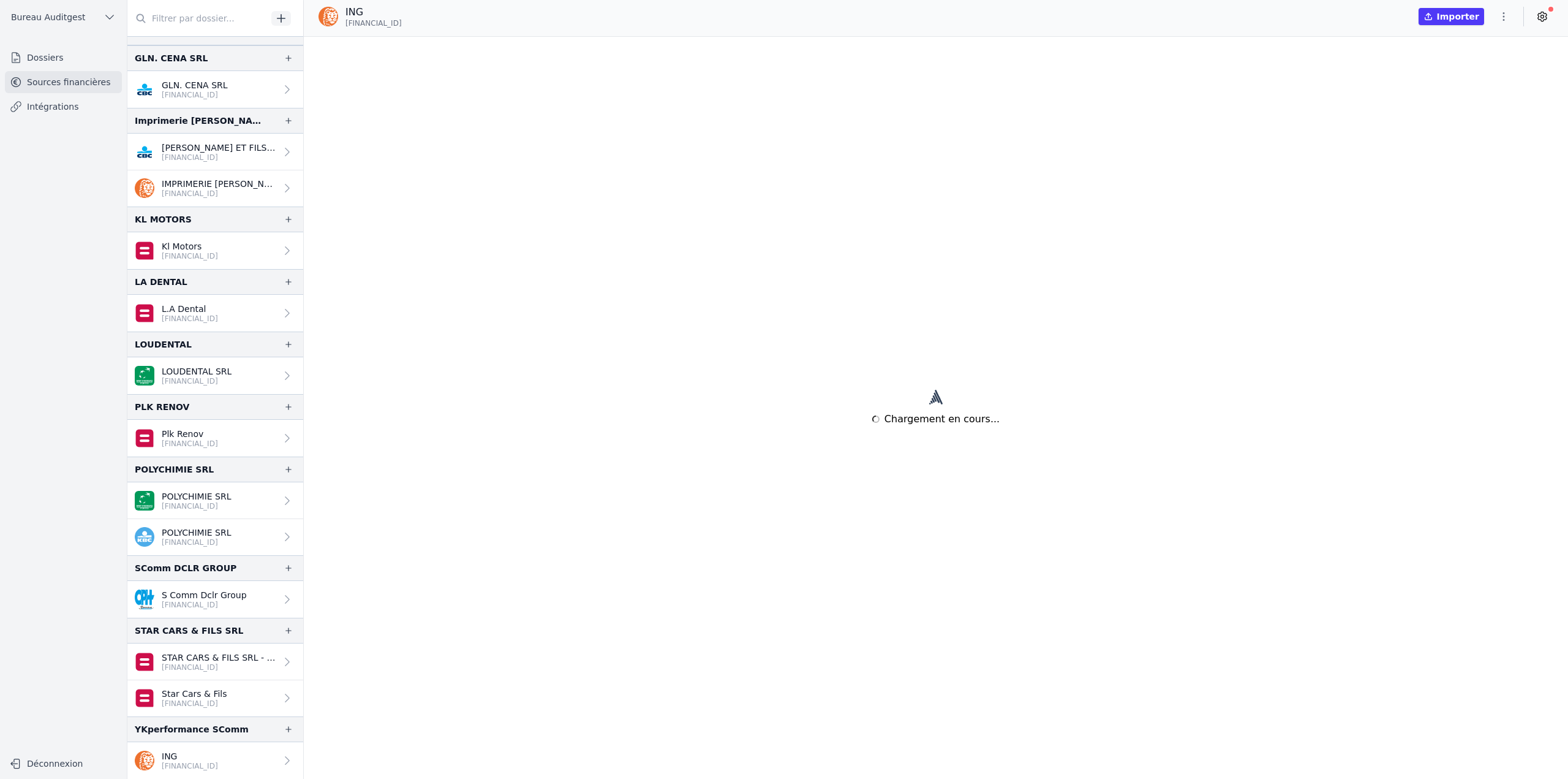
scroll to position [326, 0]
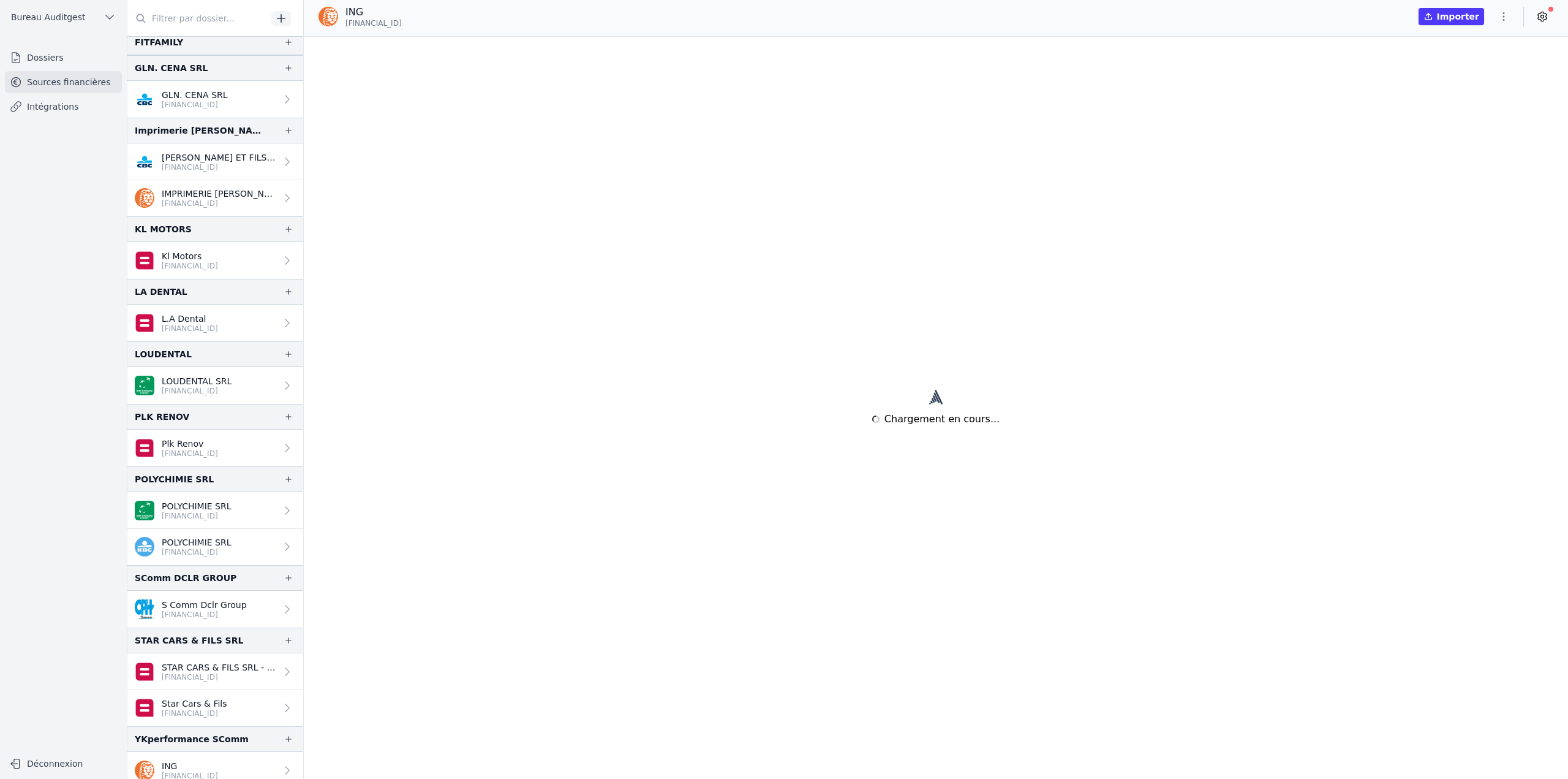
click at [218, 760] on p "ING" at bounding box center [190, 765] width 56 height 12
